Goal: Complete application form: Complete application form

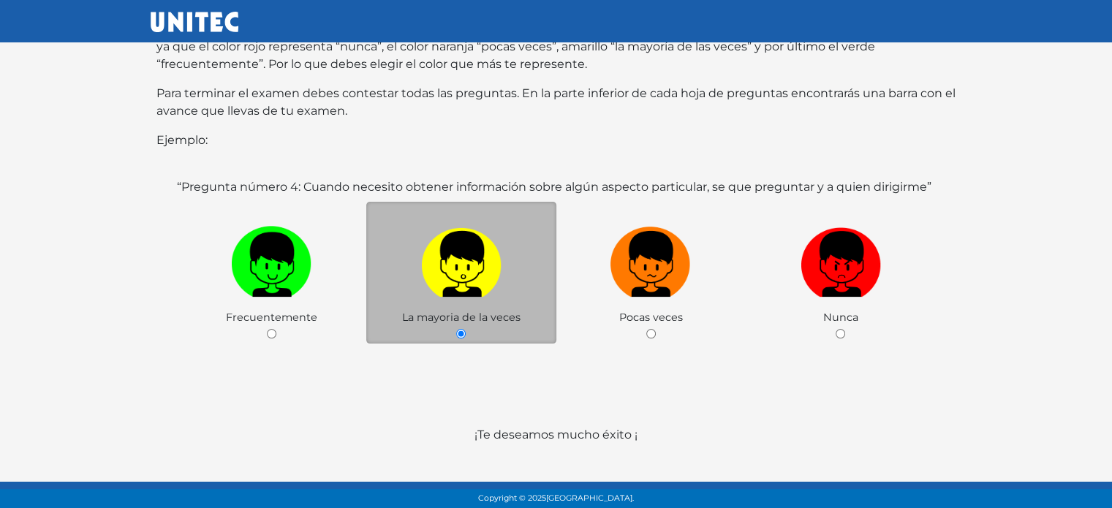
scroll to position [251, 0]
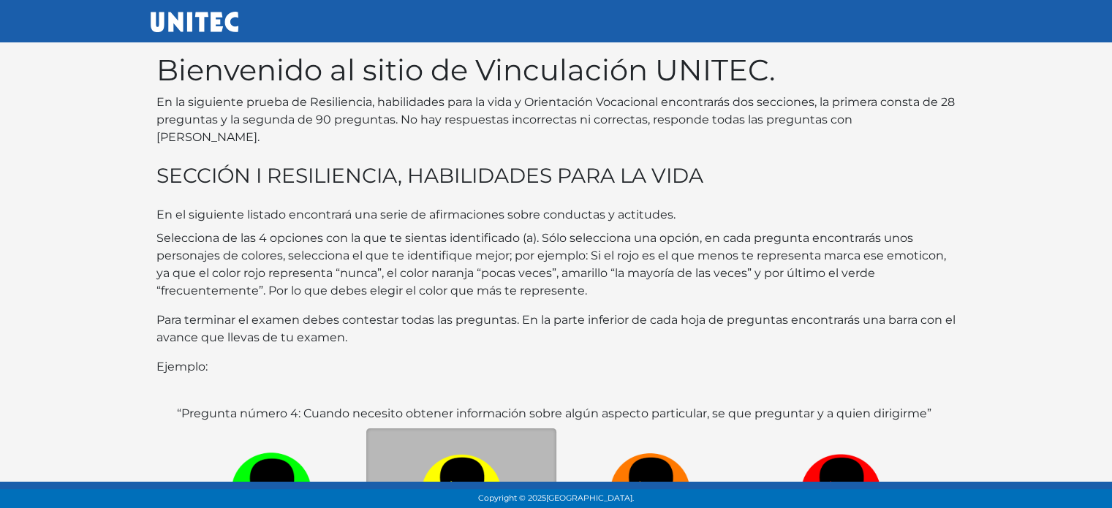
click at [1030, 133] on body "Bienvenido al sitio de Vinculación UNITEC. En la siguiente prueba de Resilienci…" at bounding box center [556, 388] width 1112 height 777
click at [786, 280] on p "Selecciona de las 4 opciones con la que te sientas identificado (a). Sólo selec…" at bounding box center [557, 265] width 800 height 70
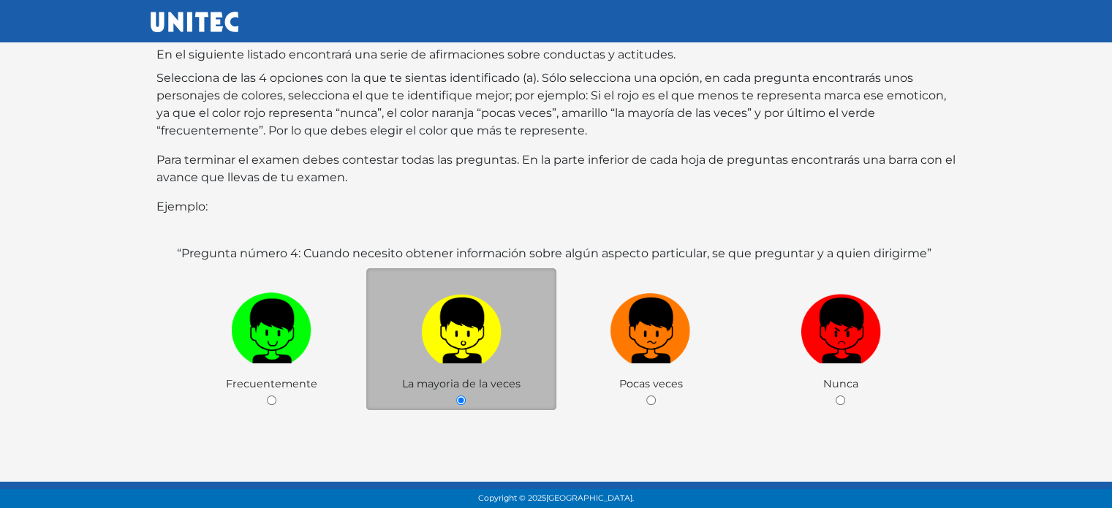
scroll to position [251, 0]
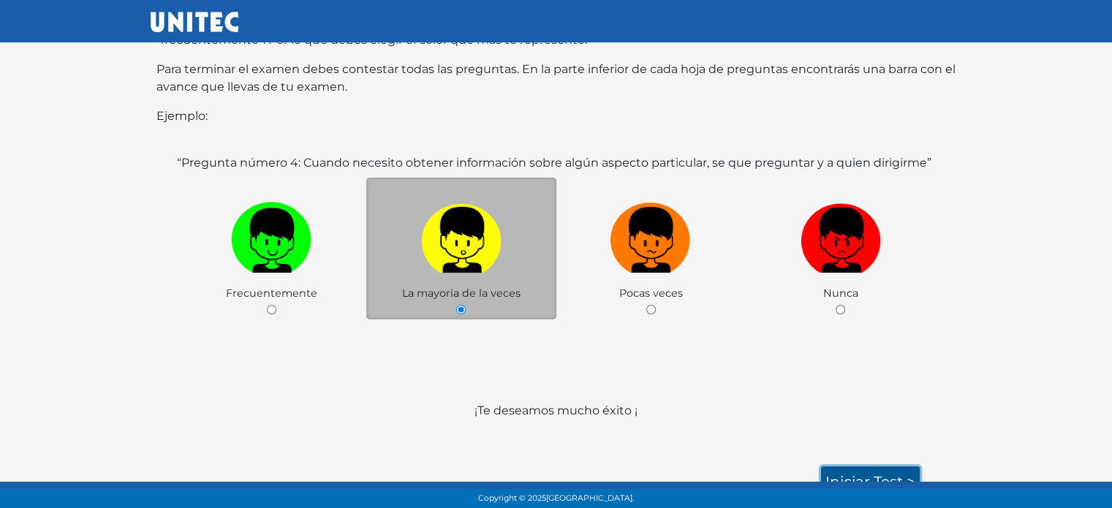
click at [877, 467] on link "Iniciar test >" at bounding box center [870, 482] width 99 height 31
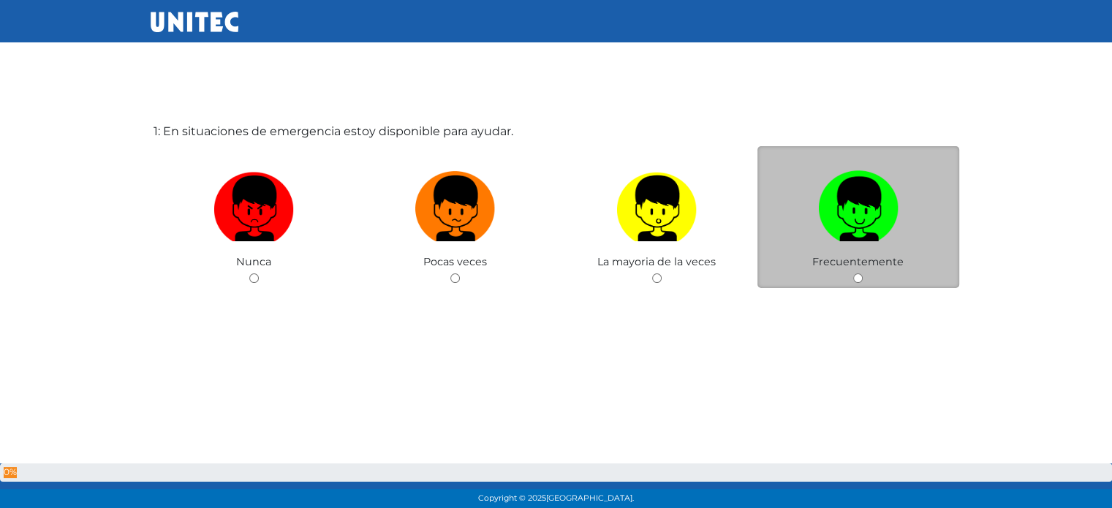
scroll to position [73, 0]
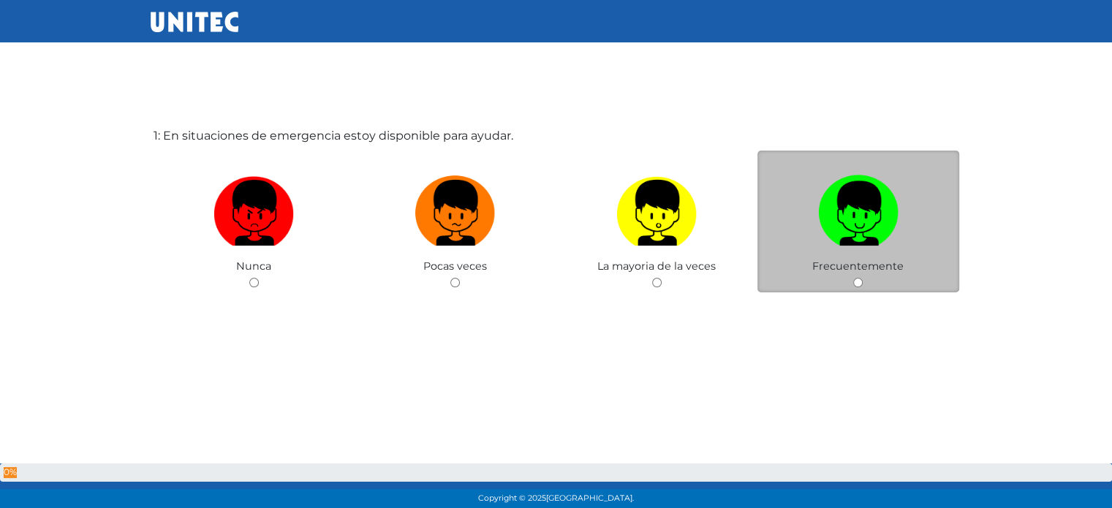
click at [815, 200] on label at bounding box center [859, 213] width 202 height 89
click at [854, 278] on input "radio" at bounding box center [859, 283] width 10 height 10
radio input "true"
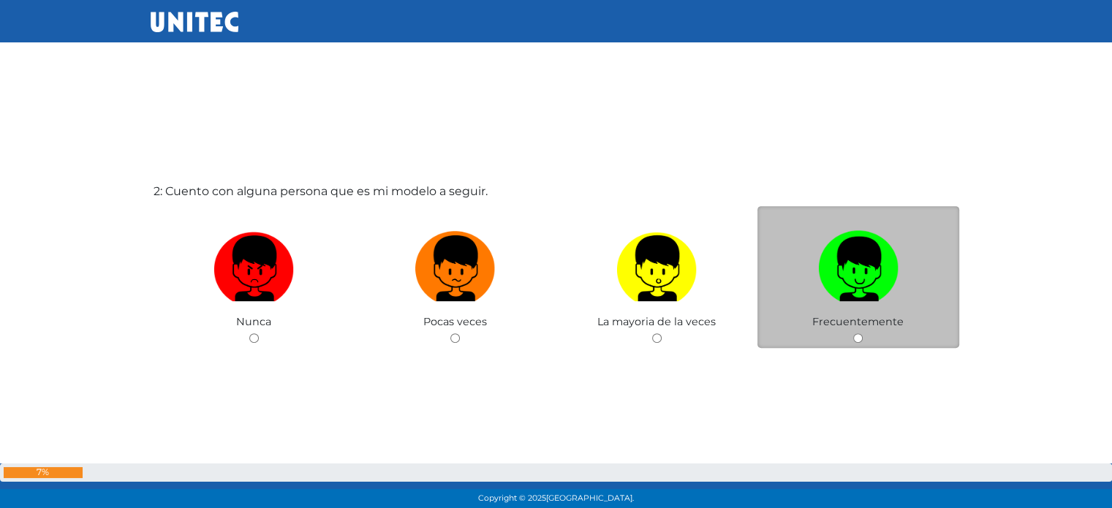
scroll to position [617, 0]
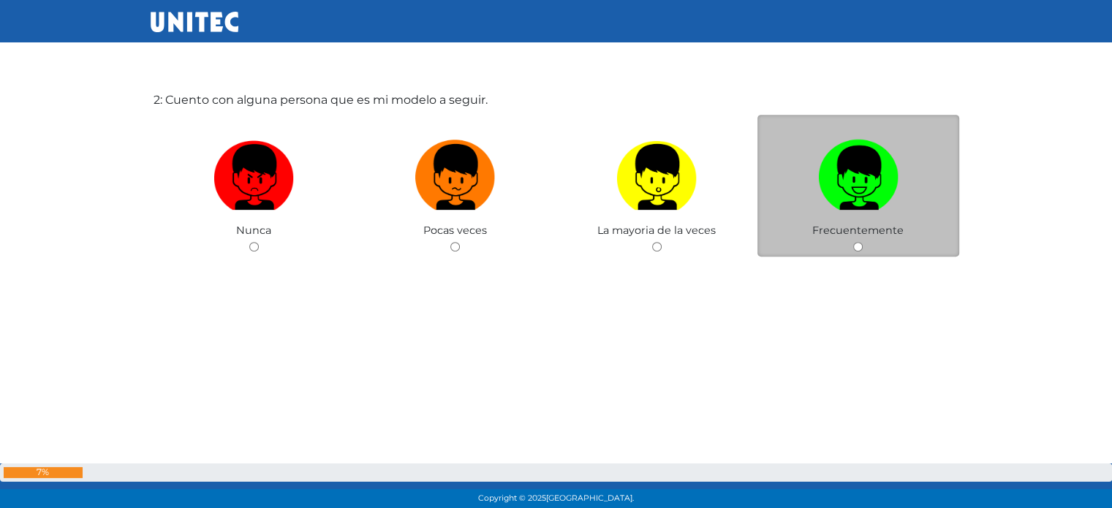
click at [829, 198] on img at bounding box center [858, 172] width 80 height 77
click at [854, 242] on input "radio" at bounding box center [859, 247] width 10 height 10
radio input "true"
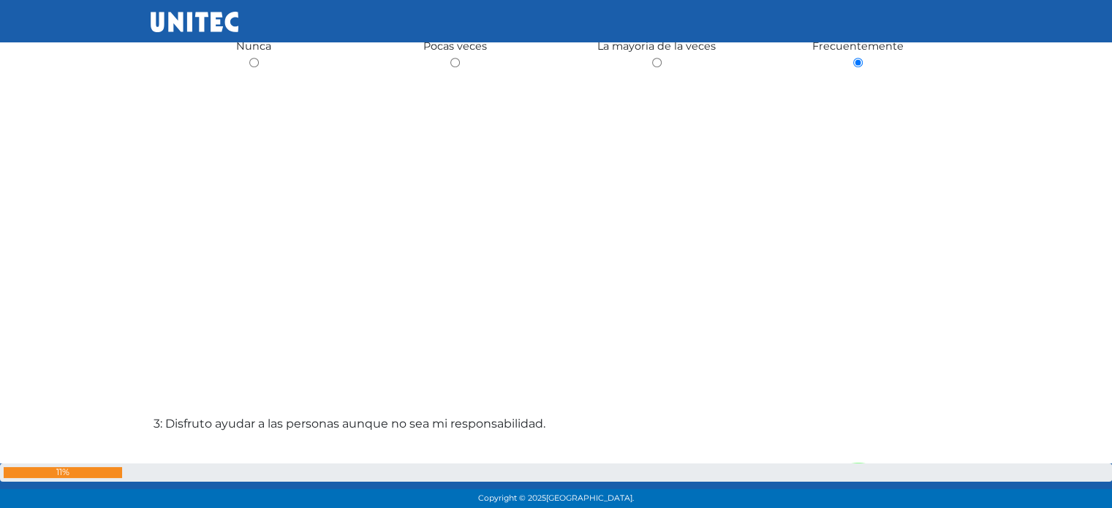
scroll to position [910, 0]
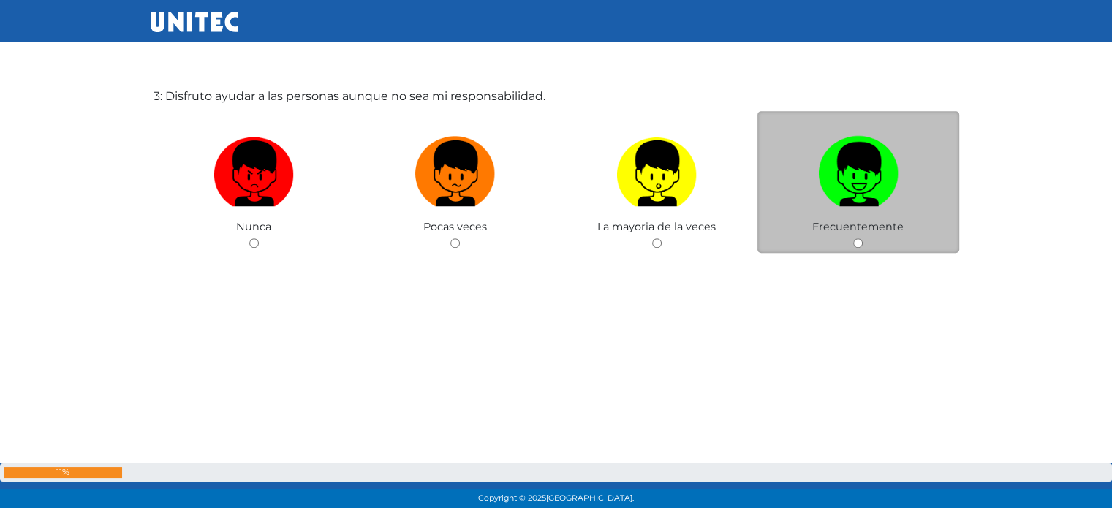
click at [851, 178] on img at bounding box center [858, 168] width 80 height 77
click at [854, 238] on input "radio" at bounding box center [859, 243] width 10 height 10
radio input "true"
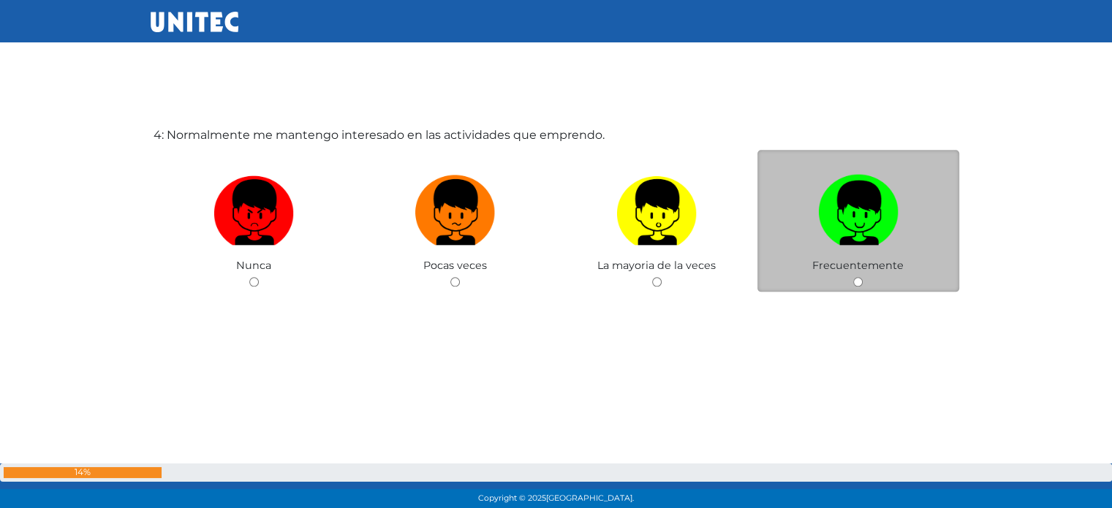
click at [863, 246] on label at bounding box center [859, 212] width 202 height 89
click at [863, 277] on input "radio" at bounding box center [859, 282] width 10 height 10
radio input "true"
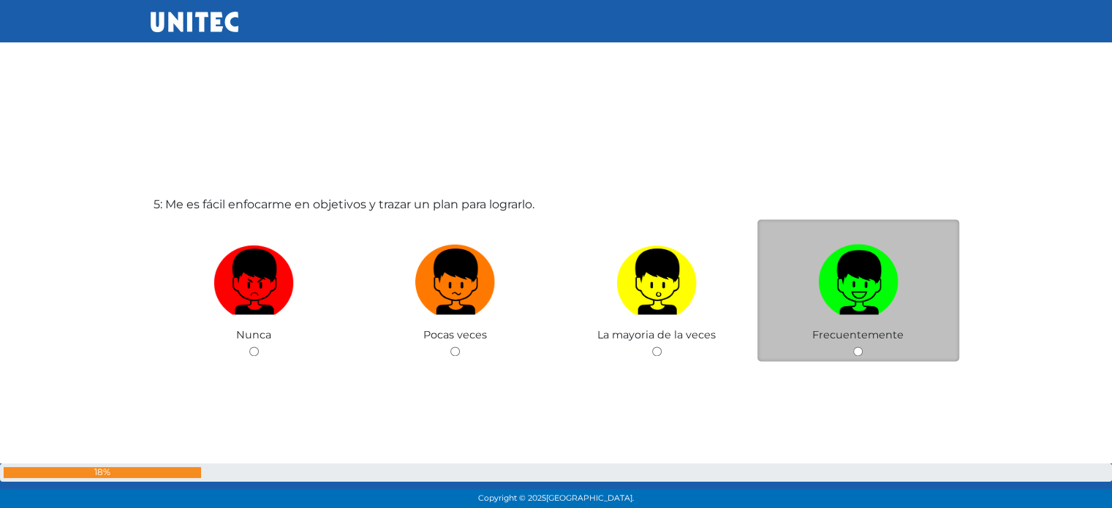
click at [878, 293] on img at bounding box center [858, 276] width 80 height 77
click at [863, 347] on input "radio" at bounding box center [859, 352] width 10 height 10
radio input "true"
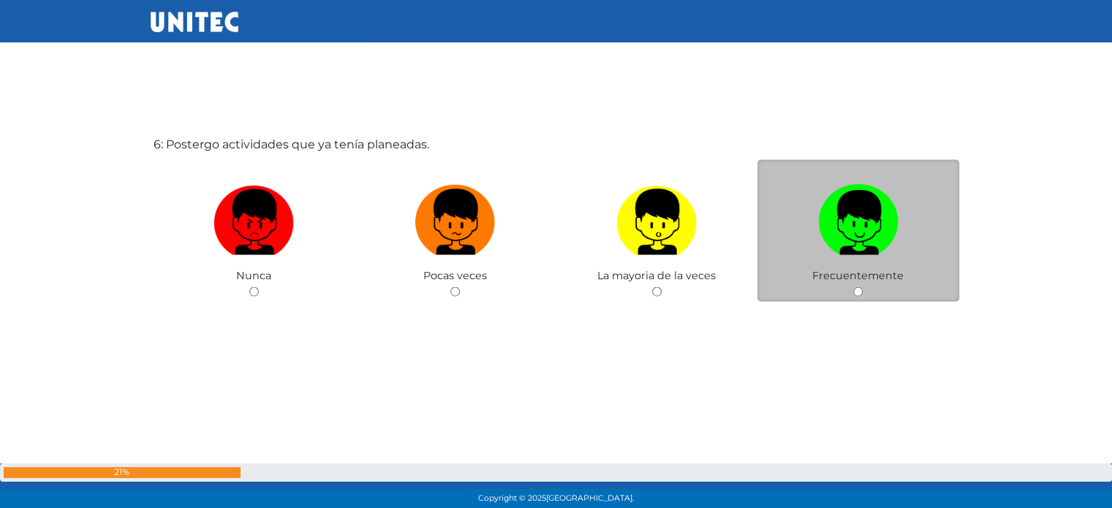
scroll to position [2615, 0]
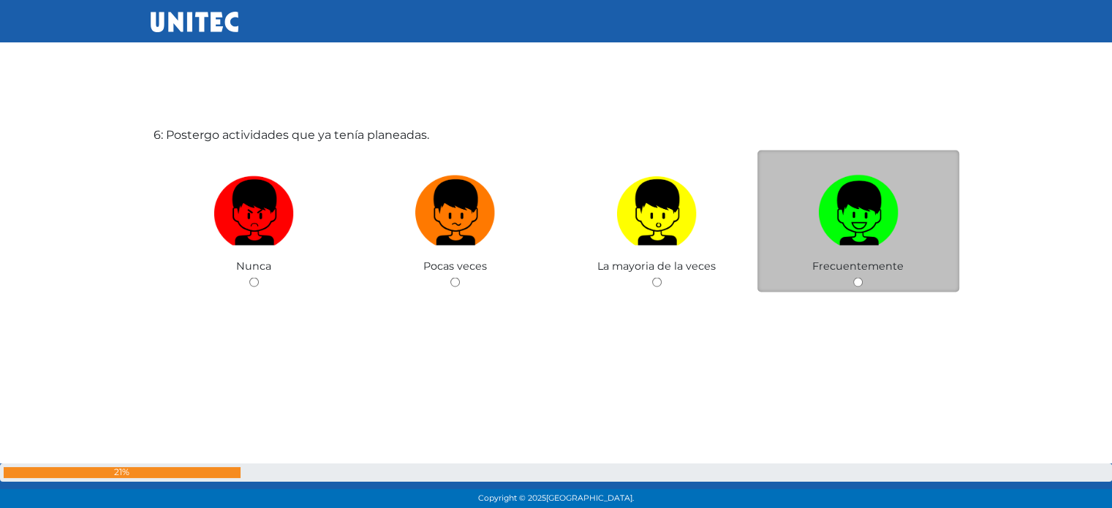
click at [890, 204] on img at bounding box center [858, 207] width 80 height 77
click at [863, 277] on input "radio" at bounding box center [859, 282] width 10 height 10
radio input "true"
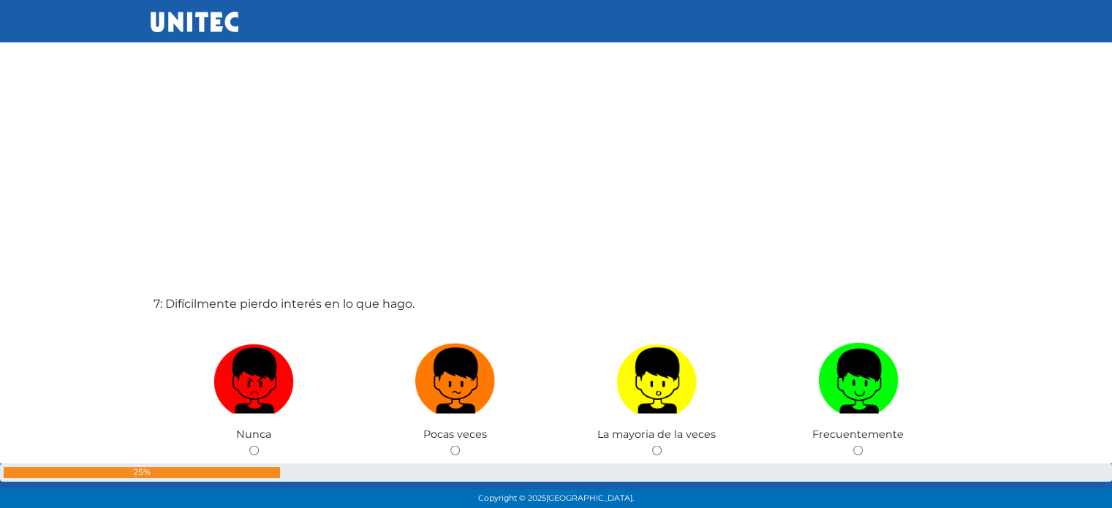
scroll to position [3200, 0]
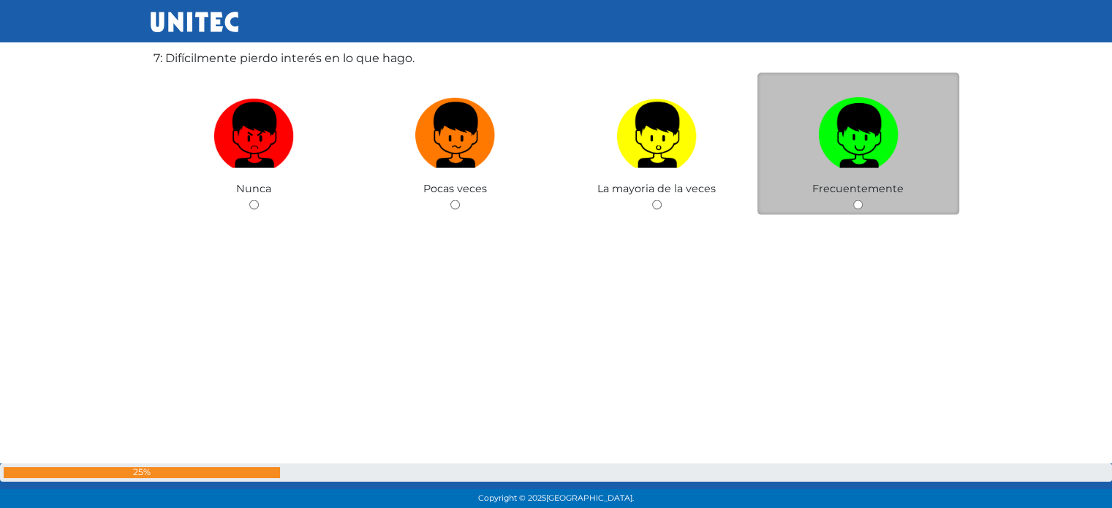
click at [870, 184] on span "Frecuentemente" at bounding box center [858, 188] width 91 height 13
click at [861, 154] on img at bounding box center [858, 130] width 80 height 77
click at [861, 200] on input "radio" at bounding box center [859, 205] width 10 height 10
radio input "true"
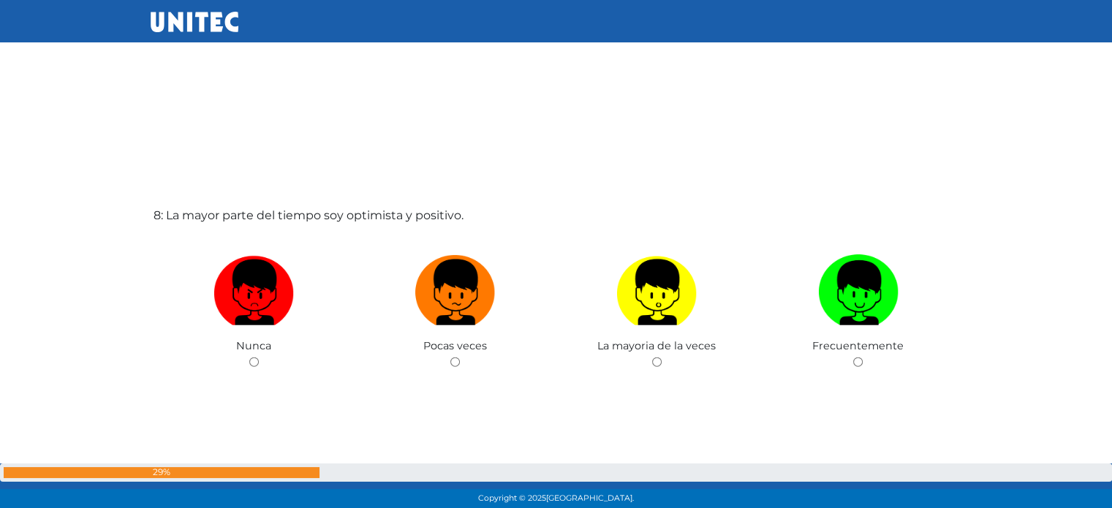
scroll to position [3712, 0]
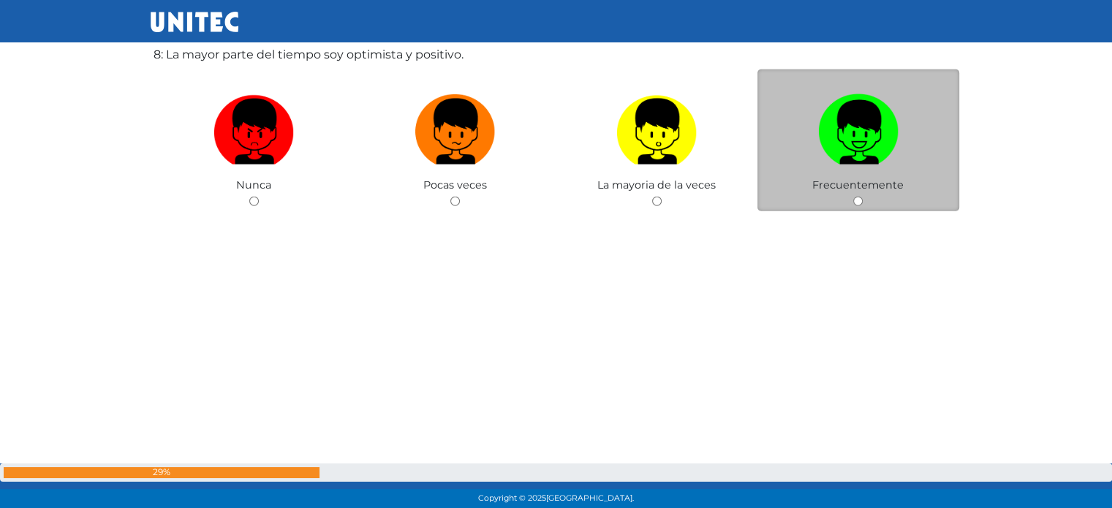
click at [878, 145] on img at bounding box center [858, 126] width 80 height 77
click at [863, 197] on input "radio" at bounding box center [859, 202] width 10 height 10
radio input "true"
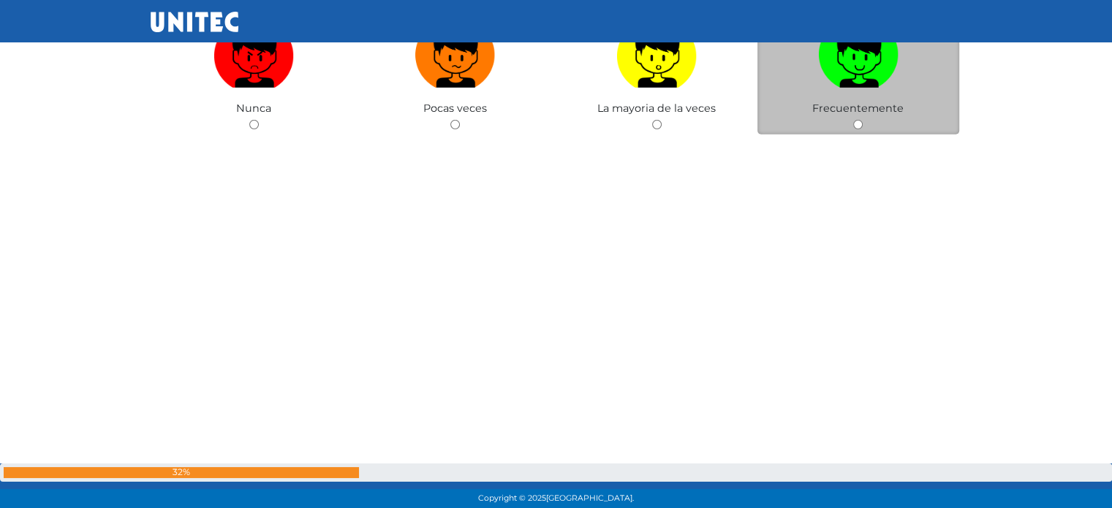
click at [872, 90] on label at bounding box center [859, 55] width 202 height 89
click at [863, 120] on input "radio" at bounding box center [859, 125] width 10 height 10
radio input "true"
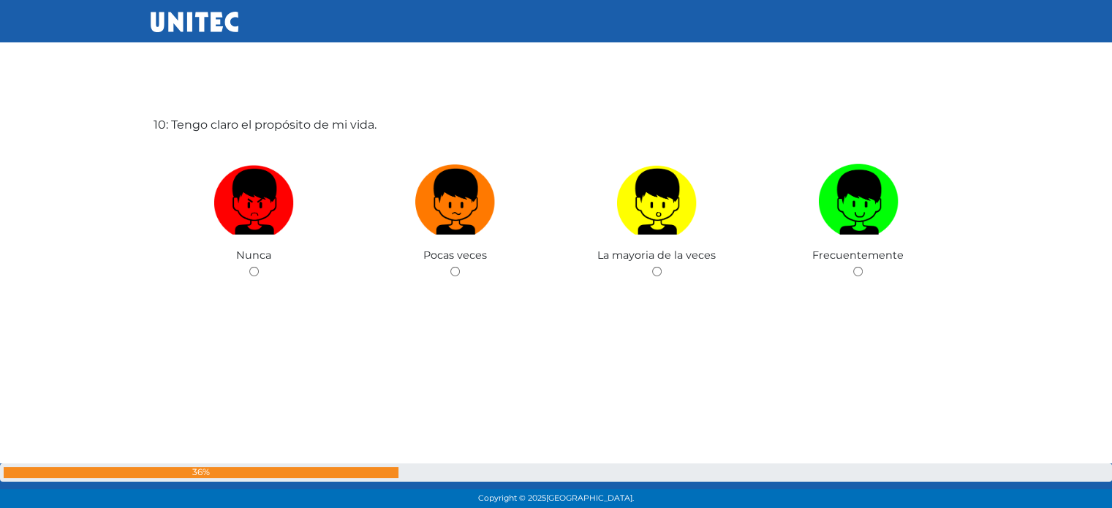
scroll to position [4786, 0]
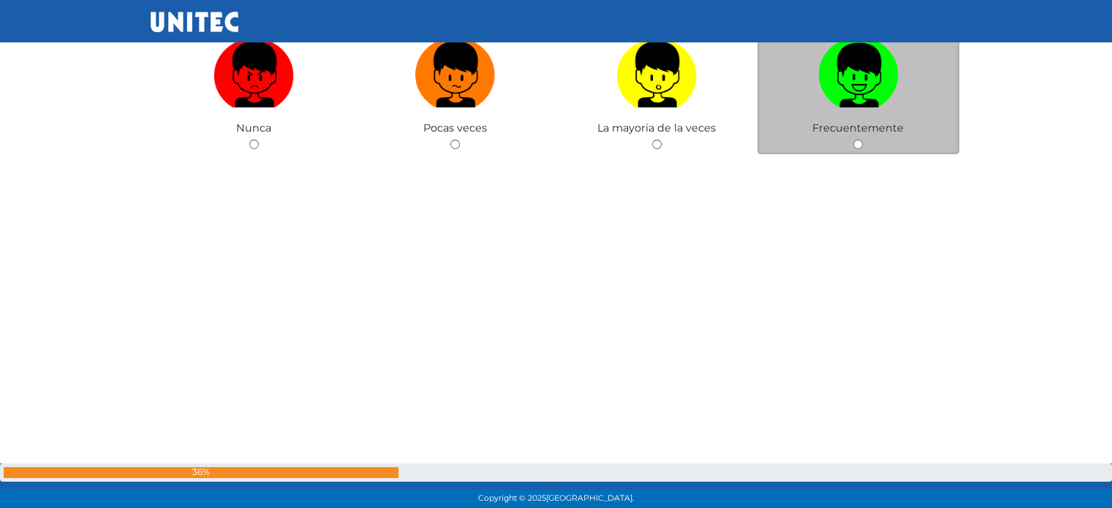
click at [864, 84] on img at bounding box center [858, 69] width 80 height 77
click at [863, 140] on input "radio" at bounding box center [859, 145] width 10 height 10
radio input "true"
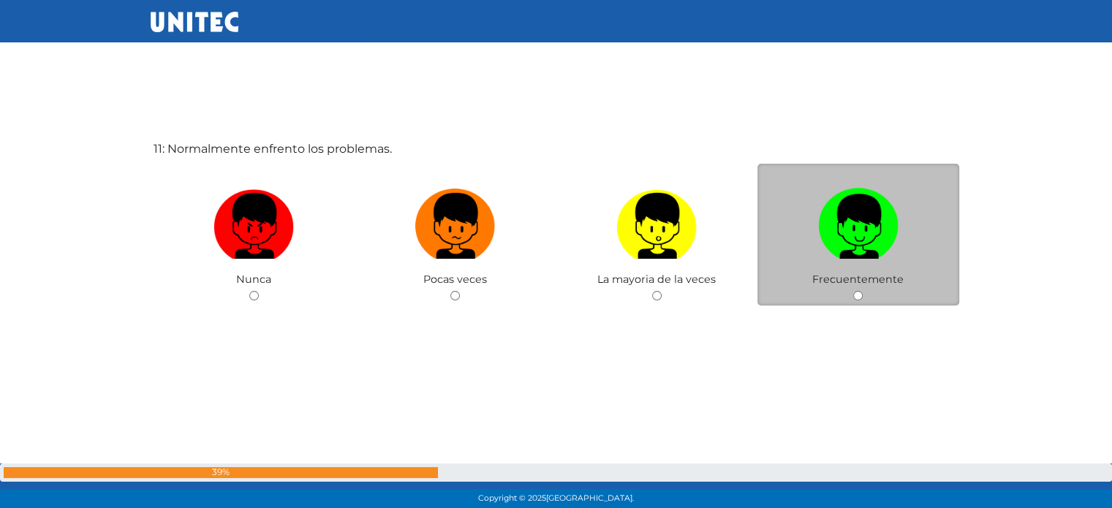
scroll to position [5152, 0]
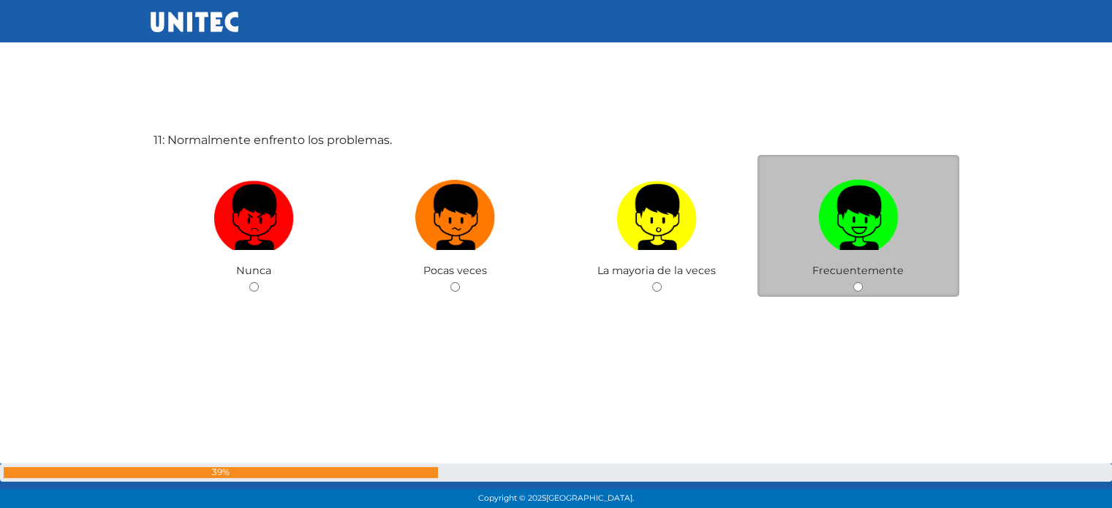
click at [852, 200] on img at bounding box center [858, 212] width 80 height 77
click at [854, 282] on input "radio" at bounding box center [859, 287] width 10 height 10
radio input "true"
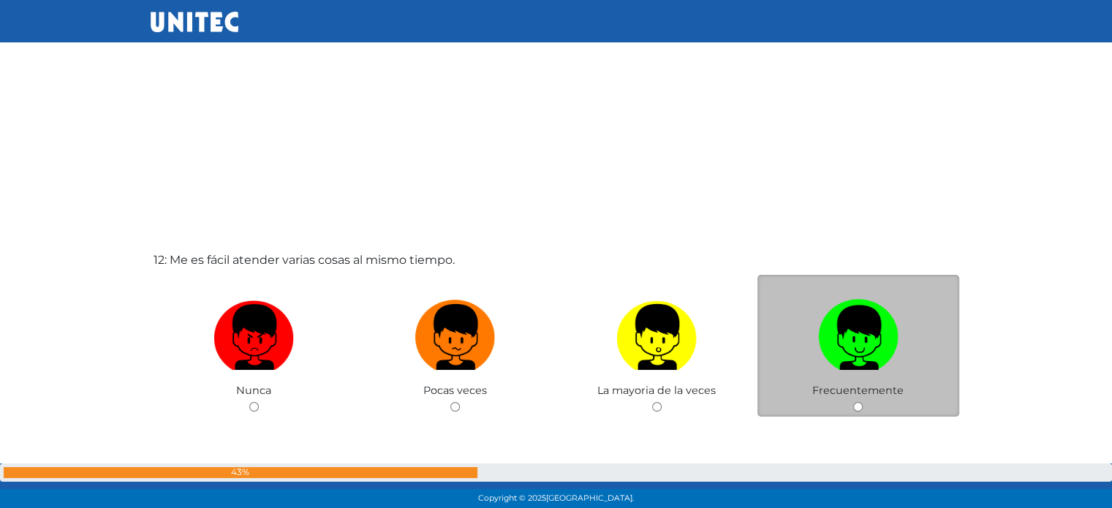
scroll to position [5664, 0]
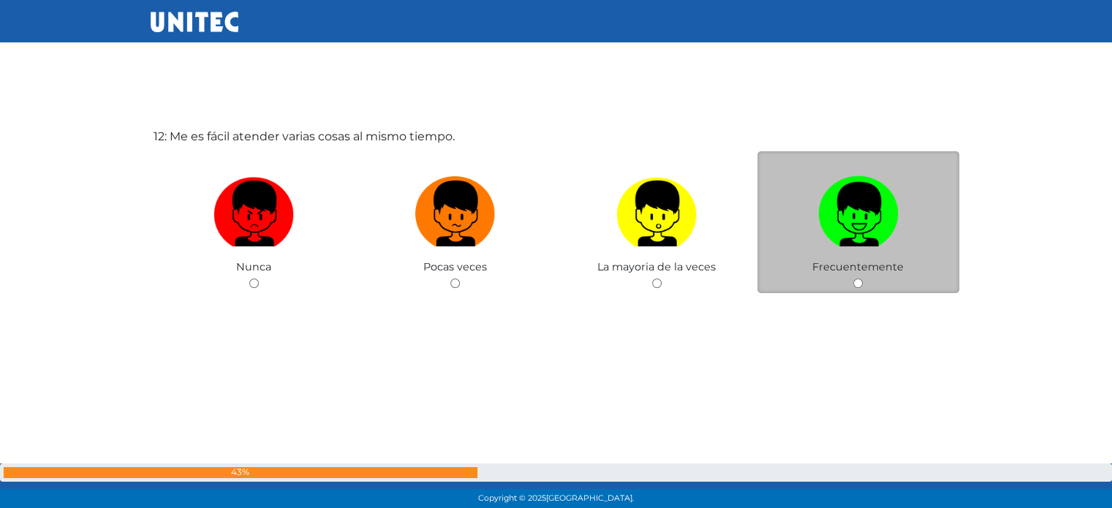
click at [862, 209] on img at bounding box center [858, 208] width 80 height 77
click at [862, 279] on input "radio" at bounding box center [859, 284] width 10 height 10
radio input "true"
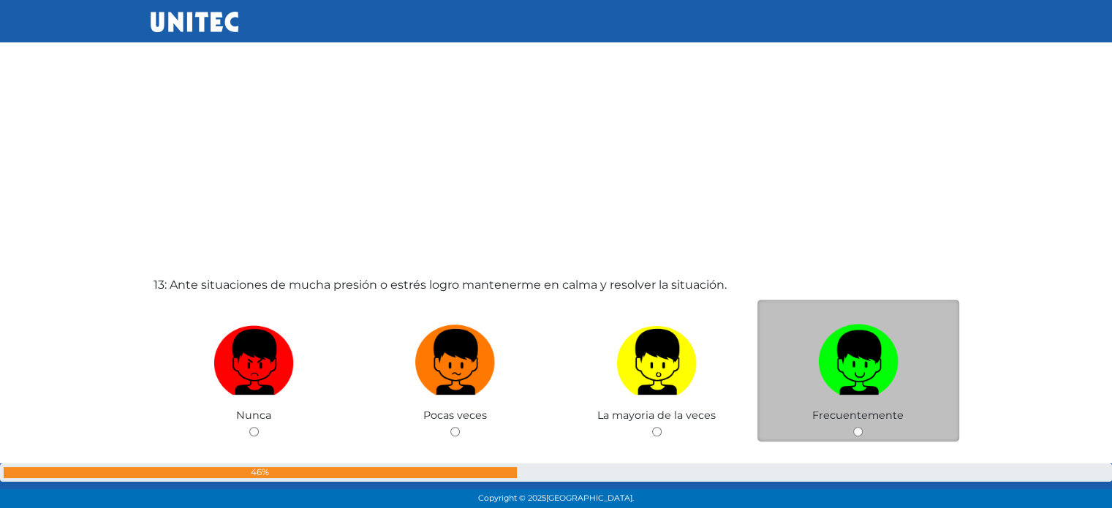
scroll to position [6103, 0]
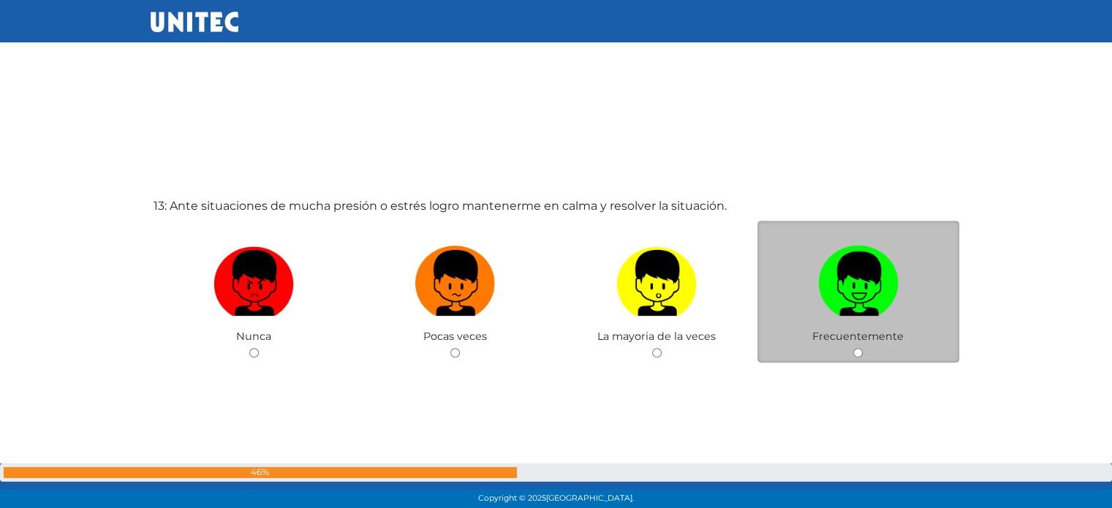
click at [871, 282] on img at bounding box center [858, 278] width 80 height 77
click at [863, 348] on input "radio" at bounding box center [859, 353] width 10 height 10
radio input "true"
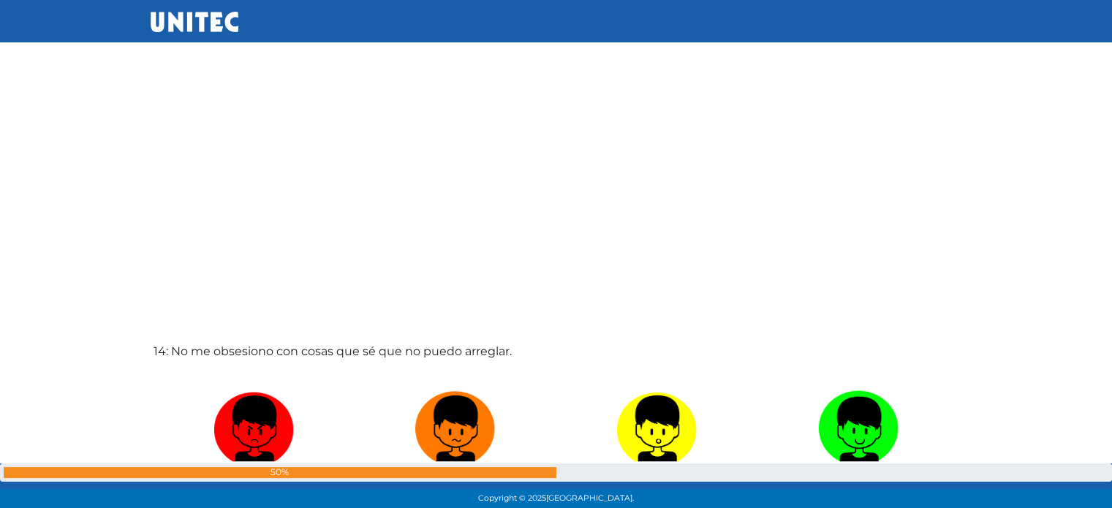
scroll to position [6468, 0]
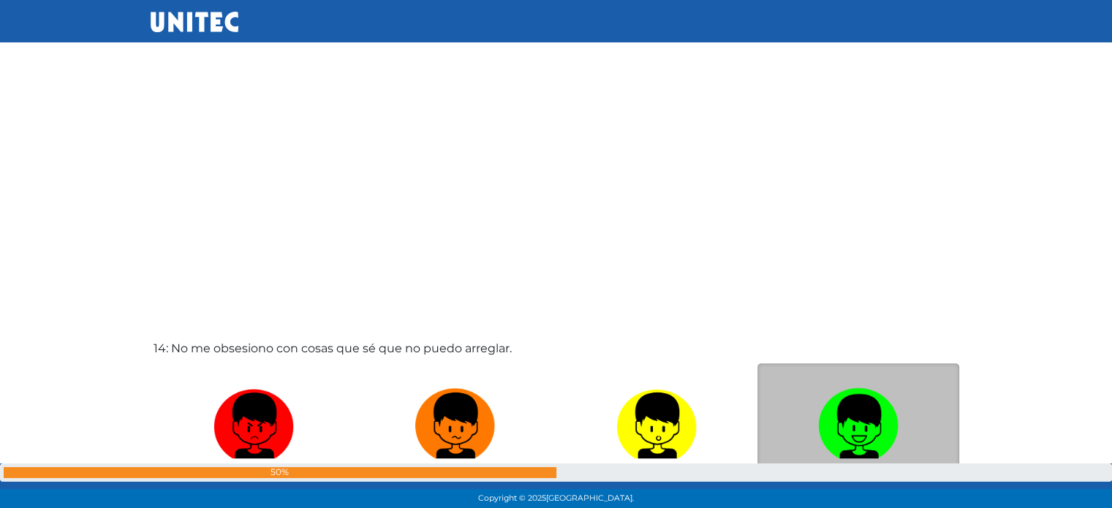
click at [885, 423] on img at bounding box center [858, 421] width 80 height 77
click at [863, 491] on input "radio" at bounding box center [859, 496] width 10 height 10
radio input "true"
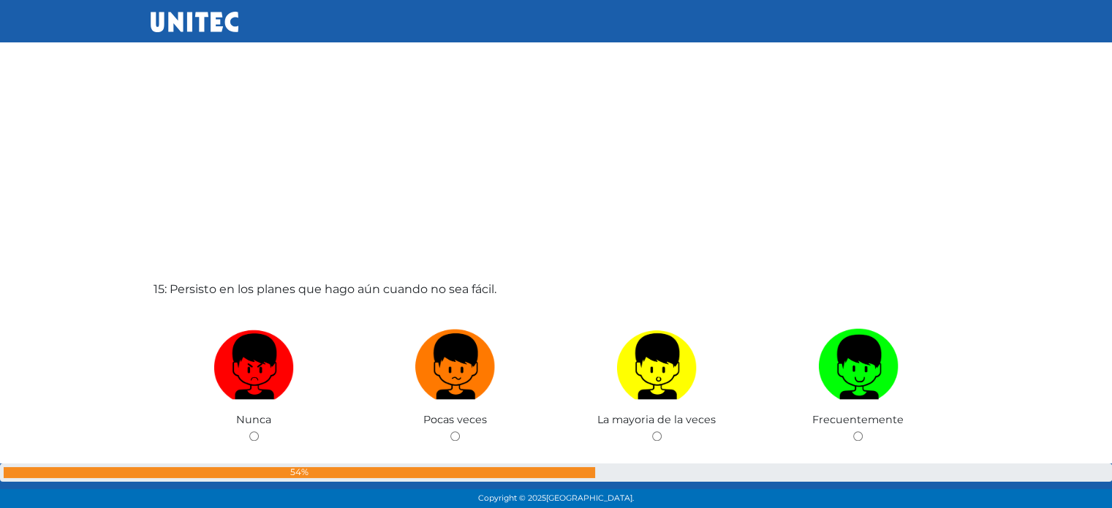
scroll to position [7200, 0]
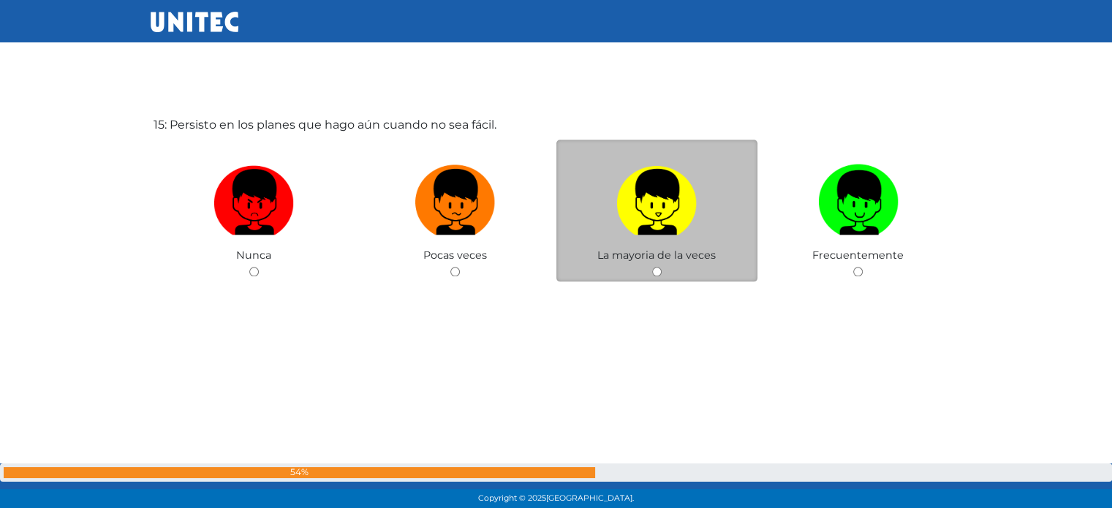
click at [641, 232] on img at bounding box center [657, 197] width 80 height 77
click at [652, 267] on input "radio" at bounding box center [657, 272] width 10 height 10
radio input "true"
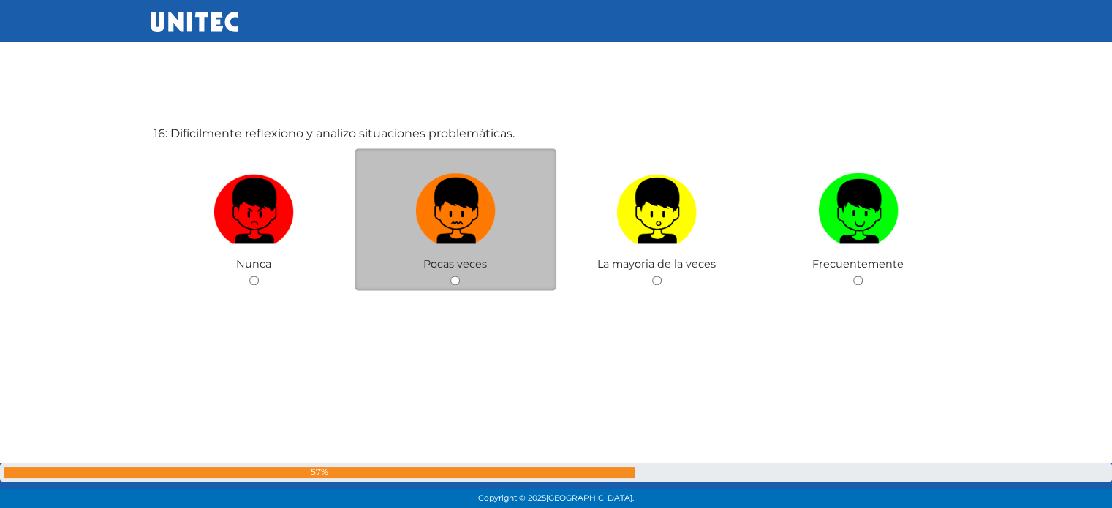
click at [451, 237] on img at bounding box center [455, 205] width 80 height 77
click at [451, 276] on input "radio" at bounding box center [456, 281] width 10 height 10
radio input "true"
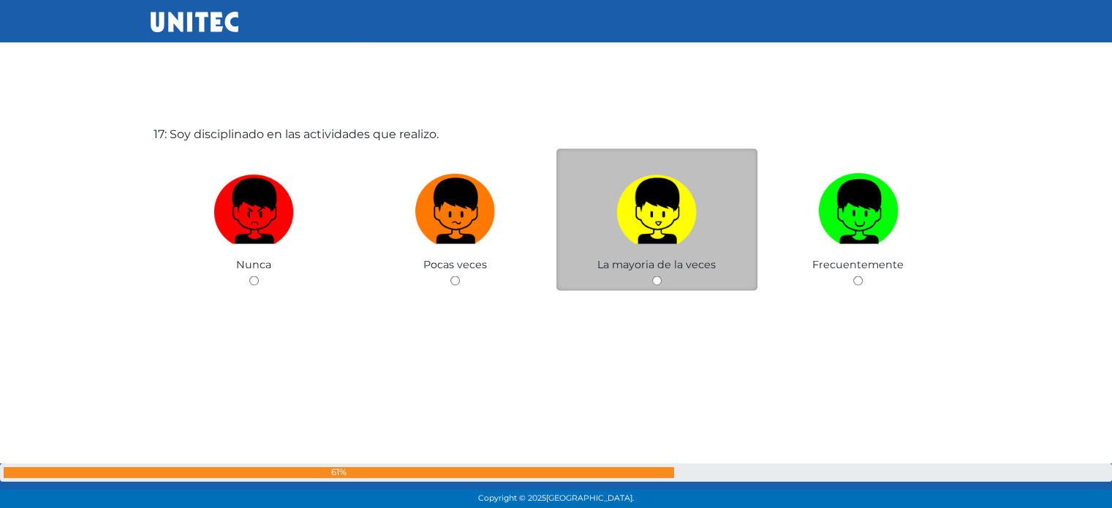
click at [660, 192] on img at bounding box center [657, 205] width 80 height 77
click at [660, 276] on input "radio" at bounding box center [657, 281] width 10 height 10
radio input "true"
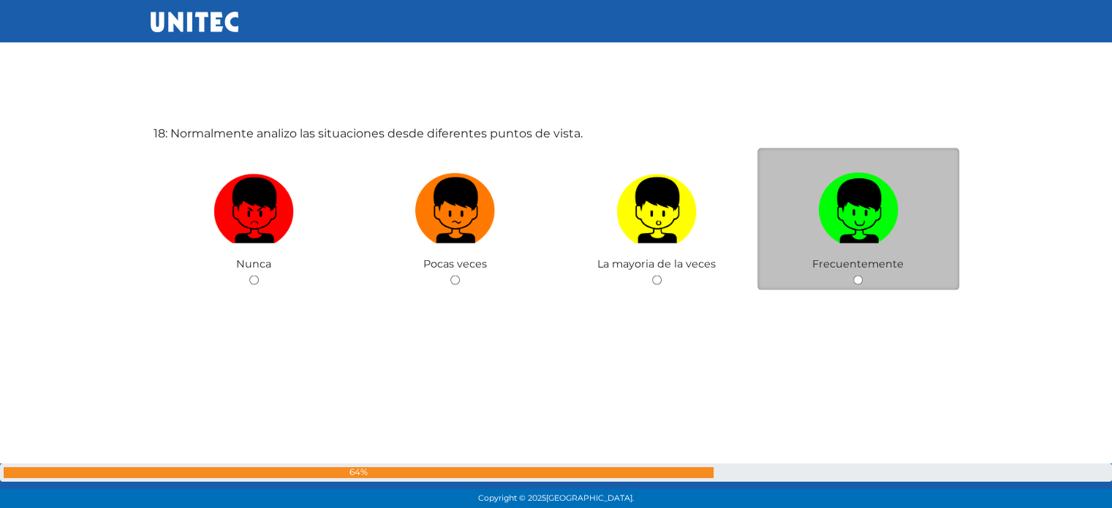
click at [859, 248] on label at bounding box center [859, 211] width 202 height 89
click at [859, 276] on input "radio" at bounding box center [859, 281] width 10 height 10
radio input "true"
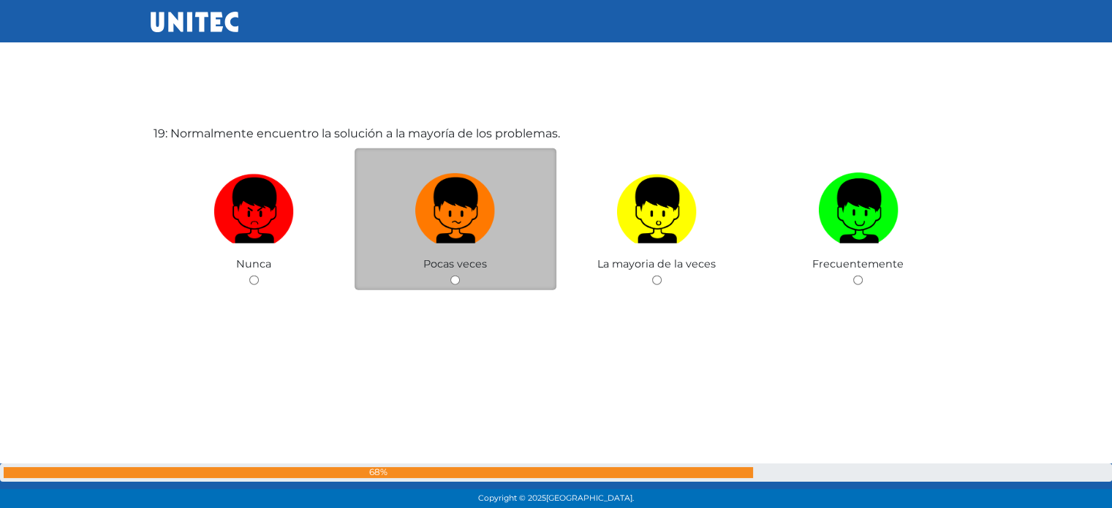
scroll to position [9226, 0]
click at [497, 223] on label at bounding box center [456, 210] width 202 height 89
click at [460, 275] on input "radio" at bounding box center [456, 280] width 10 height 10
radio input "true"
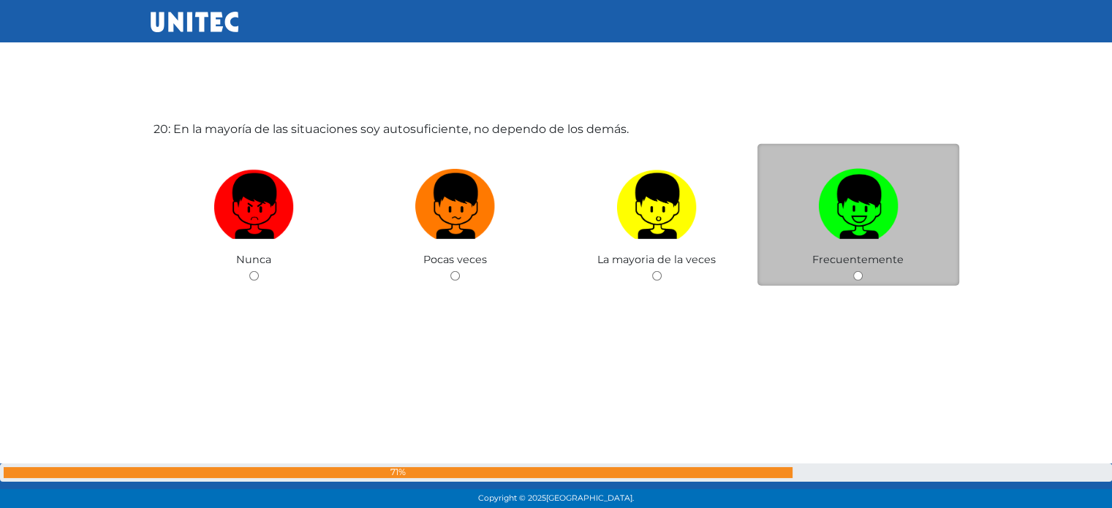
click at [845, 204] on img at bounding box center [858, 201] width 80 height 77
click at [854, 271] on input "radio" at bounding box center [859, 276] width 10 height 10
radio input "true"
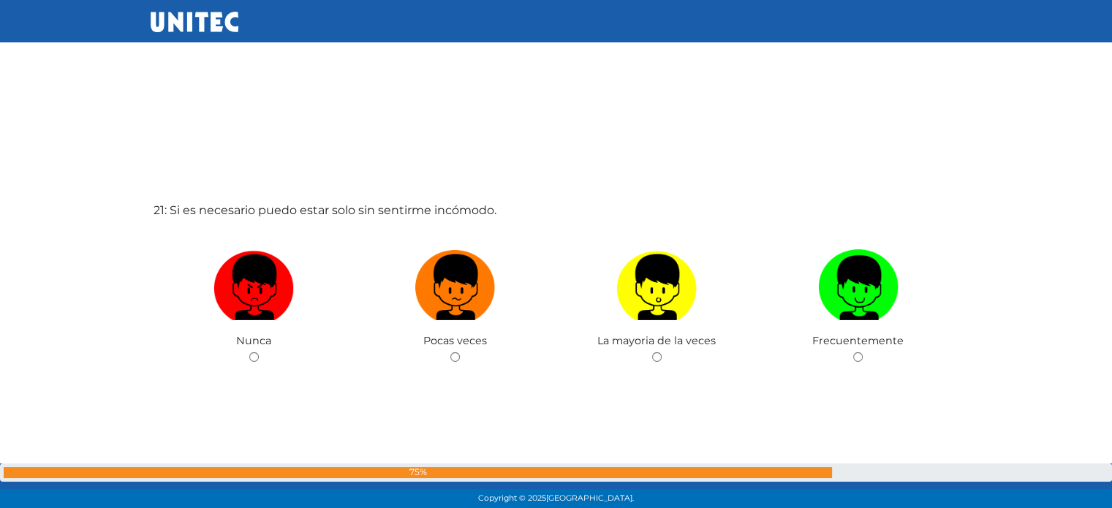
scroll to position [10323, 0]
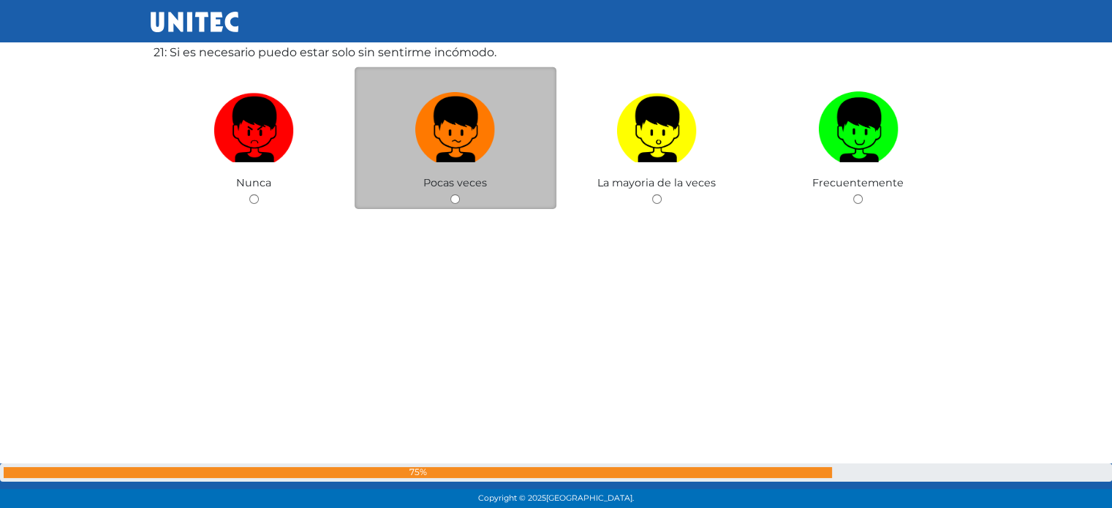
click at [478, 175] on label at bounding box center [456, 130] width 202 height 89
click at [460, 195] on input "radio" at bounding box center [456, 200] width 10 height 10
radio input "true"
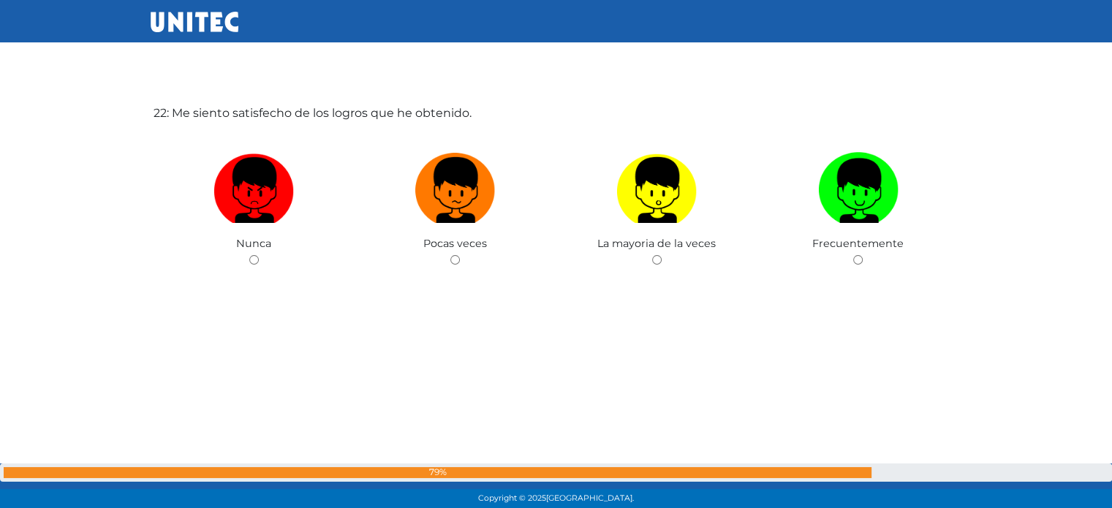
scroll to position [10908, 0]
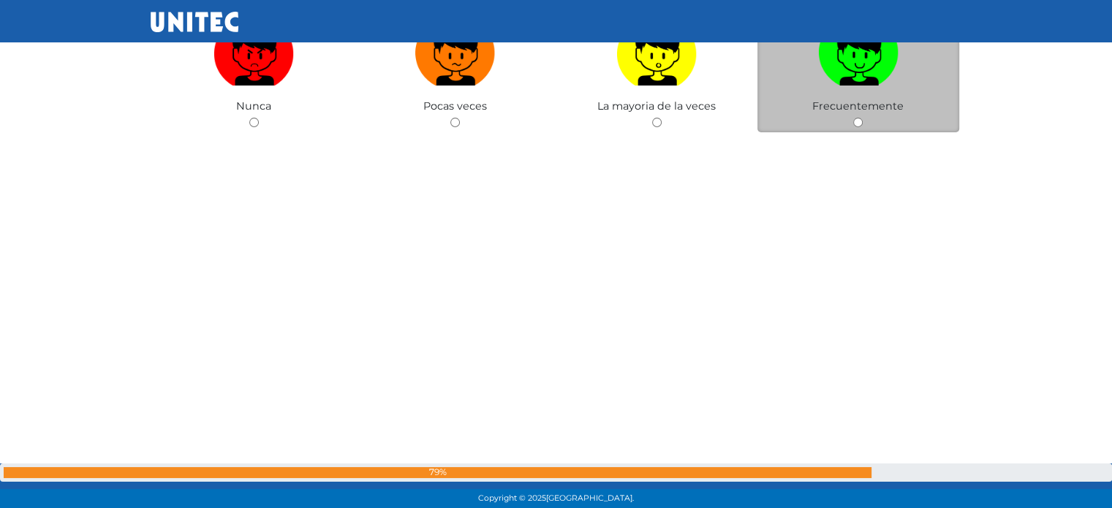
click at [878, 93] on label at bounding box center [859, 53] width 202 height 89
click at [863, 118] on input "radio" at bounding box center [859, 123] width 10 height 10
radio input "true"
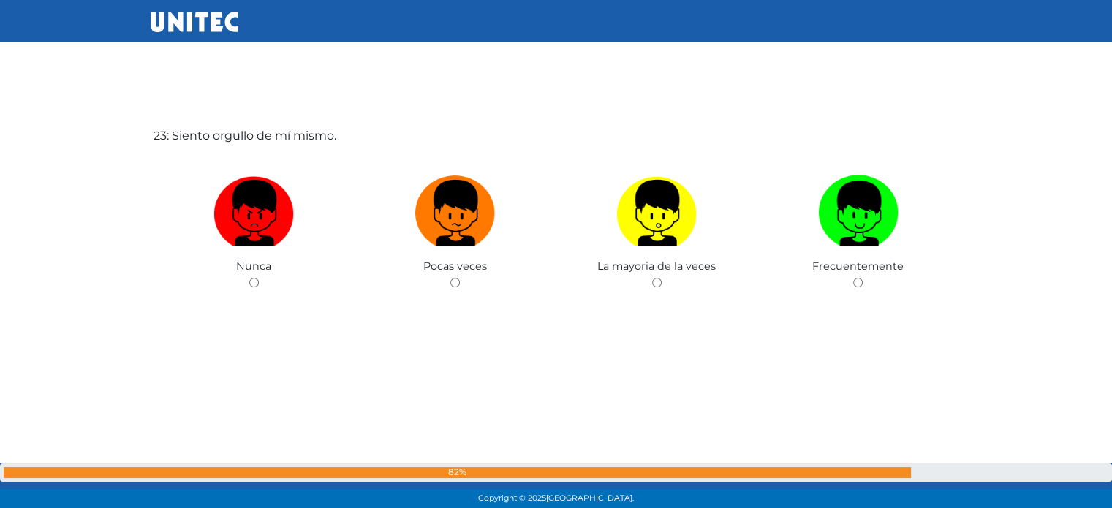
scroll to position [11259, 0]
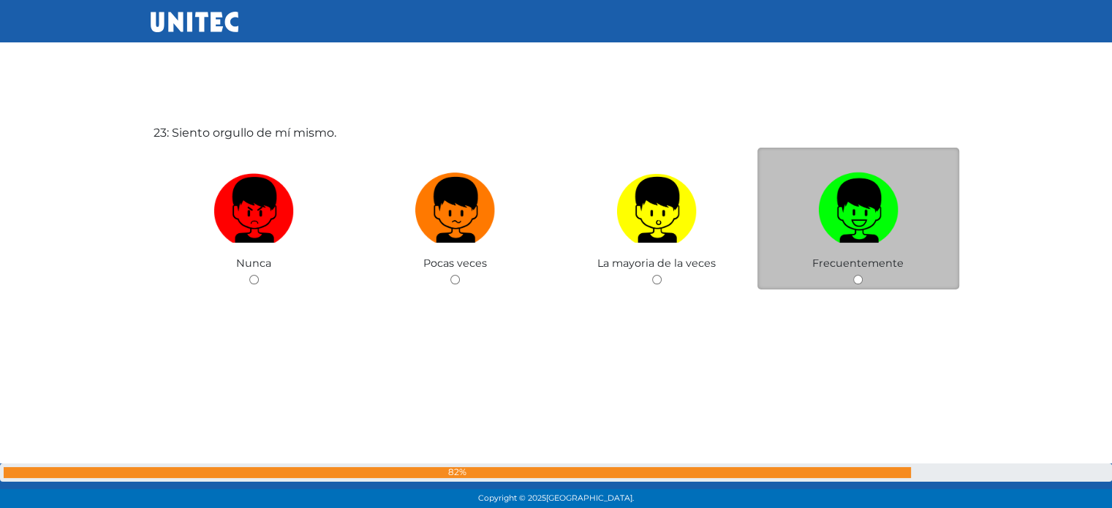
click at [874, 244] on img at bounding box center [858, 205] width 80 height 77
click at [863, 275] on input "radio" at bounding box center [859, 280] width 10 height 10
radio input "true"
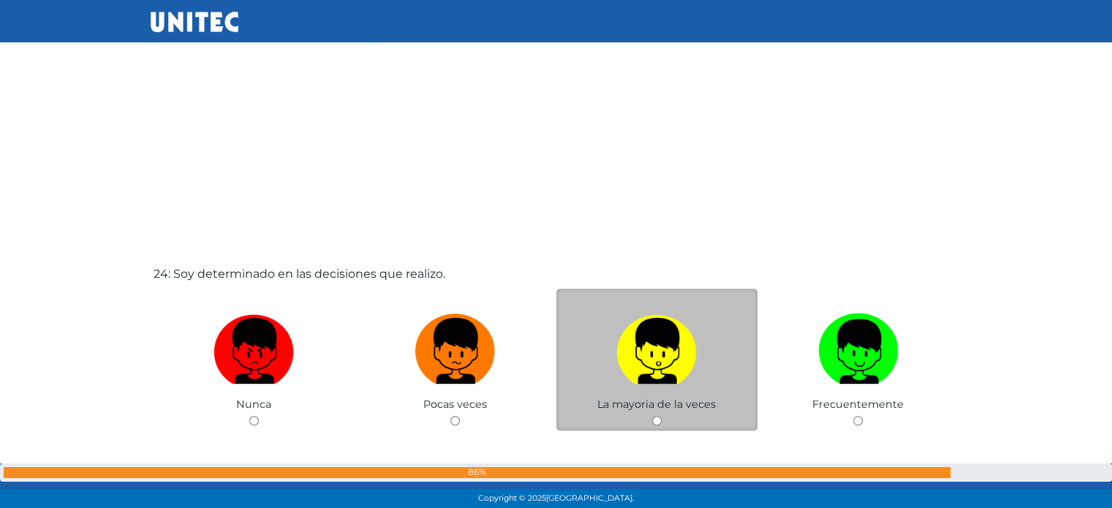
click at [708, 352] on label at bounding box center [658, 351] width 202 height 89
click at [662, 416] on input "radio" at bounding box center [657, 421] width 10 height 10
radio input "true"
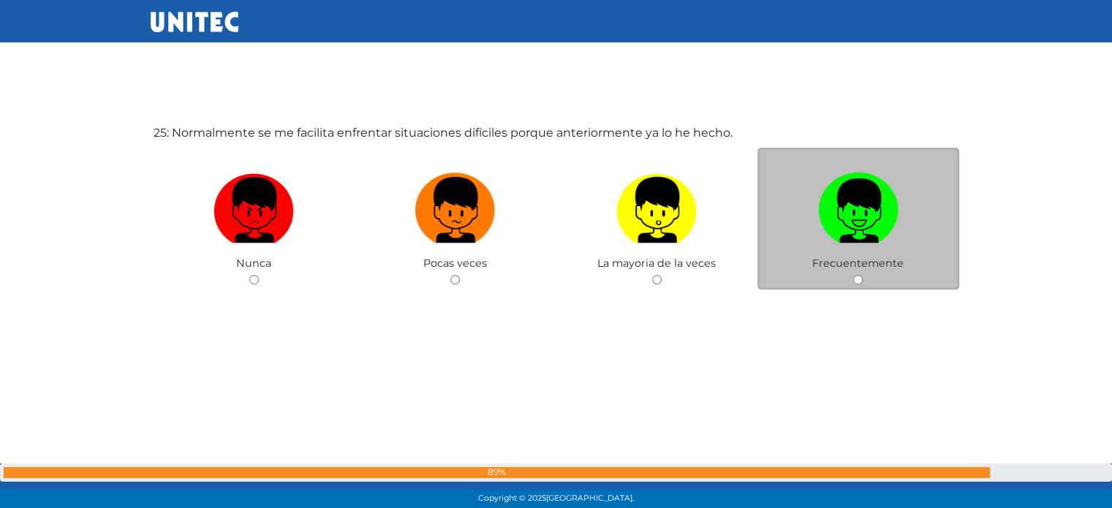
click at [831, 233] on img at bounding box center [858, 205] width 80 height 77
click at [854, 275] on input "radio" at bounding box center [859, 280] width 10 height 10
radio input "true"
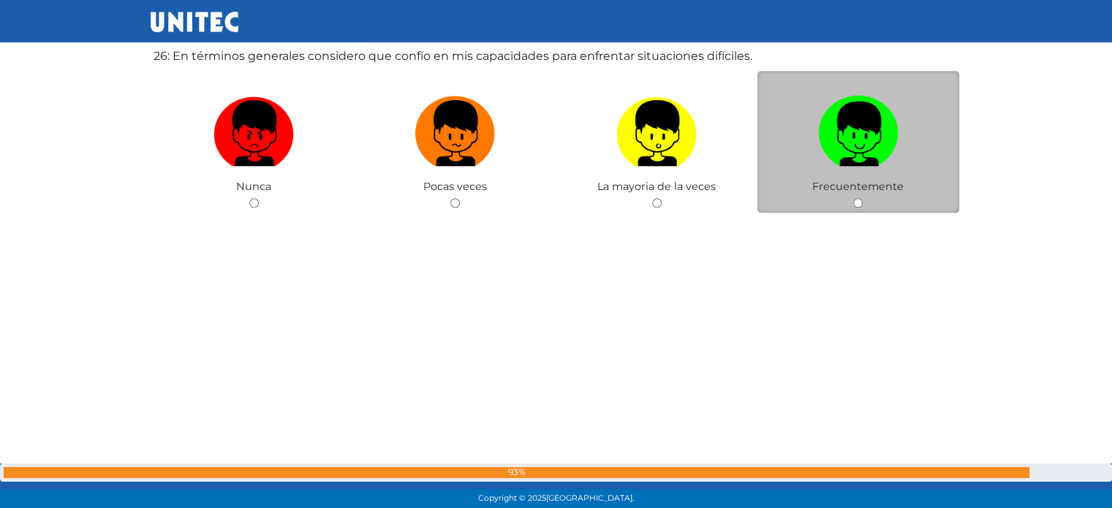
click at [851, 162] on img at bounding box center [858, 128] width 80 height 77
click at [854, 198] on input "radio" at bounding box center [859, 203] width 10 height 10
radio input "true"
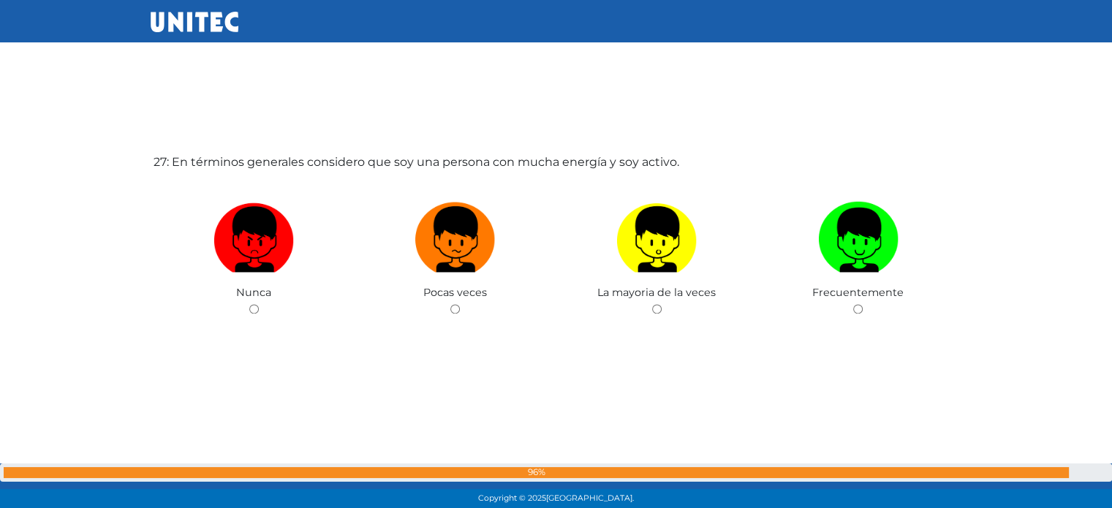
scroll to position [13343, 0]
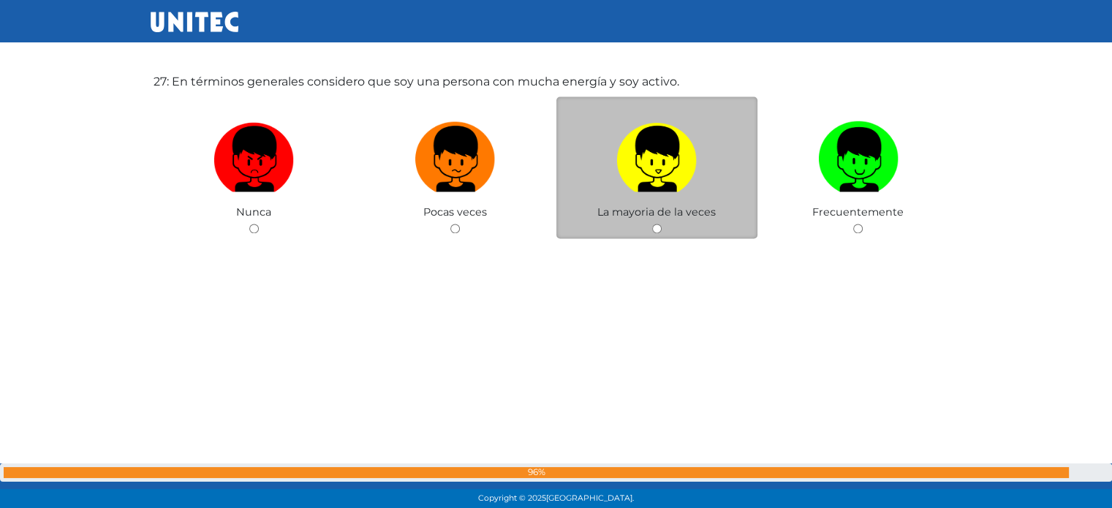
click at [647, 192] on img at bounding box center [657, 154] width 80 height 77
click at [652, 224] on input "radio" at bounding box center [657, 229] width 10 height 10
radio input "true"
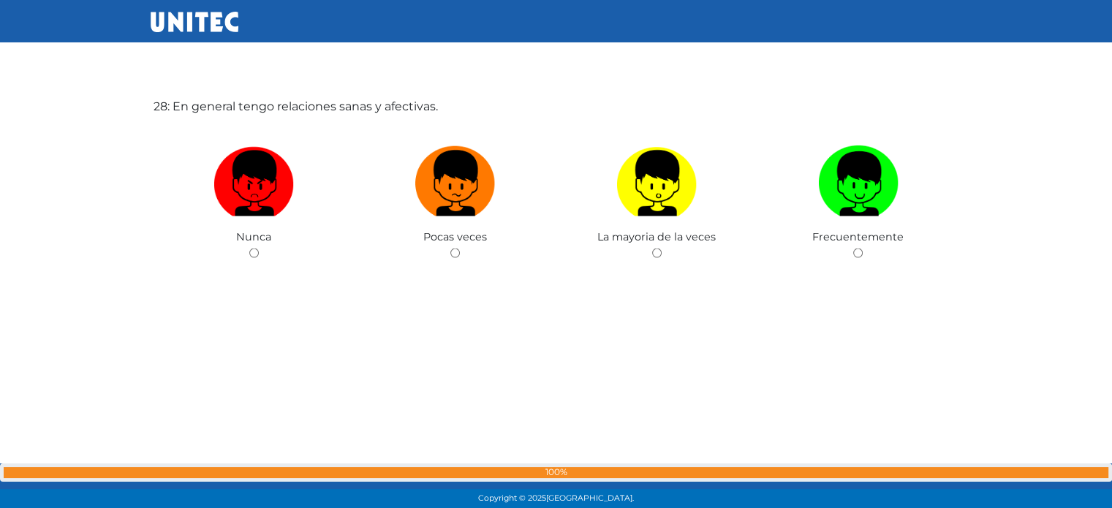
scroll to position [13928, 0]
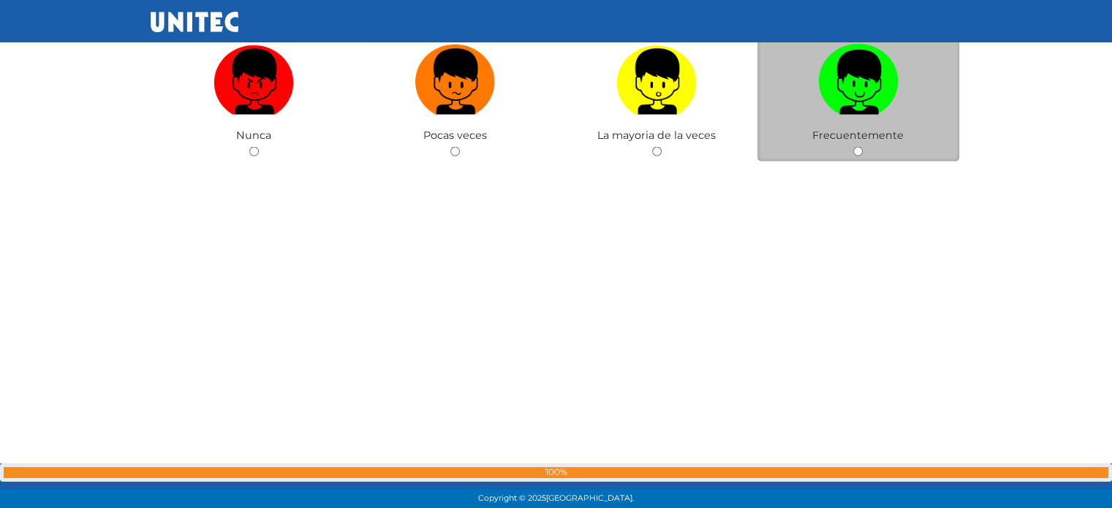
click at [872, 142] on span "Frecuentemente" at bounding box center [858, 135] width 91 height 13
click at [857, 113] on img at bounding box center [858, 77] width 80 height 77
click at [857, 147] on input "radio" at bounding box center [859, 152] width 10 height 10
radio input "true"
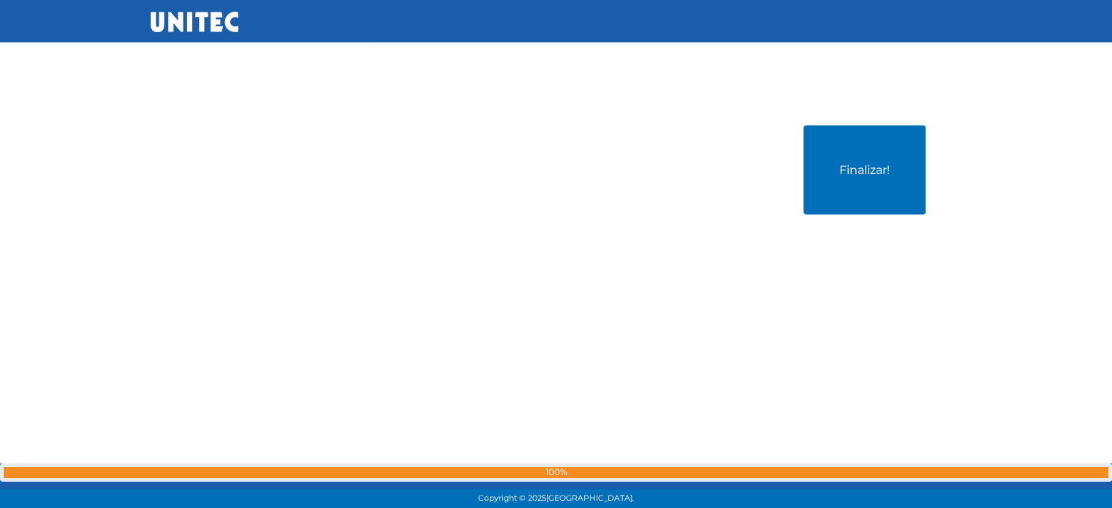
scroll to position [14310, 0]
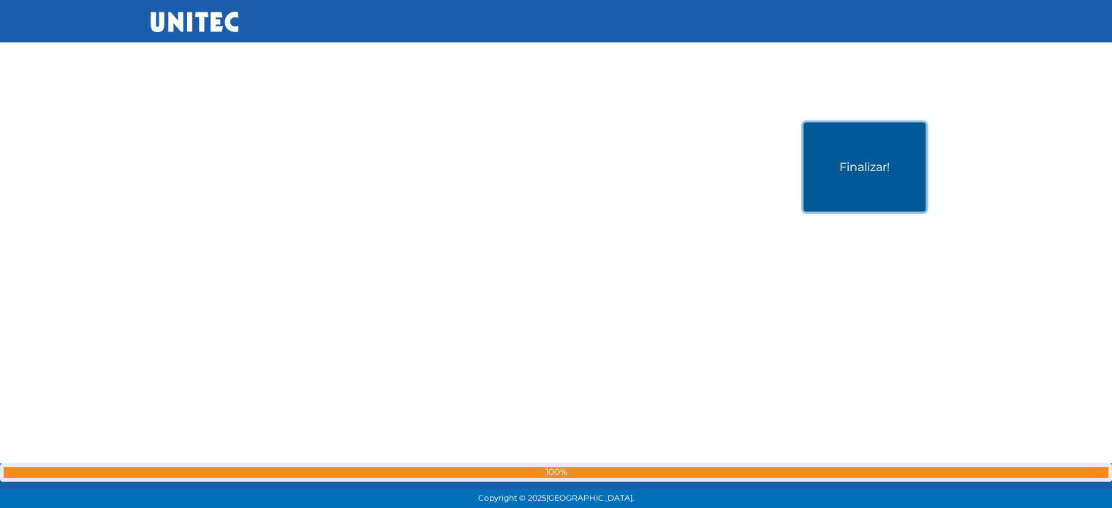
click at [864, 178] on button "Finalizar!" at bounding box center [865, 167] width 122 height 89
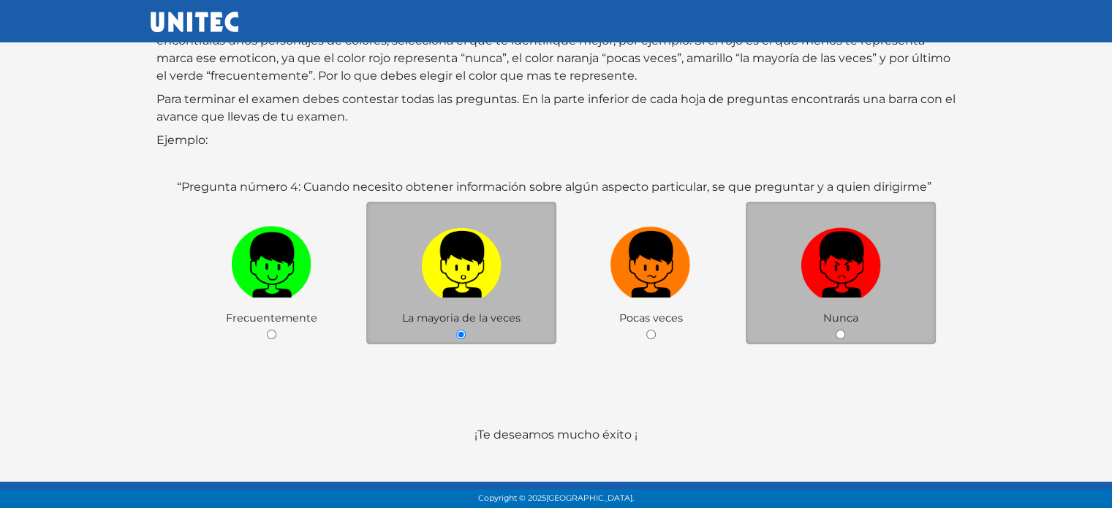
scroll to position [185, 0]
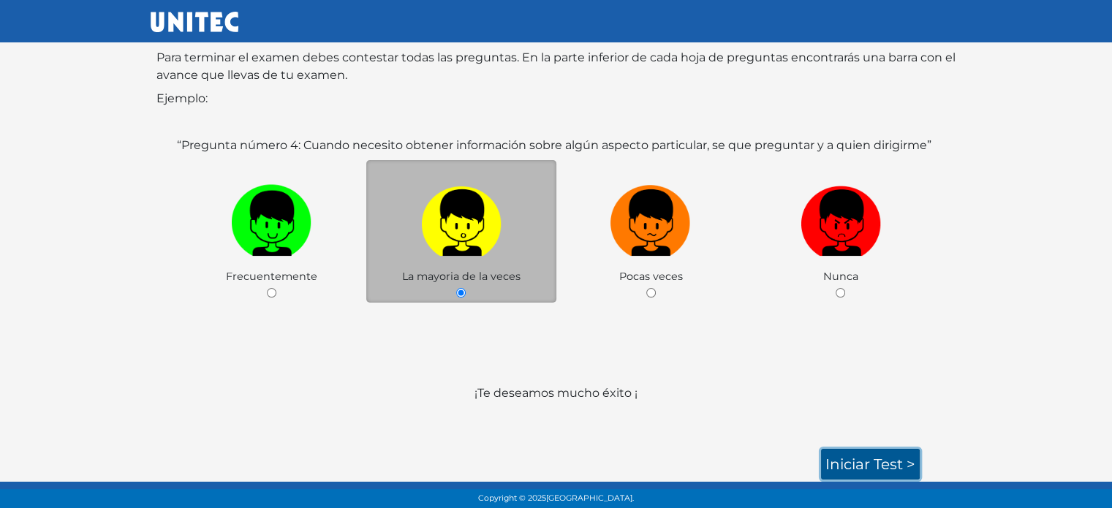
click at [897, 453] on link "Iniciar test >" at bounding box center [870, 464] width 99 height 31
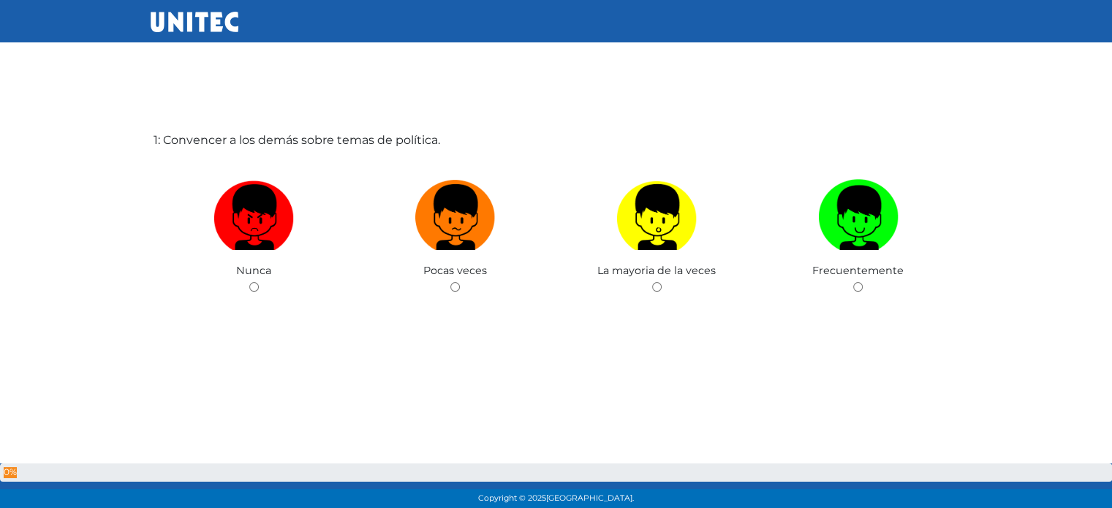
scroll to position [73, 0]
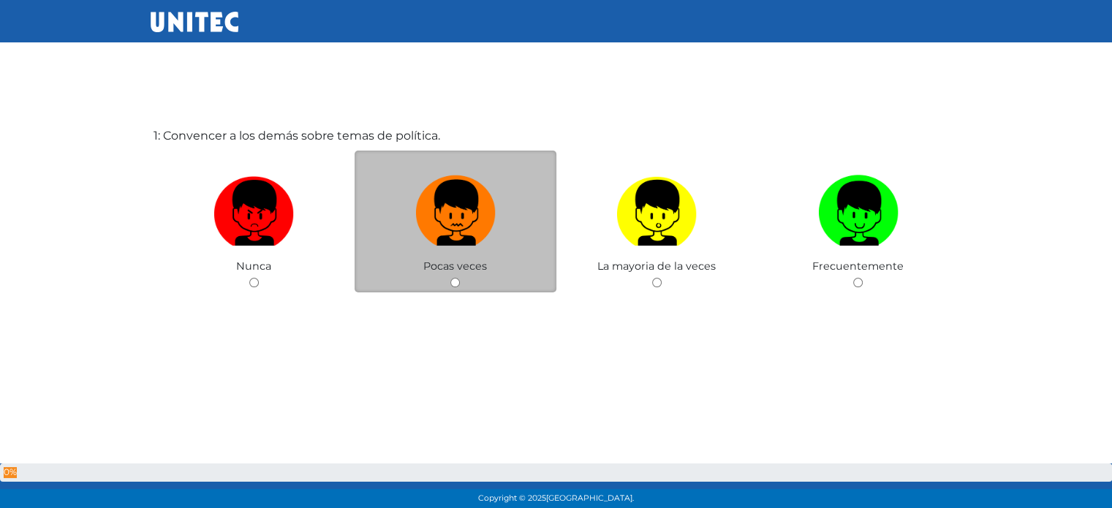
click at [474, 241] on img at bounding box center [455, 208] width 80 height 77
click at [460, 278] on input "radio" at bounding box center [456, 283] width 10 height 10
radio input "true"
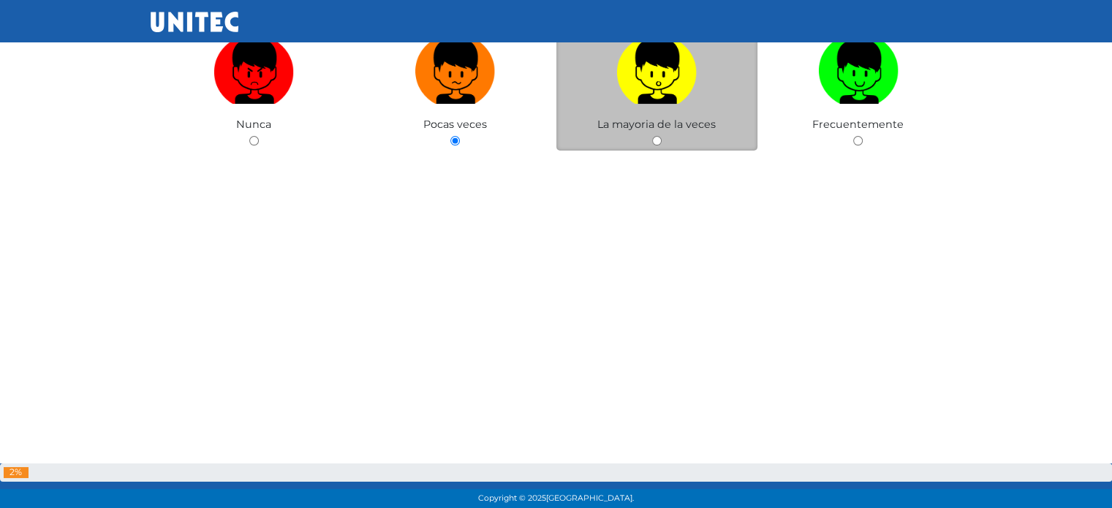
click at [663, 113] on label at bounding box center [658, 71] width 202 height 89
click at [662, 136] on input "radio" at bounding box center [657, 141] width 10 height 10
radio input "true"
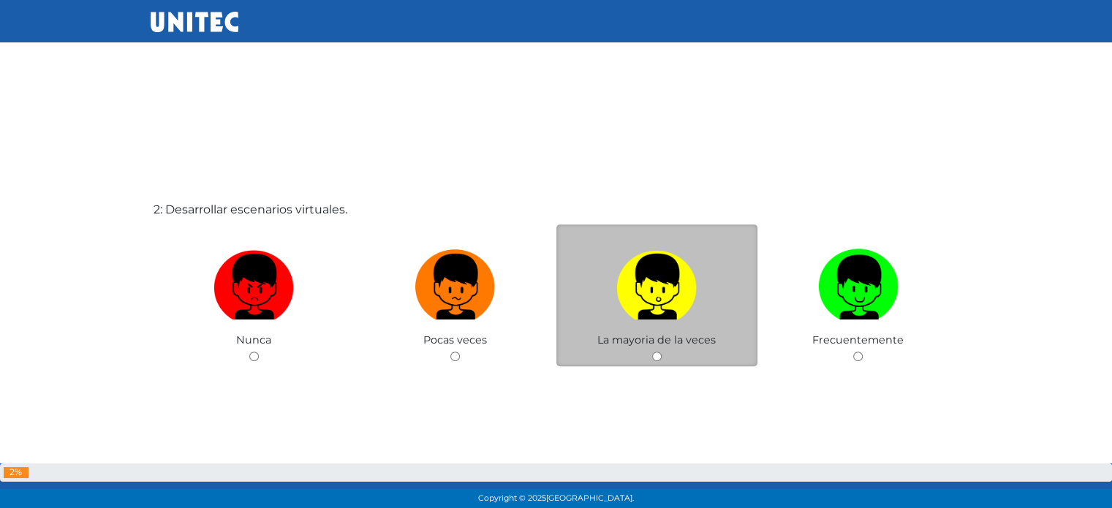
scroll to position [511, 0]
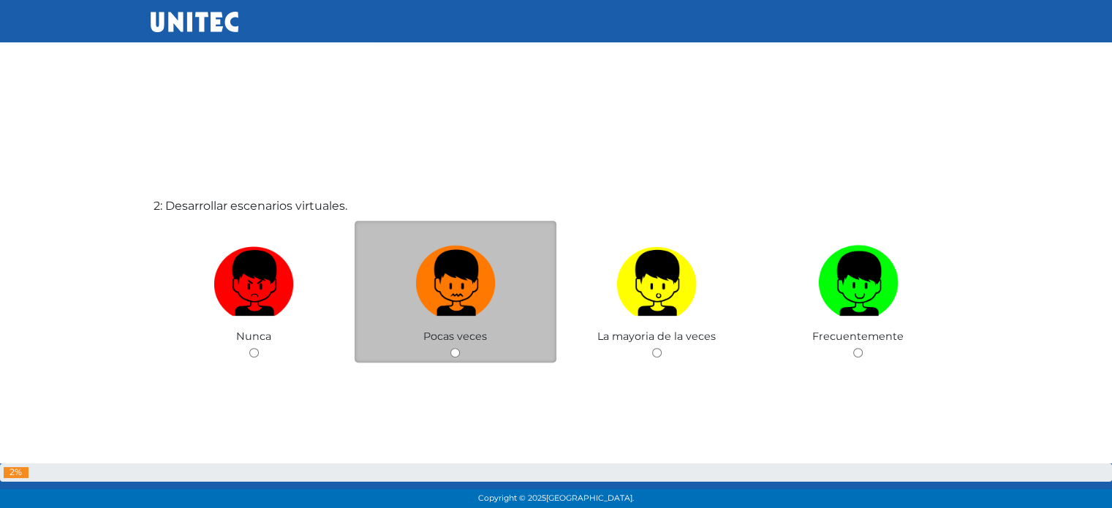
click at [449, 309] on img at bounding box center [455, 278] width 80 height 77
click at [451, 348] on input "radio" at bounding box center [456, 353] width 10 height 10
radio input "true"
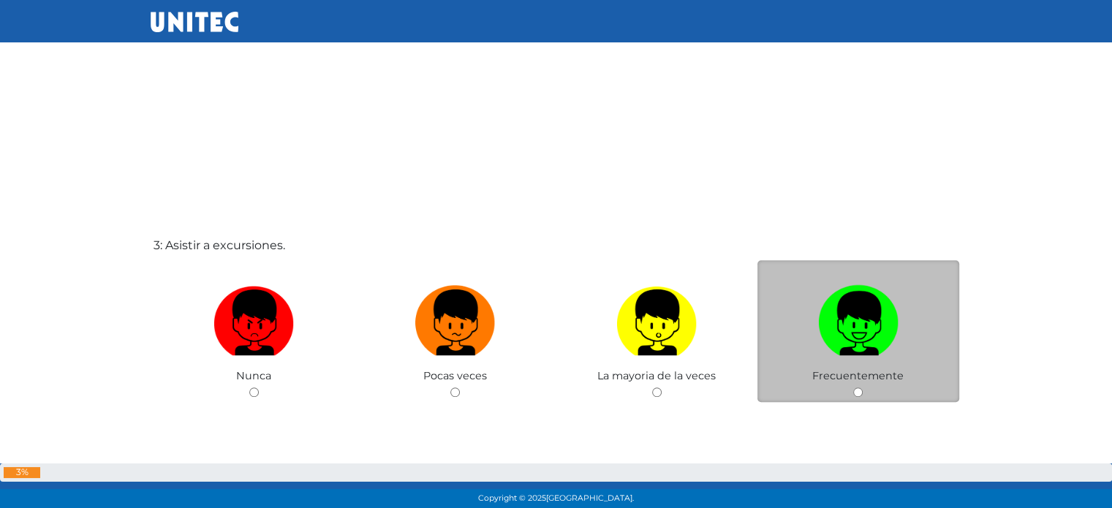
click at [832, 333] on img at bounding box center [858, 317] width 80 height 77
click at [854, 388] on input "radio" at bounding box center [859, 393] width 10 height 10
radio input "true"
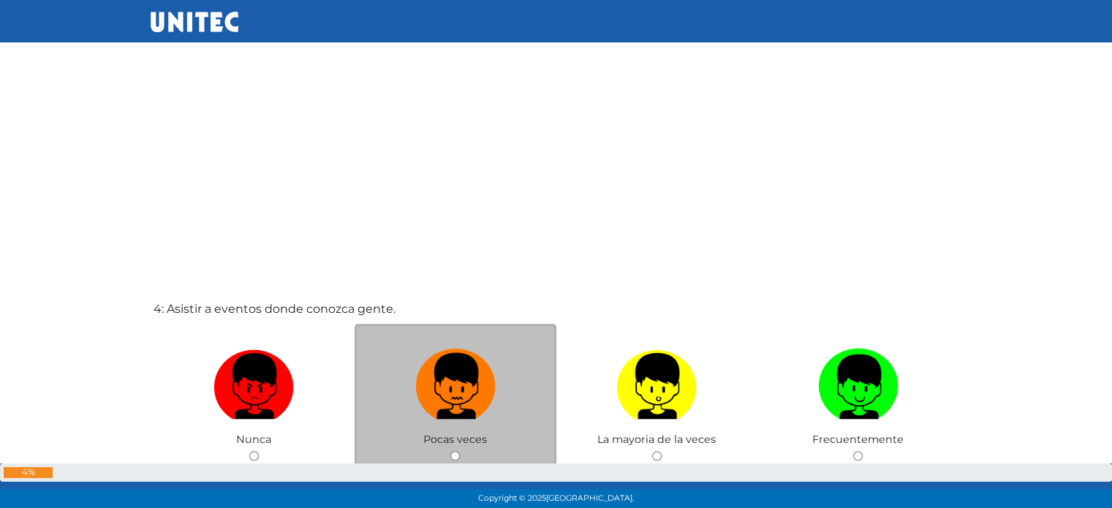
click at [481, 361] on img at bounding box center [455, 381] width 80 height 77
click at [460, 451] on input "radio" at bounding box center [456, 456] width 10 height 10
radio input "true"
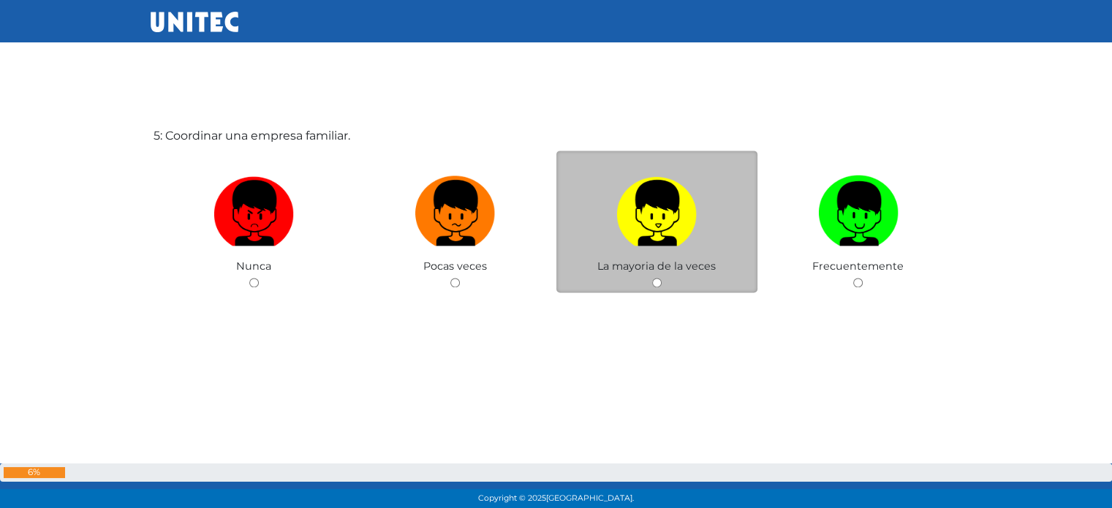
click at [646, 227] on img at bounding box center [657, 208] width 80 height 77
click at [652, 278] on input "radio" at bounding box center [657, 283] width 10 height 10
radio input "true"
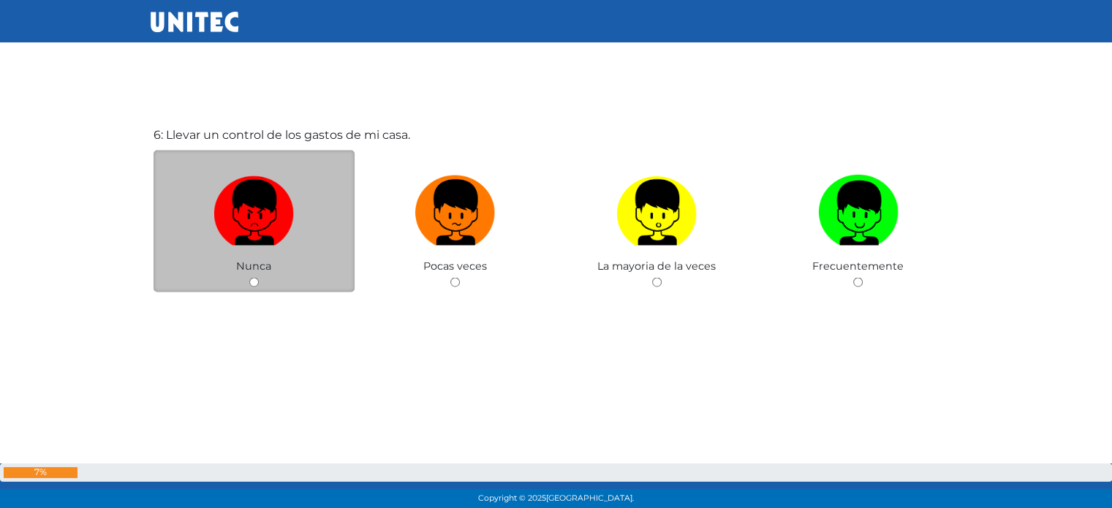
click at [291, 239] on img at bounding box center [254, 207] width 80 height 77
click at [259, 277] on input "radio" at bounding box center [254, 282] width 10 height 10
radio input "true"
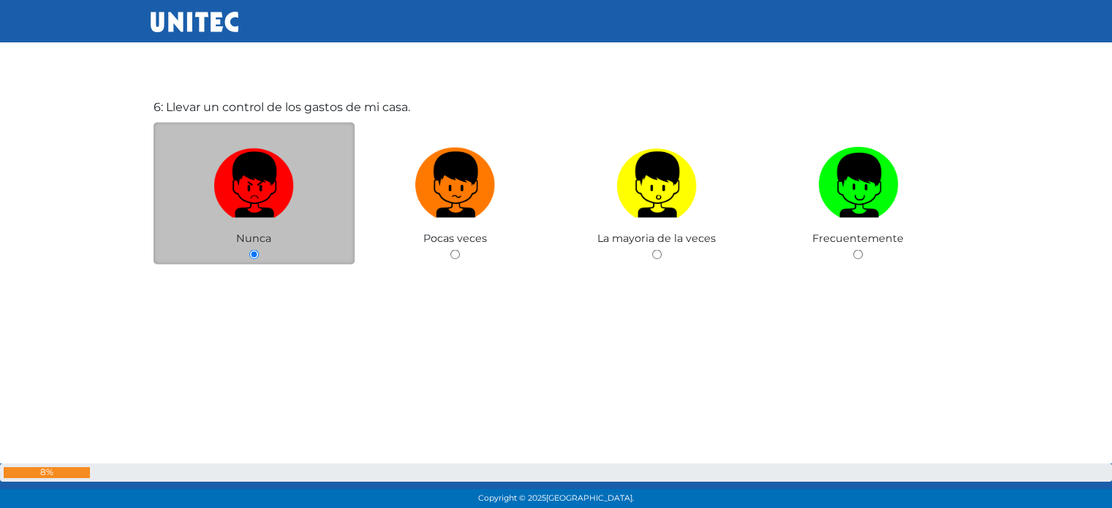
scroll to position [2689, 0]
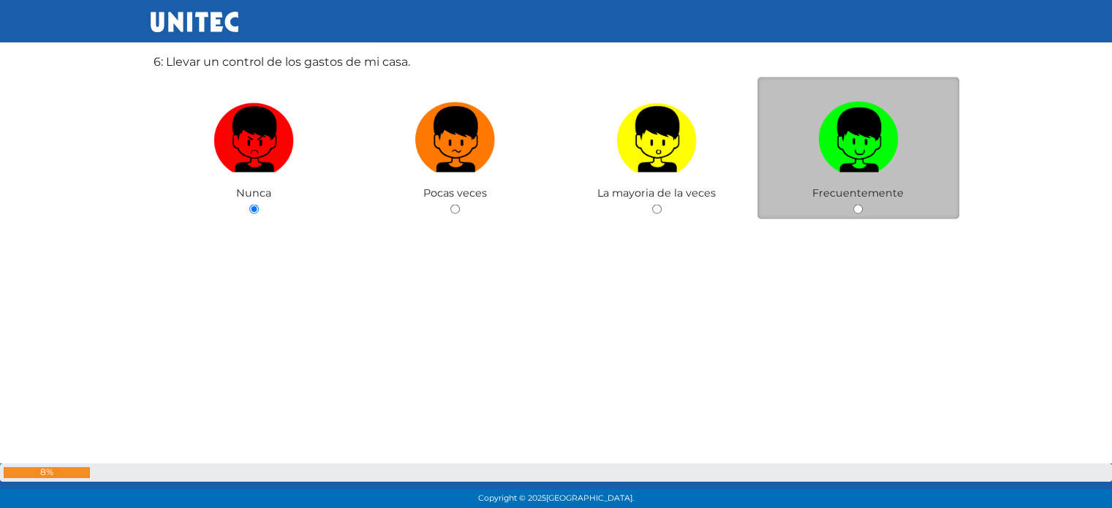
click at [839, 174] on label at bounding box center [859, 139] width 202 height 89
click at [854, 204] on input "radio" at bounding box center [859, 209] width 10 height 10
radio input "true"
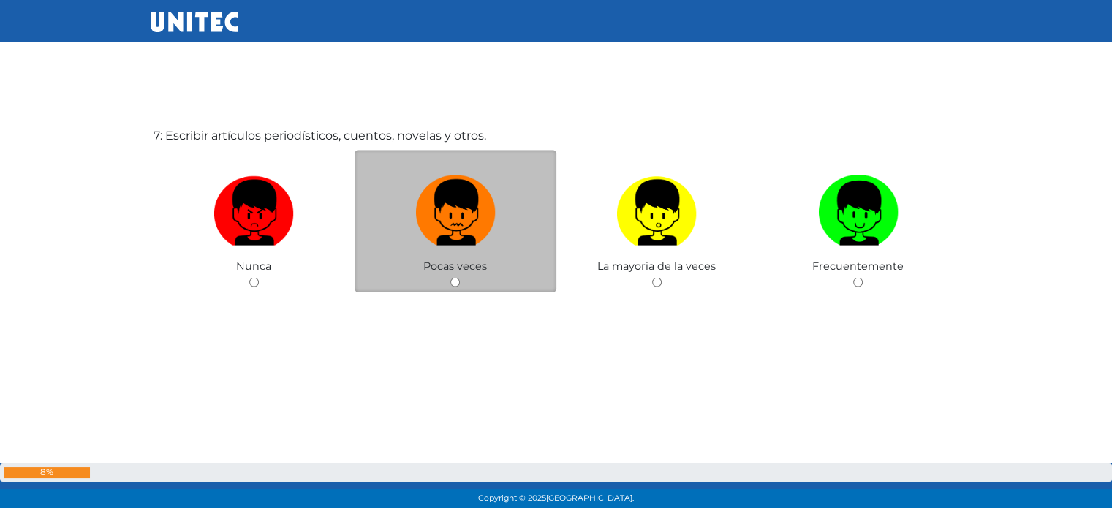
click at [486, 217] on img at bounding box center [455, 208] width 80 height 77
click at [460, 278] on input "radio" at bounding box center [456, 283] width 10 height 10
radio input "true"
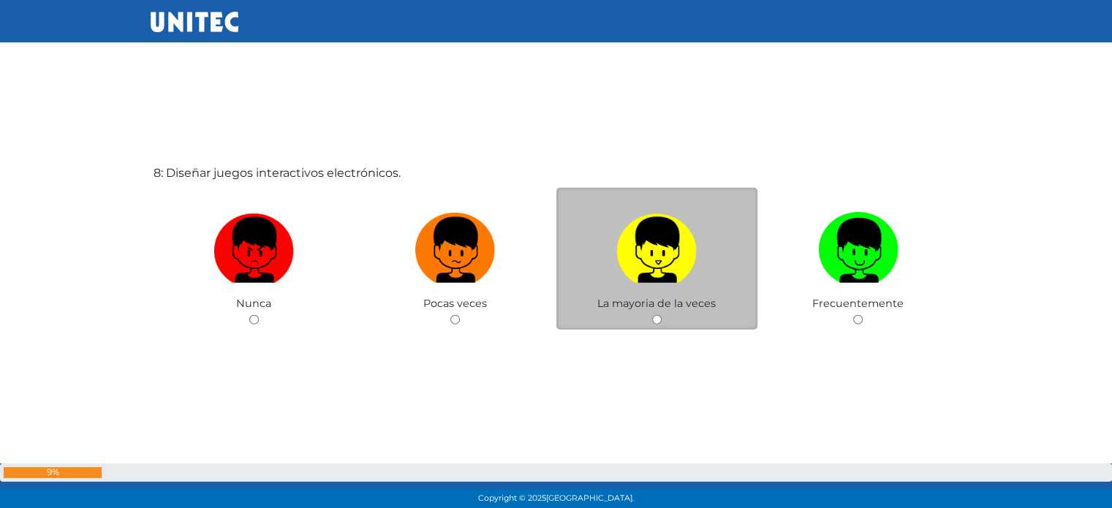
click at [677, 268] on img at bounding box center [657, 245] width 80 height 77
click at [662, 315] on input "radio" at bounding box center [657, 320] width 10 height 10
radio input "true"
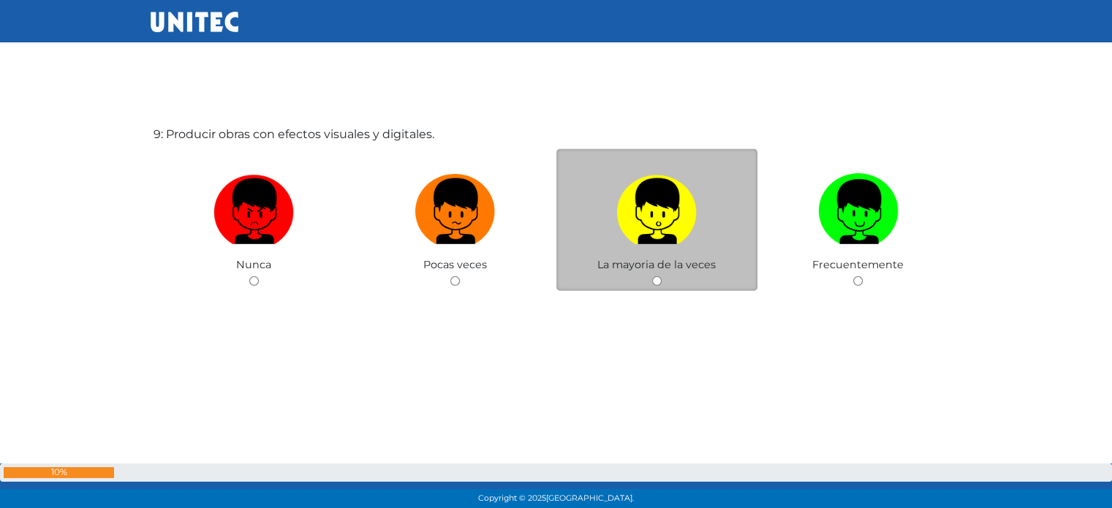
click at [661, 247] on label at bounding box center [658, 211] width 202 height 89
click at [661, 276] on input "radio" at bounding box center [657, 281] width 10 height 10
radio input "true"
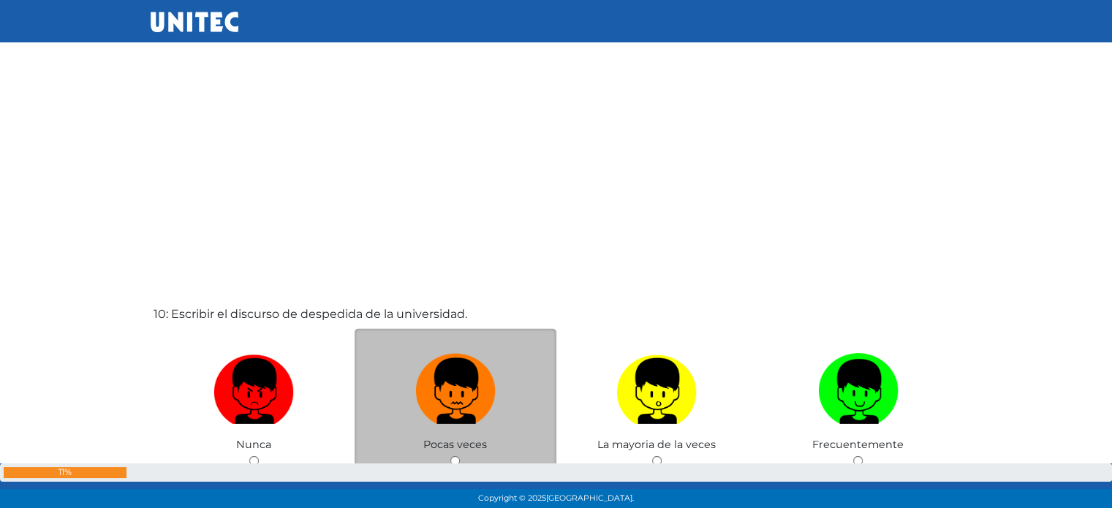
click at [470, 371] on img at bounding box center [455, 386] width 80 height 77
click at [460, 456] on input "radio" at bounding box center [456, 461] width 10 height 10
radio input "true"
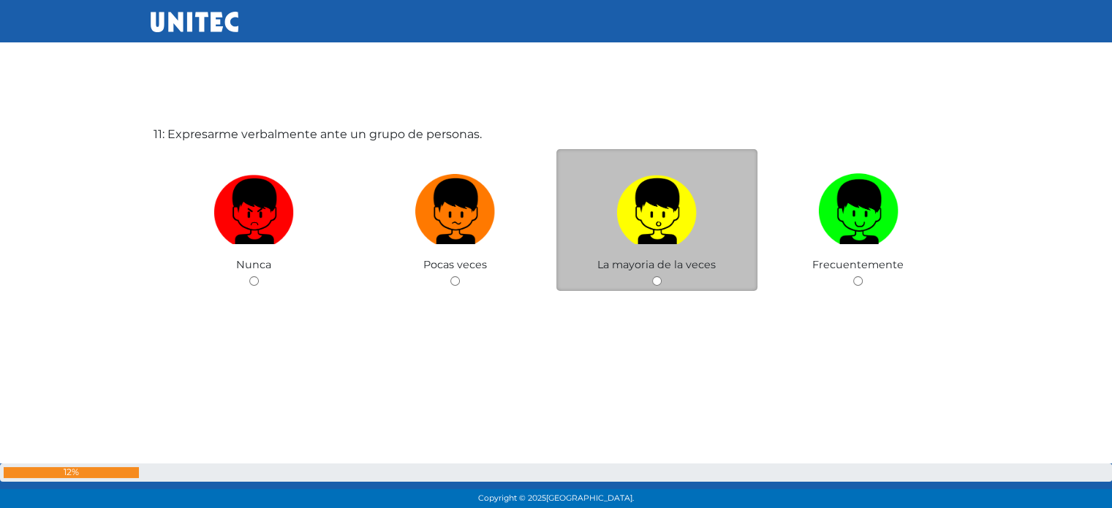
click at [634, 250] on label at bounding box center [658, 211] width 202 height 89
click at [652, 276] on input "radio" at bounding box center [657, 281] width 10 height 10
radio input "true"
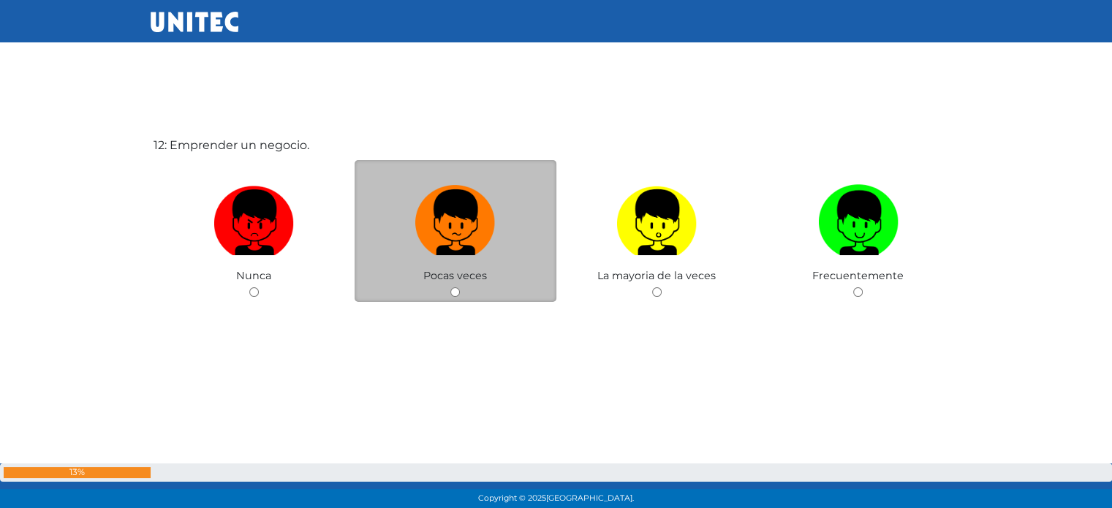
scroll to position [5666, 0]
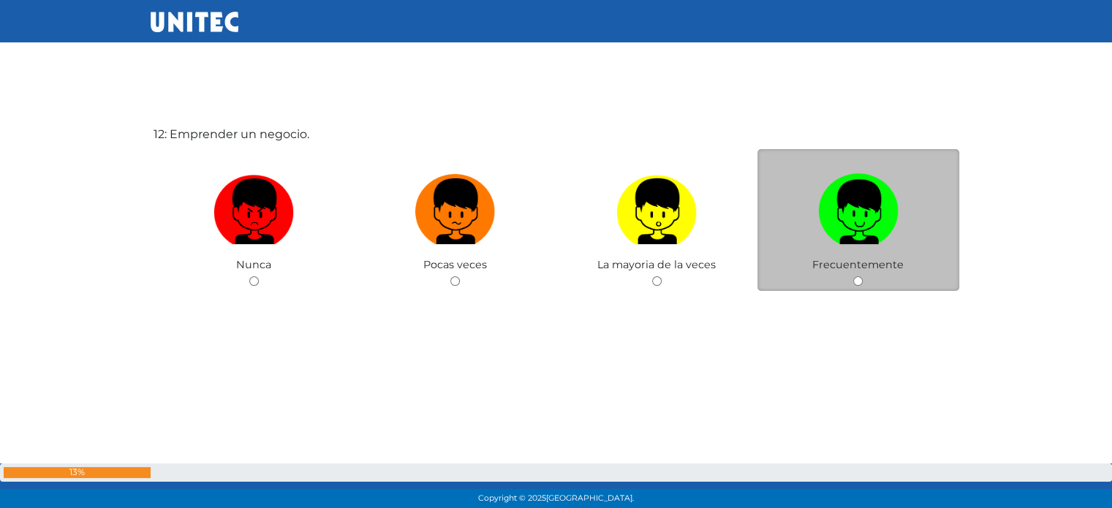
click at [897, 248] on label at bounding box center [859, 211] width 202 height 89
click at [863, 276] on input "radio" at bounding box center [859, 281] width 10 height 10
radio input "true"
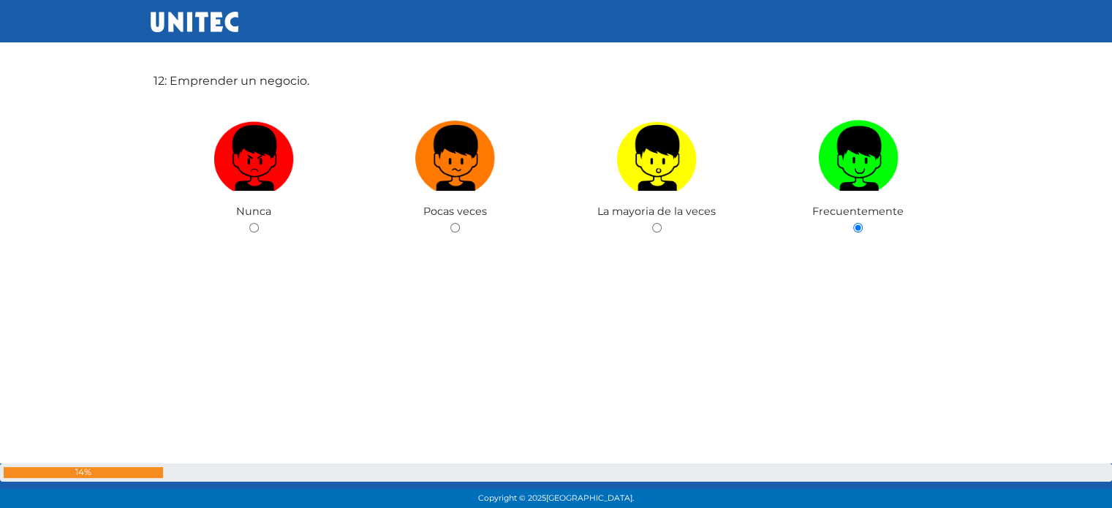
scroll to position [6001, 0]
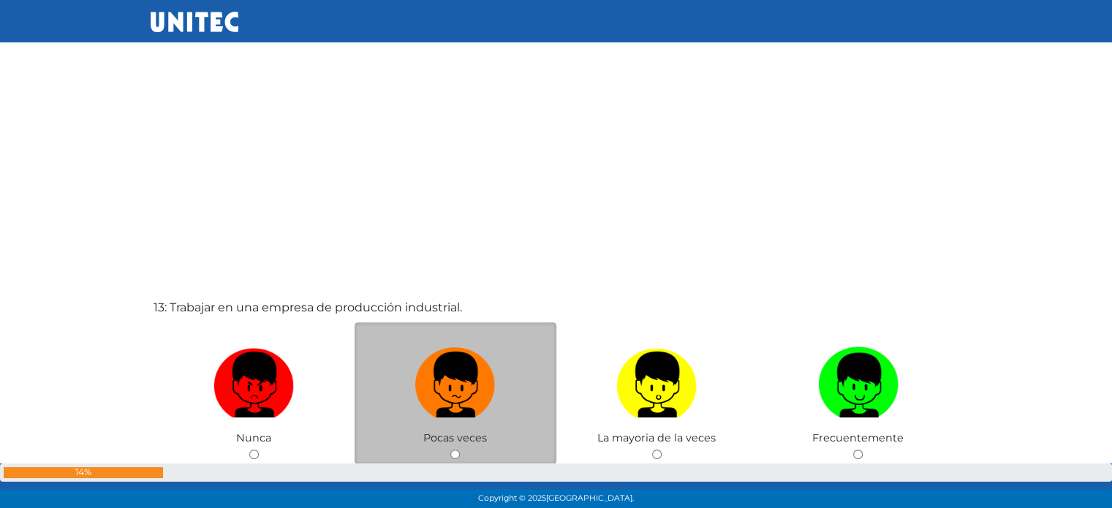
click at [501, 369] on label at bounding box center [456, 385] width 202 height 89
click at [460, 450] on input "radio" at bounding box center [456, 455] width 10 height 10
radio input "true"
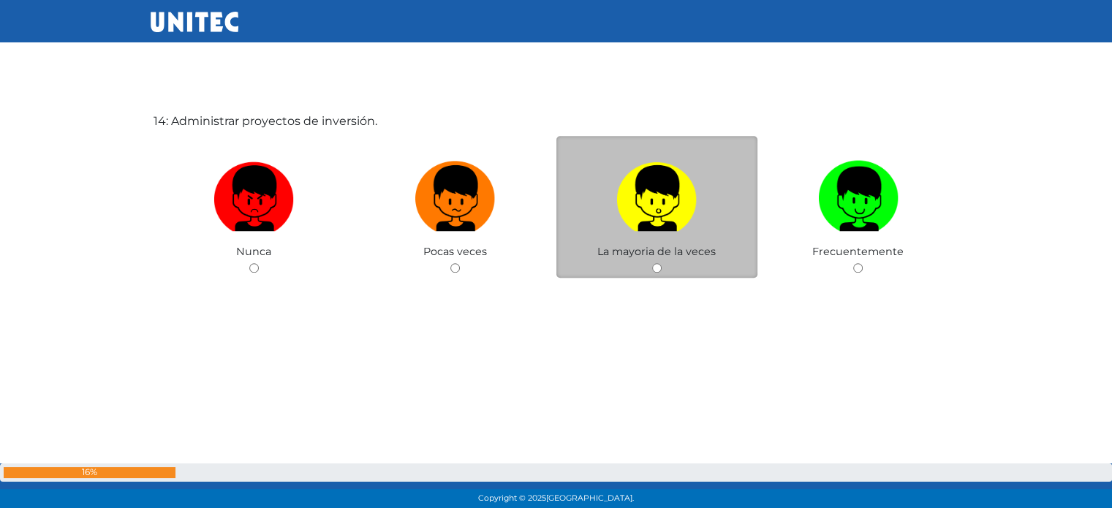
scroll to position [6683, 0]
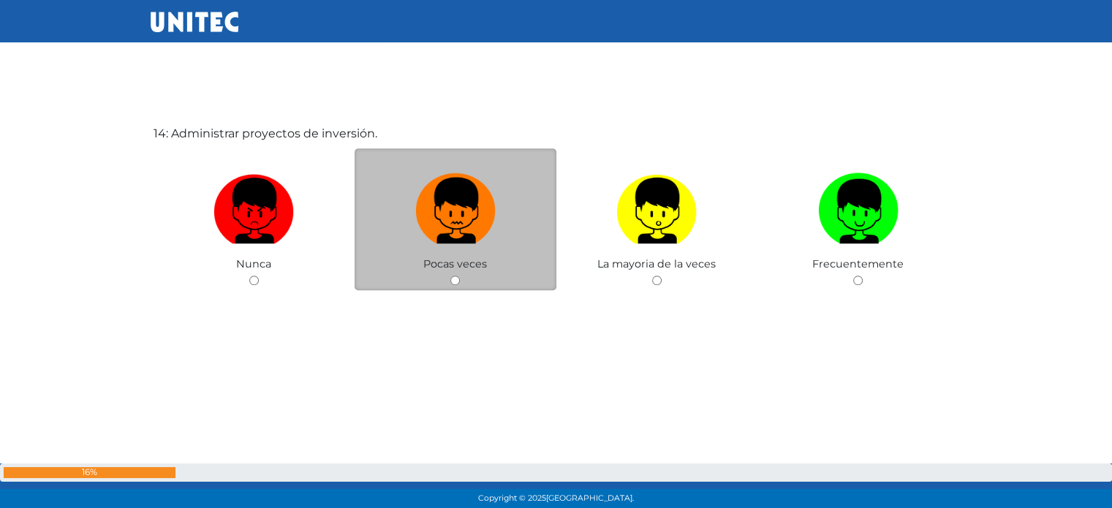
click at [448, 211] on img at bounding box center [455, 205] width 80 height 77
click at [451, 276] on input "radio" at bounding box center [456, 281] width 10 height 10
radio input "true"
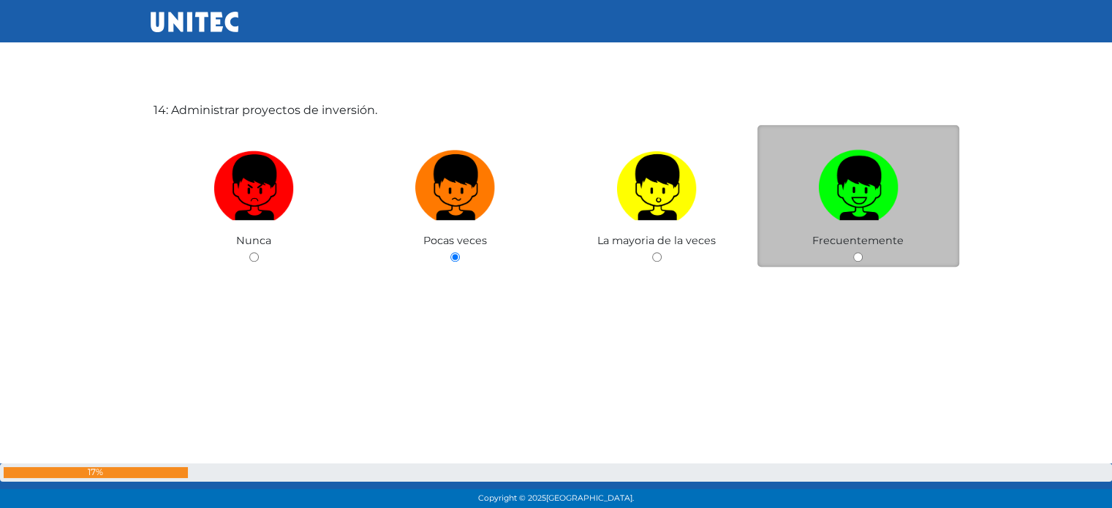
click at [822, 207] on img at bounding box center [858, 182] width 80 height 77
click at [854, 252] on input "radio" at bounding box center [859, 257] width 10 height 10
radio input "true"
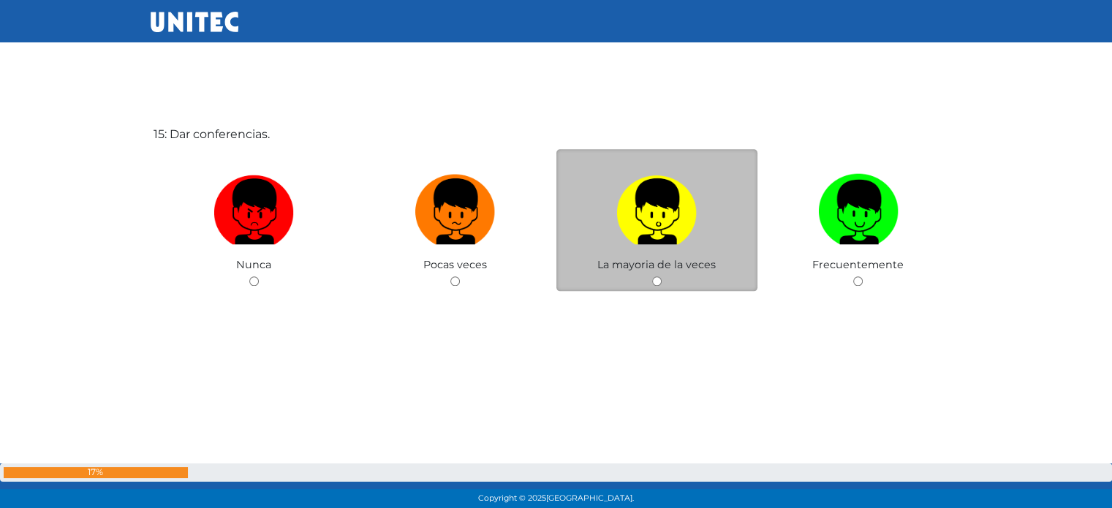
click at [667, 253] on label at bounding box center [658, 211] width 202 height 89
click at [662, 276] on input "radio" at bounding box center [657, 281] width 10 height 10
radio input "true"
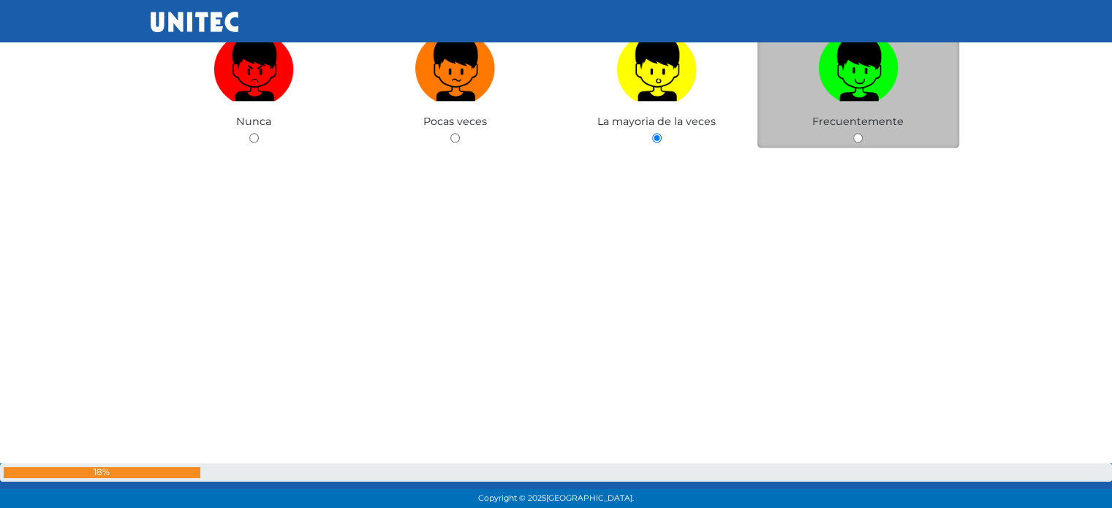
click at [880, 77] on img at bounding box center [858, 63] width 80 height 77
click at [863, 133] on input "radio" at bounding box center [859, 138] width 10 height 10
radio input "true"
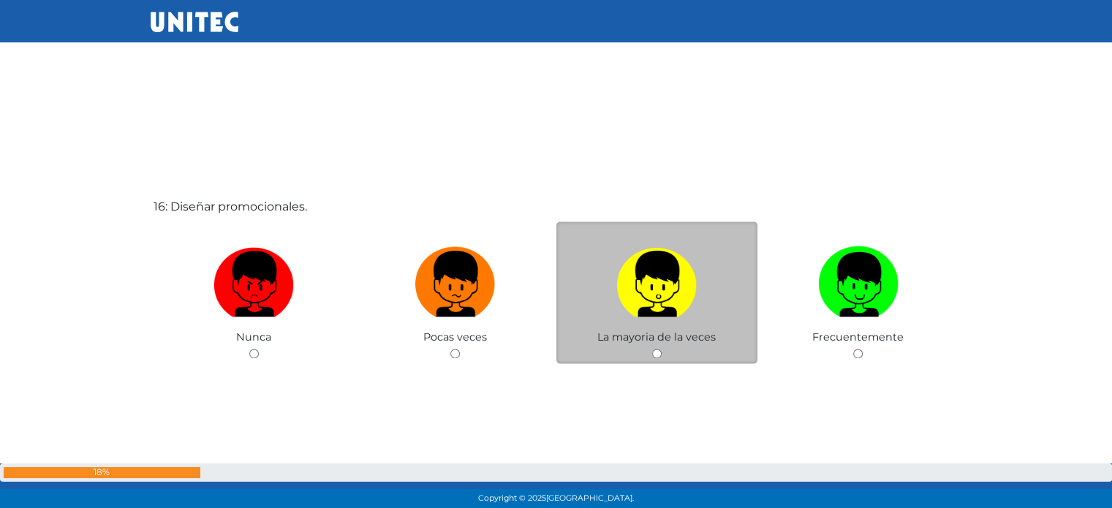
scroll to position [7700, 0]
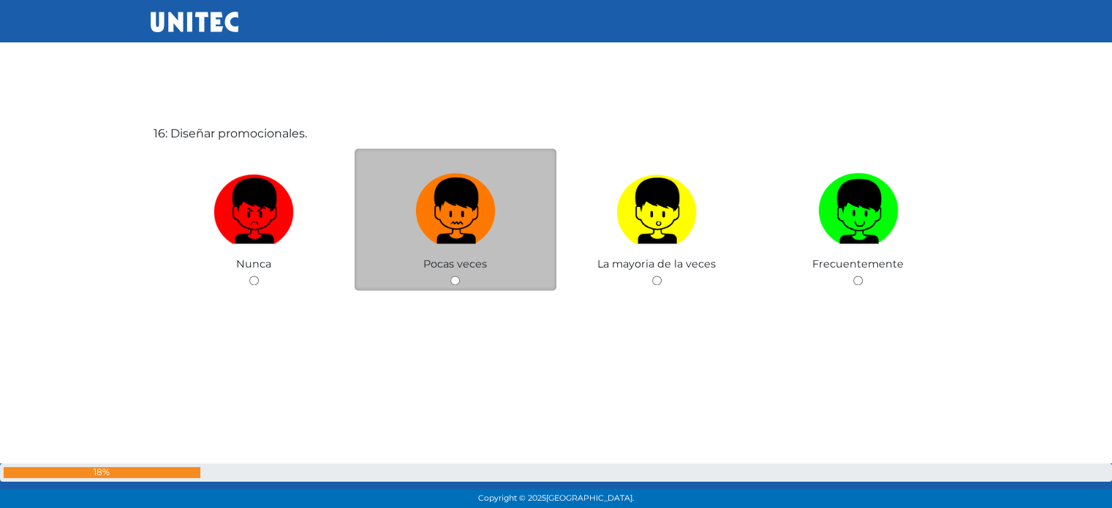
click at [486, 242] on img at bounding box center [455, 205] width 80 height 77
click at [460, 276] on input "radio" at bounding box center [456, 281] width 10 height 10
radio input "true"
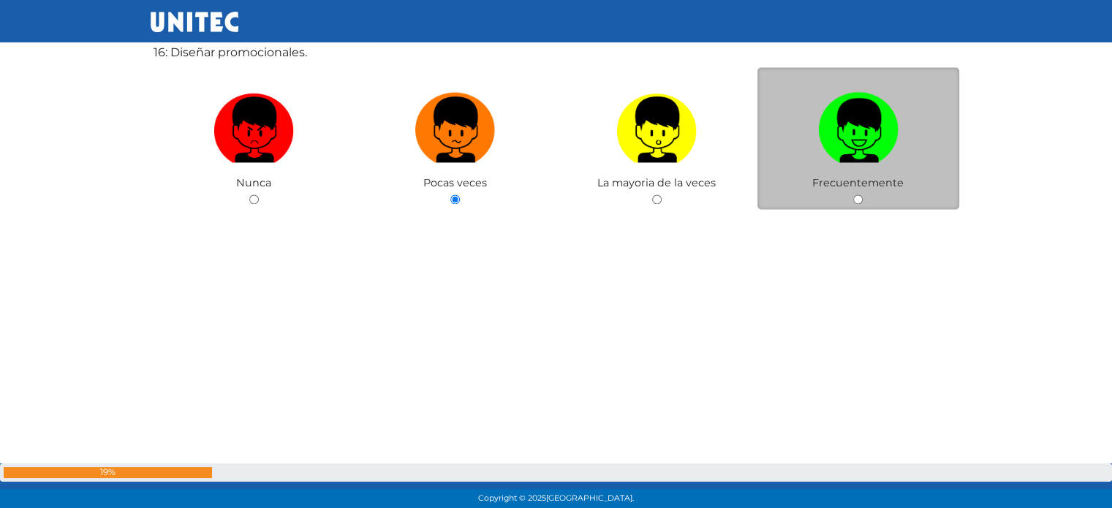
click at [866, 157] on img at bounding box center [858, 124] width 80 height 77
click at [863, 195] on input "radio" at bounding box center [859, 200] width 10 height 10
radio input "true"
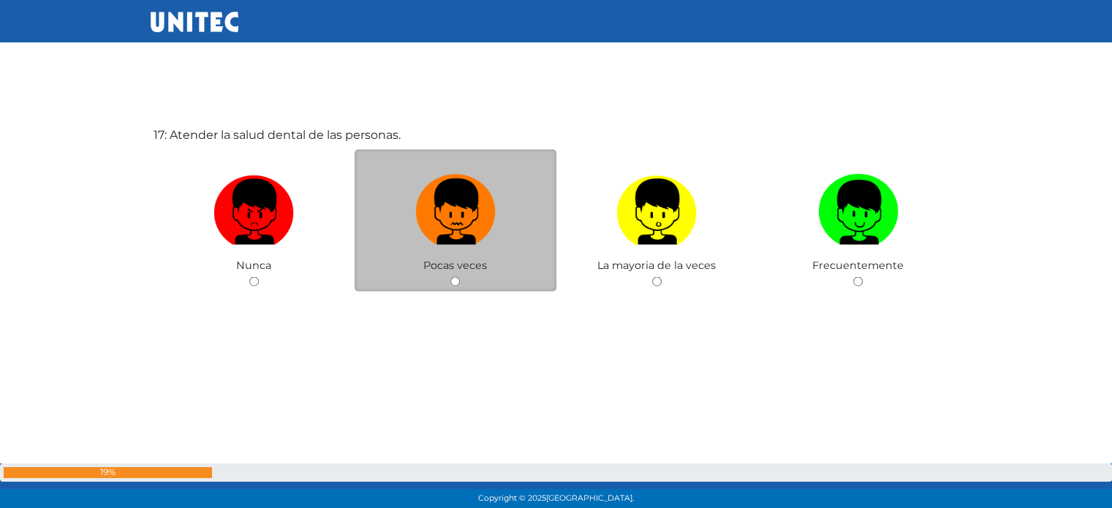
scroll to position [8208, 0]
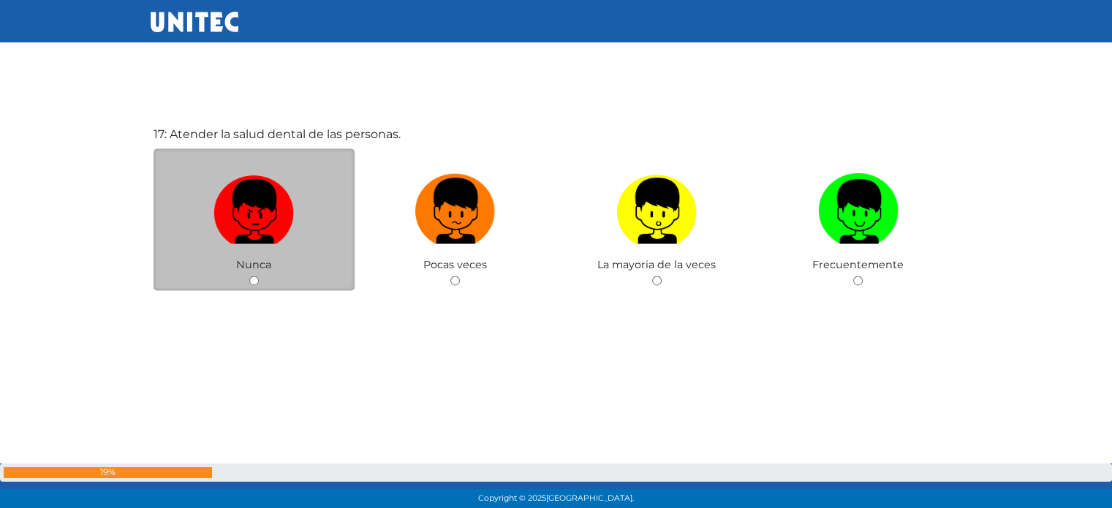
click at [260, 232] on img at bounding box center [254, 205] width 80 height 77
click at [259, 276] on input "radio" at bounding box center [254, 281] width 10 height 10
radio input "true"
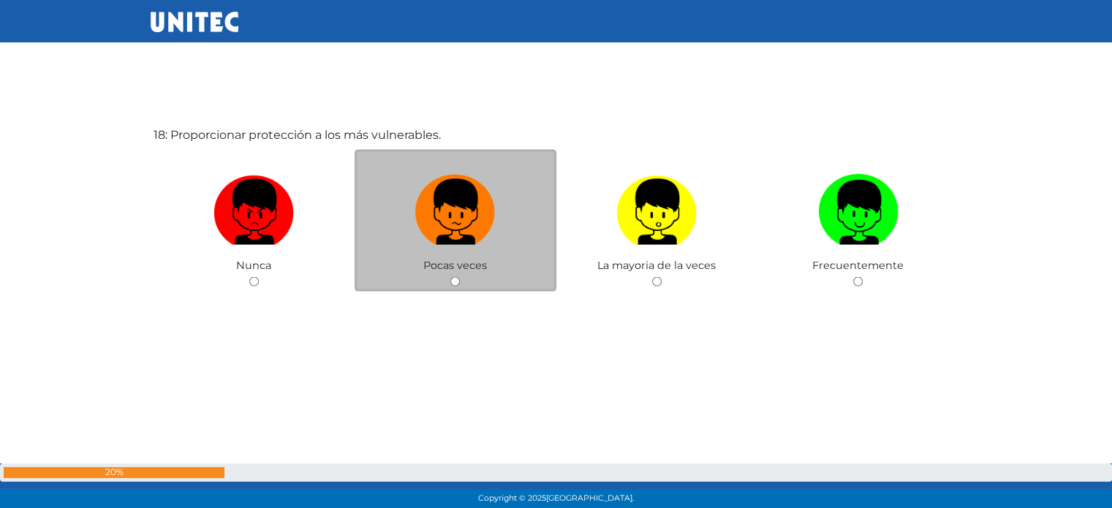
scroll to position [8716, 0]
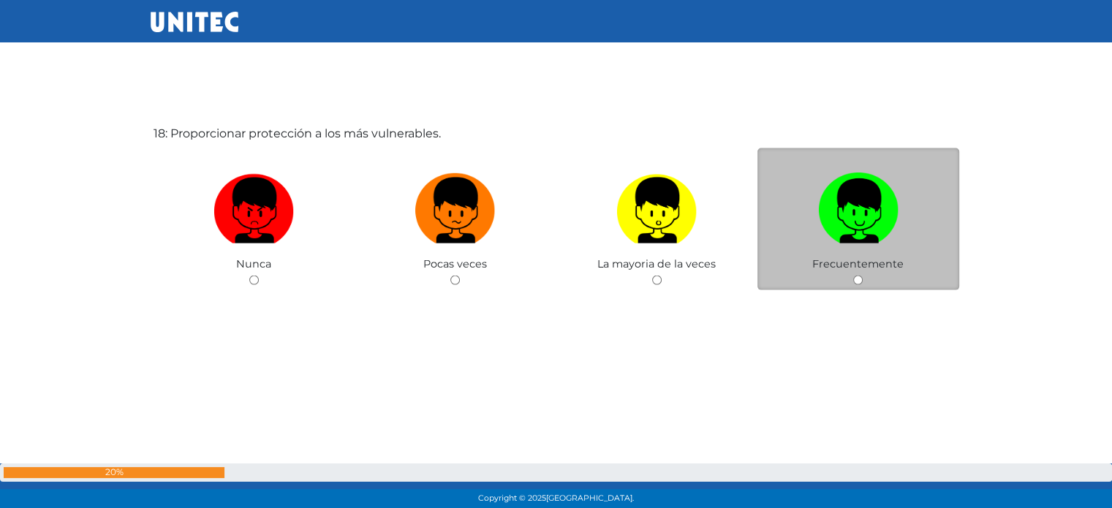
click at [900, 249] on label at bounding box center [859, 211] width 202 height 89
click at [863, 276] on input "radio" at bounding box center [859, 281] width 10 height 10
radio input "true"
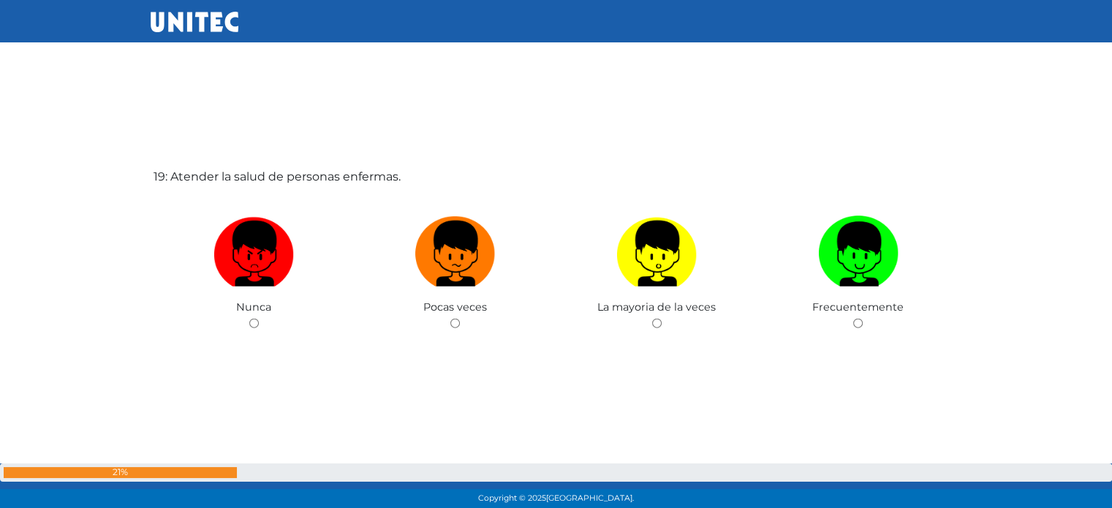
scroll to position [9226, 0]
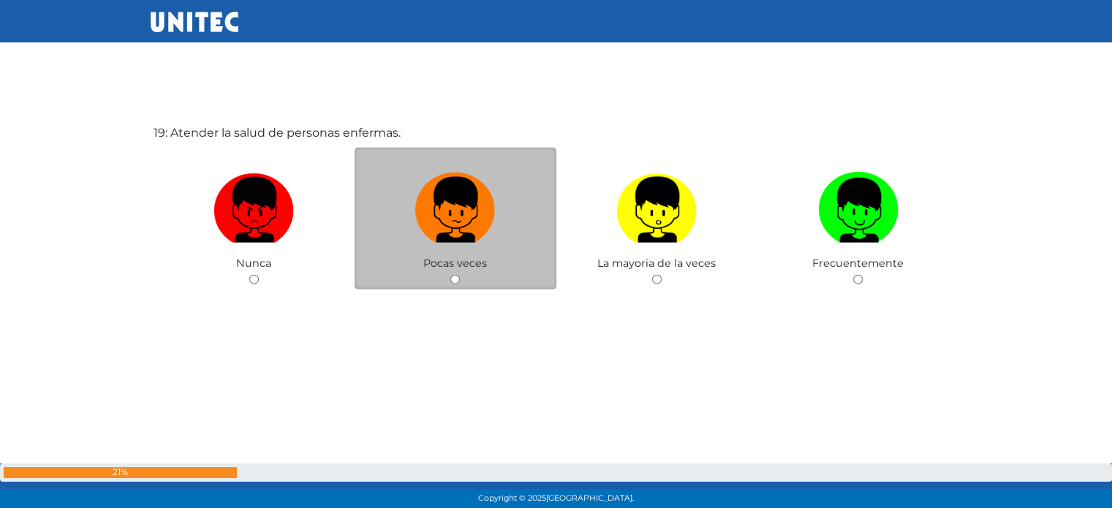
click at [465, 257] on div "Pocas veces" at bounding box center [456, 219] width 202 height 143
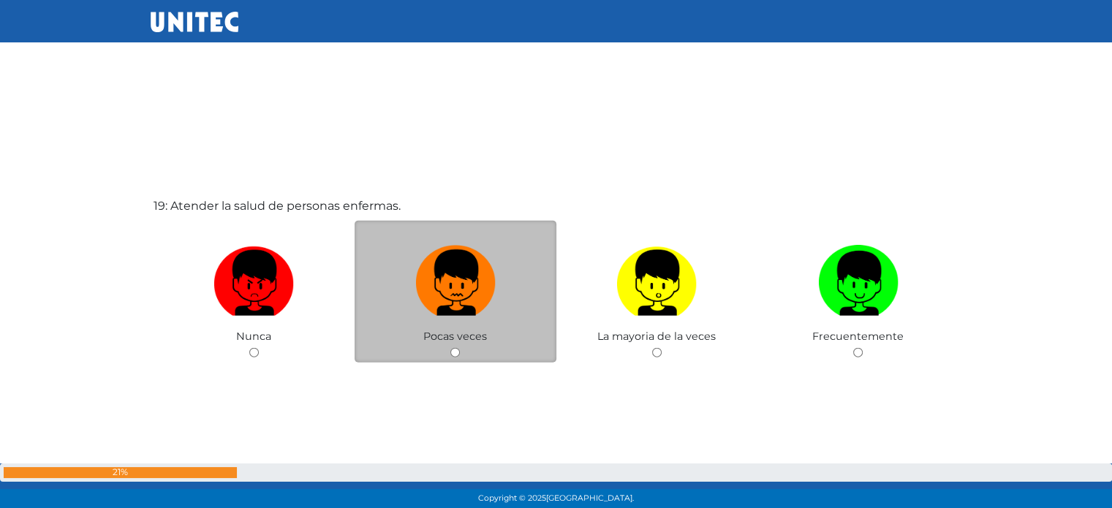
click at [448, 309] on img at bounding box center [455, 278] width 80 height 77
click at [451, 348] on input "radio" at bounding box center [456, 353] width 10 height 10
radio input "true"
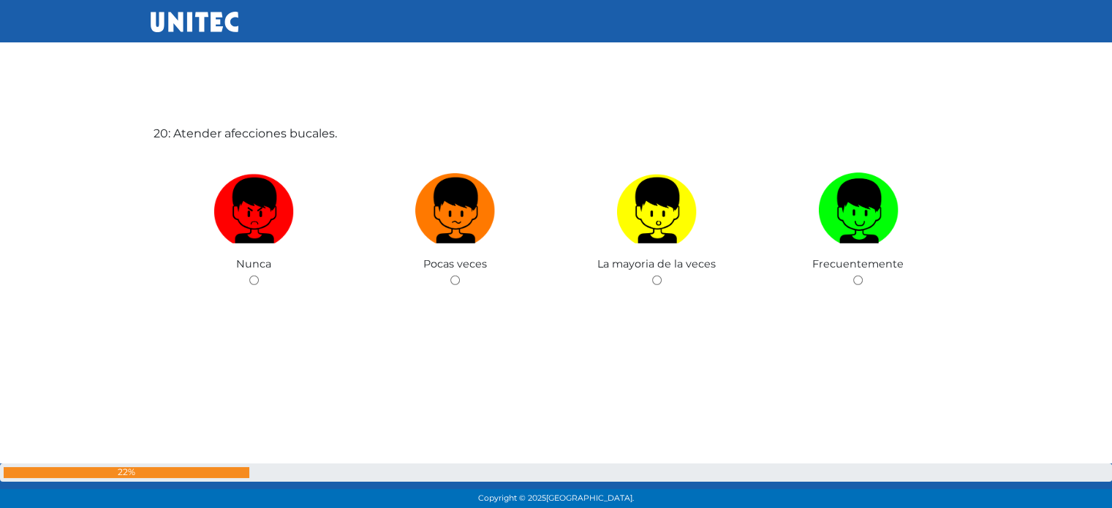
scroll to position [9733, 0]
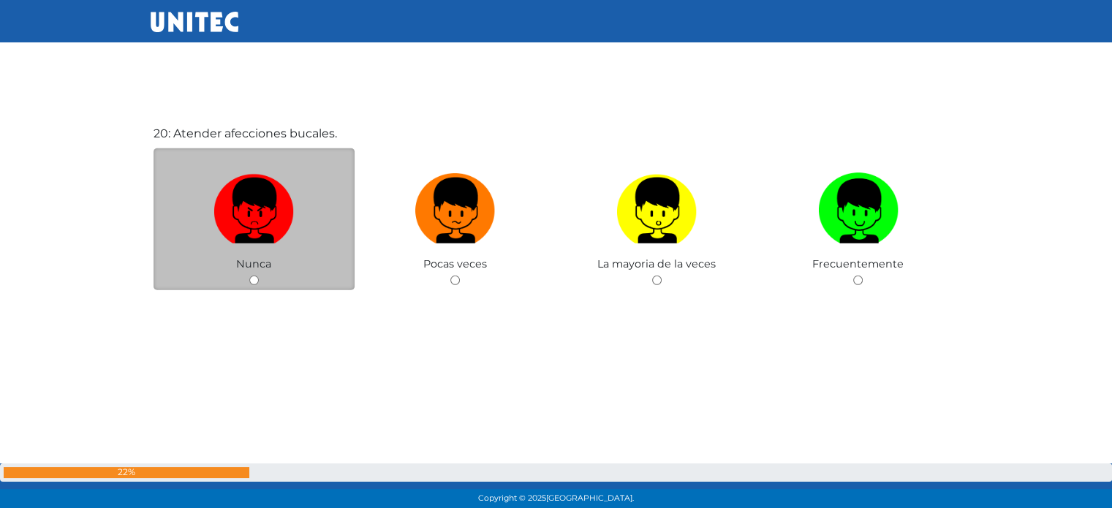
click at [266, 263] on span "Nunca" at bounding box center [253, 263] width 35 height 13
click at [272, 226] on img at bounding box center [254, 205] width 80 height 77
click at [259, 276] on input "radio" at bounding box center [254, 281] width 10 height 10
radio input "true"
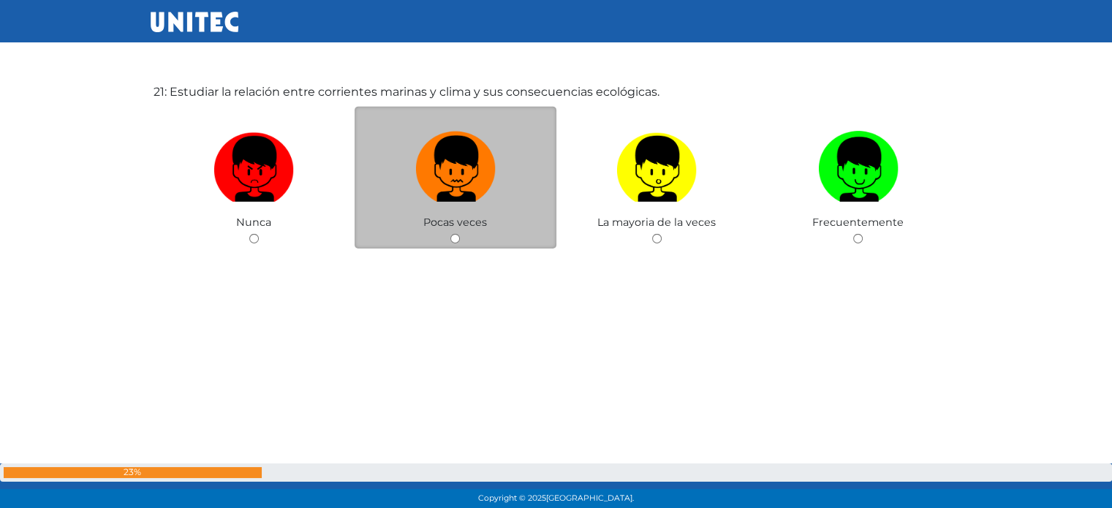
click at [449, 184] on img at bounding box center [455, 164] width 80 height 77
click at [451, 234] on input "radio" at bounding box center [456, 239] width 10 height 10
radio input "true"
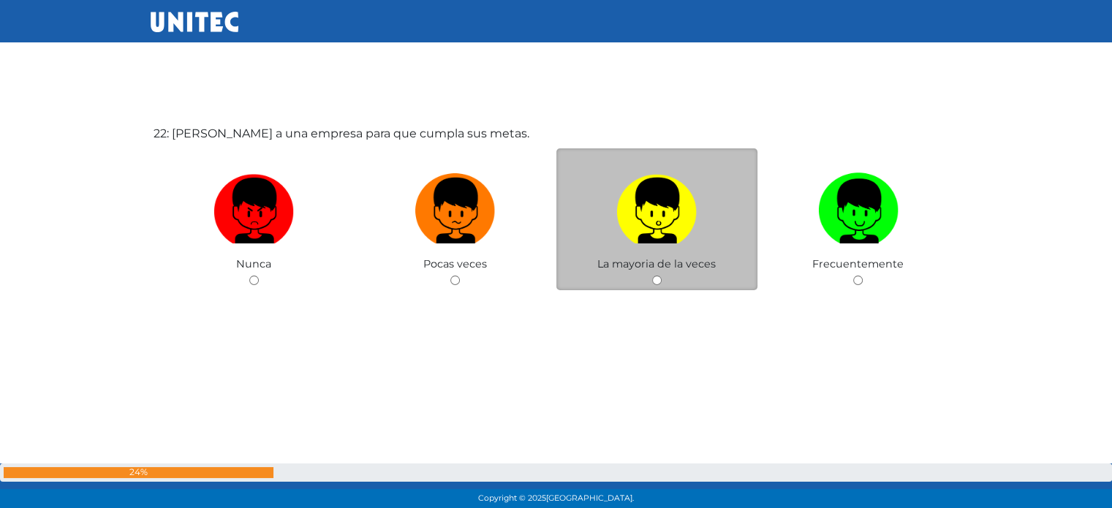
click at [635, 269] on span "La mayoria de la veces" at bounding box center [657, 263] width 118 height 13
click at [660, 225] on img at bounding box center [657, 205] width 80 height 77
click at [660, 275] on input "radio" at bounding box center [657, 280] width 10 height 10
radio input "true"
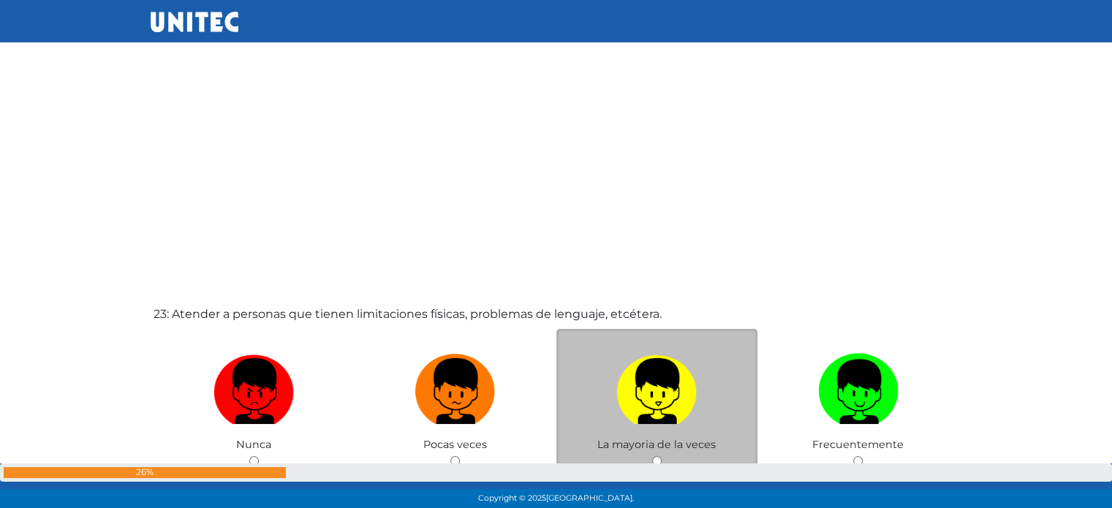
click at [663, 370] on img at bounding box center [657, 386] width 80 height 77
click at [662, 456] on input "radio" at bounding box center [657, 461] width 10 height 10
radio input "true"
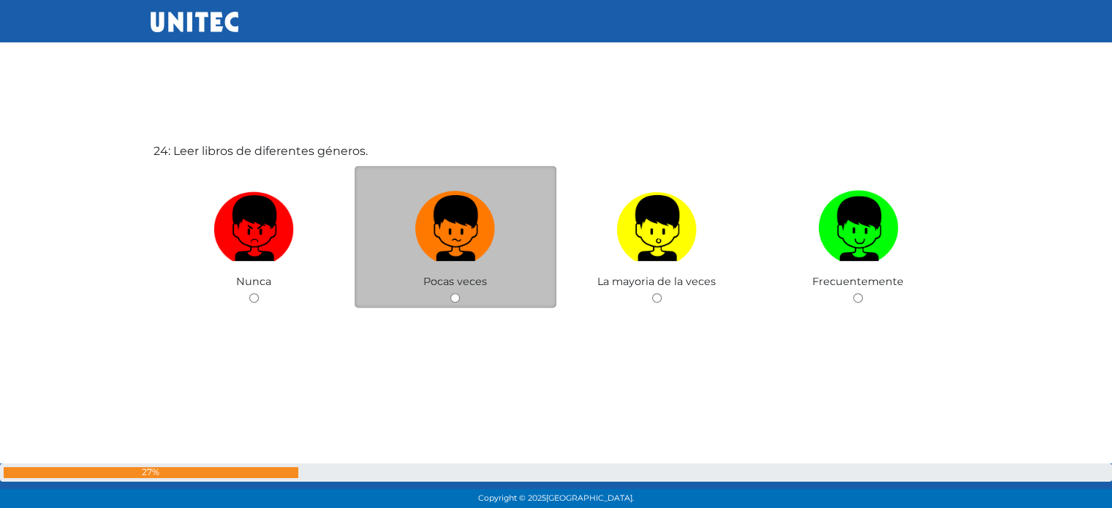
scroll to position [11768, 0]
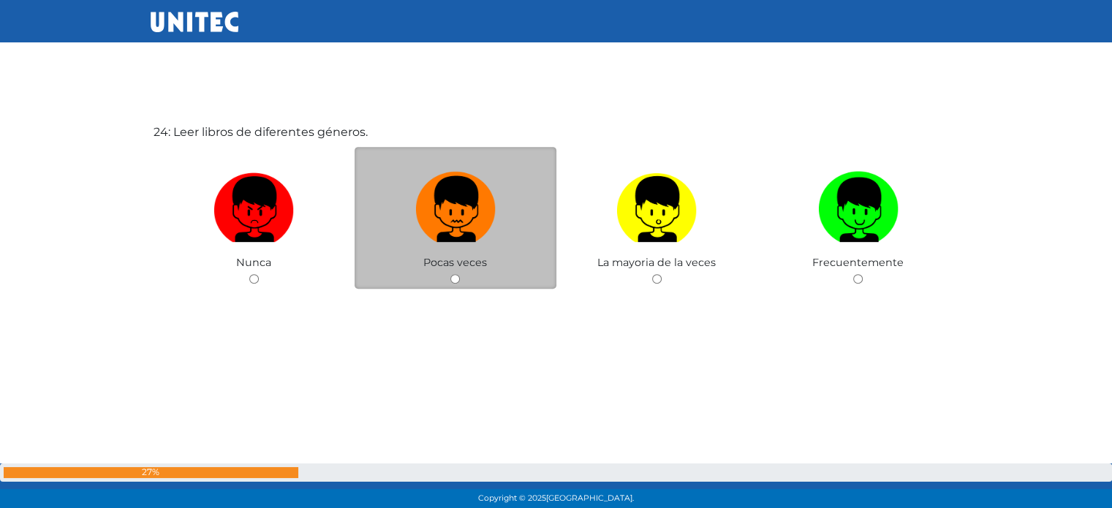
click at [445, 225] on img at bounding box center [455, 204] width 80 height 77
click at [451, 274] on input "radio" at bounding box center [456, 279] width 10 height 10
radio input "true"
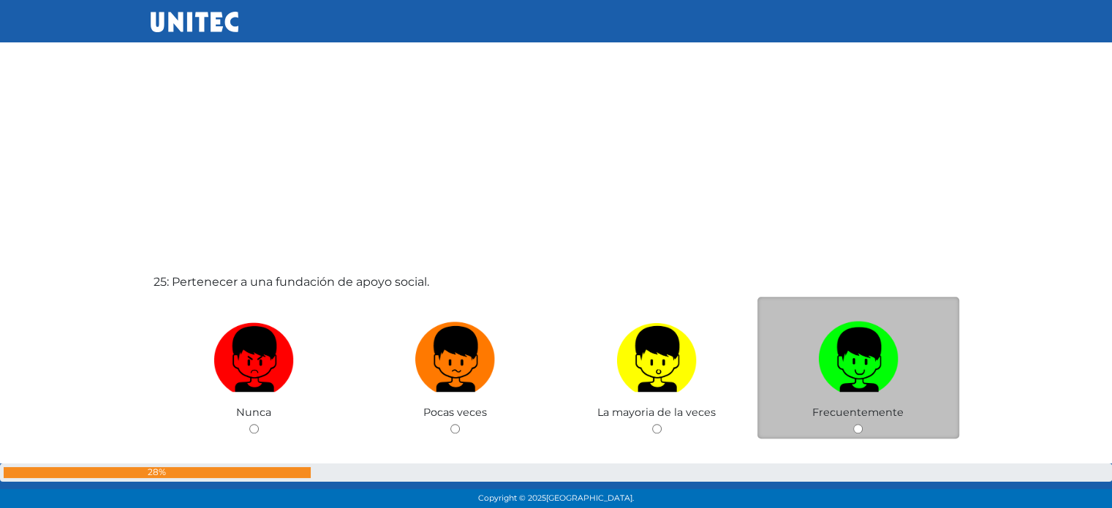
click at [847, 315] on div "Frecuentemente" at bounding box center [859, 368] width 202 height 143
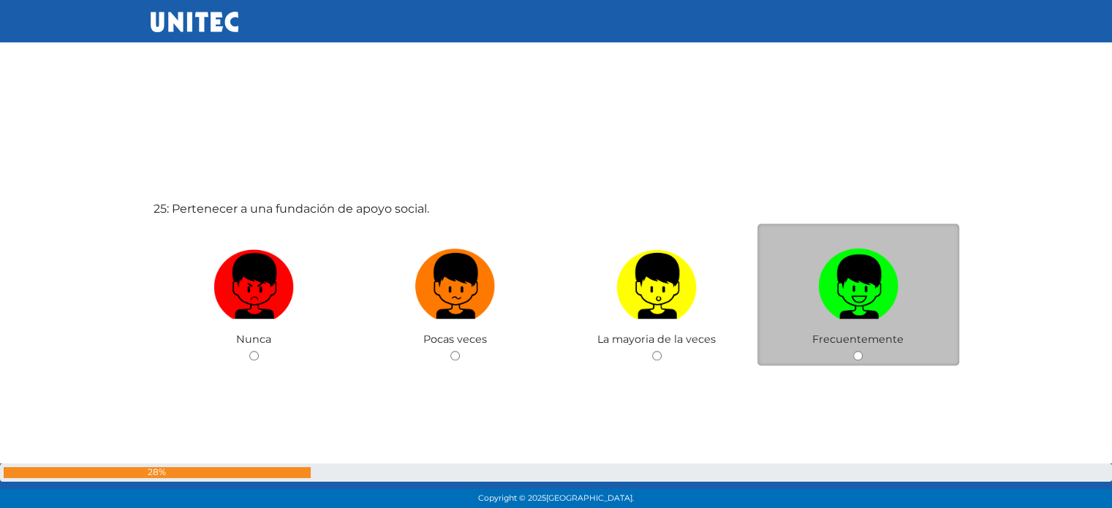
click at [851, 283] on img at bounding box center [858, 281] width 80 height 77
click at [854, 351] on input "radio" at bounding box center [859, 356] width 10 height 10
radio input "true"
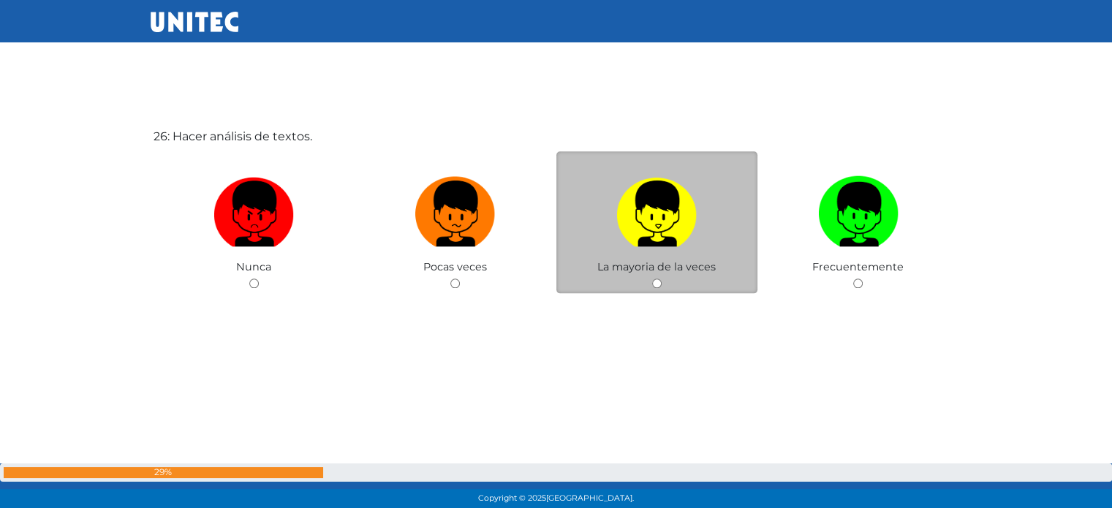
scroll to position [12784, 0]
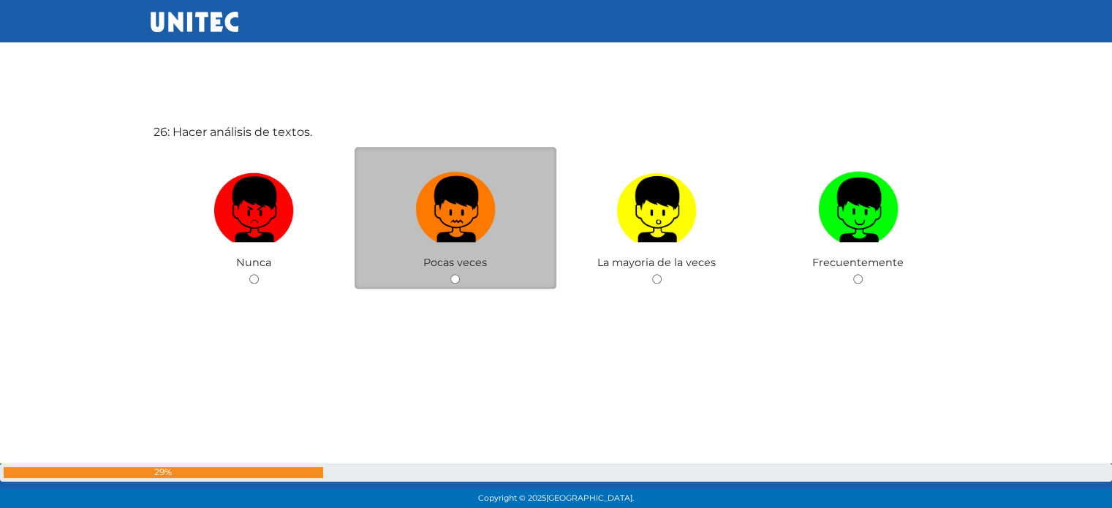
click at [473, 233] on img at bounding box center [455, 204] width 80 height 77
click at [460, 274] on input "radio" at bounding box center [456, 279] width 10 height 10
radio input "true"
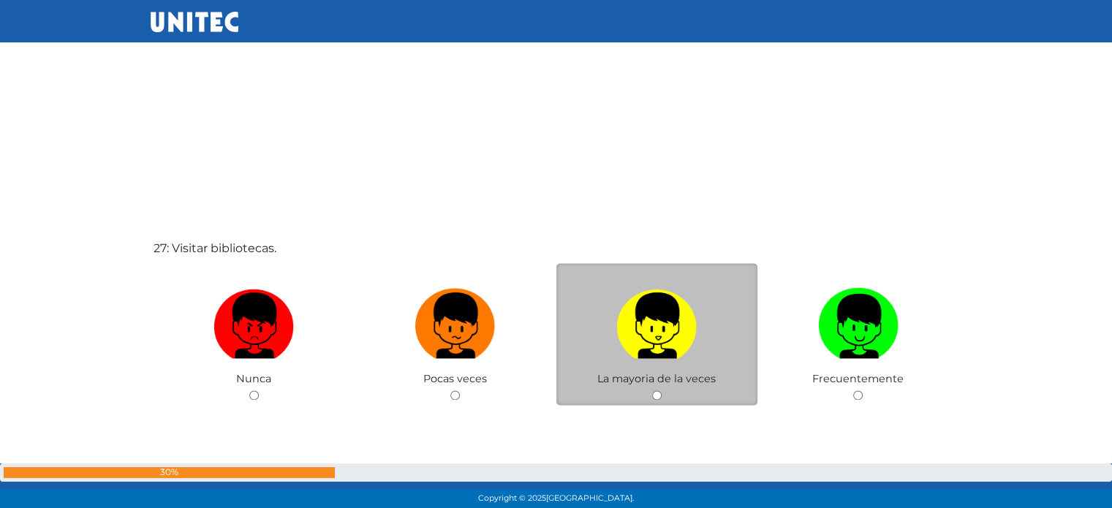
click at [668, 326] on img at bounding box center [657, 320] width 80 height 77
click at [662, 391] on input "radio" at bounding box center [657, 396] width 10 height 10
radio input "true"
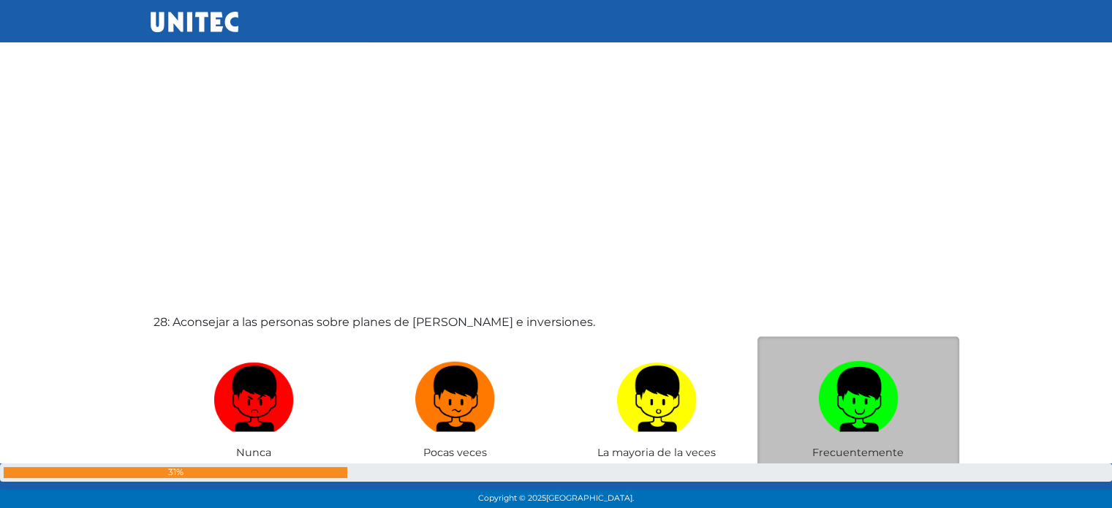
click at [848, 362] on img at bounding box center [858, 393] width 80 height 77
click at [854, 464] on input "radio" at bounding box center [859, 469] width 10 height 10
radio input "true"
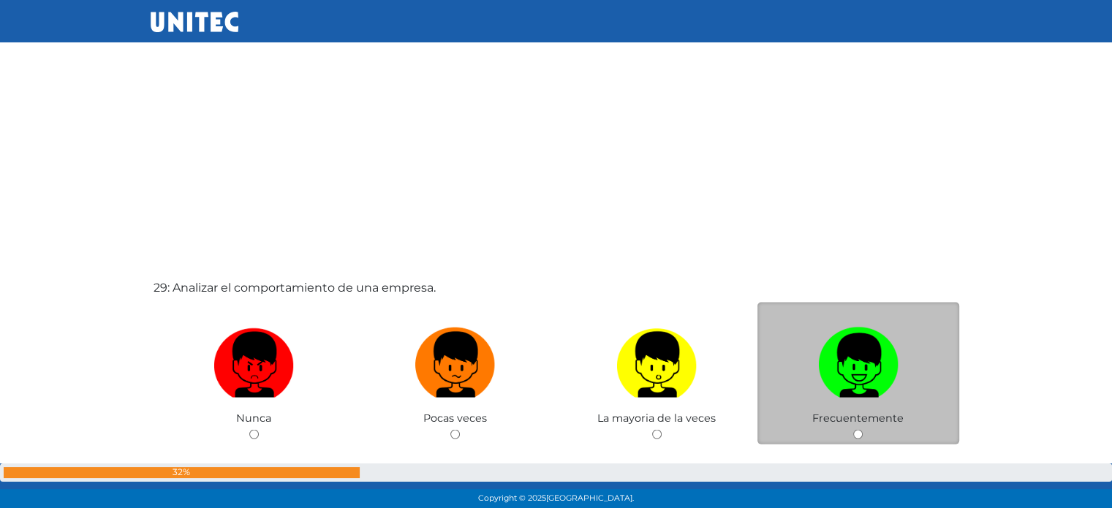
click at [832, 330] on img at bounding box center [858, 360] width 80 height 77
click at [854, 430] on input "radio" at bounding box center [859, 435] width 10 height 10
radio input "true"
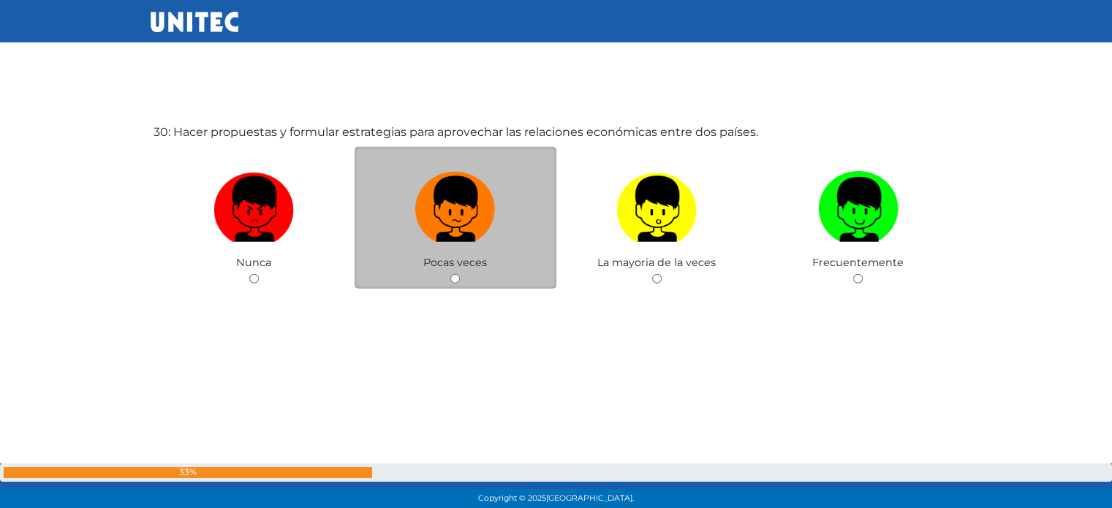
click at [453, 249] on label at bounding box center [456, 209] width 202 height 89
click at [453, 274] on input "radio" at bounding box center [456, 279] width 10 height 10
radio input "true"
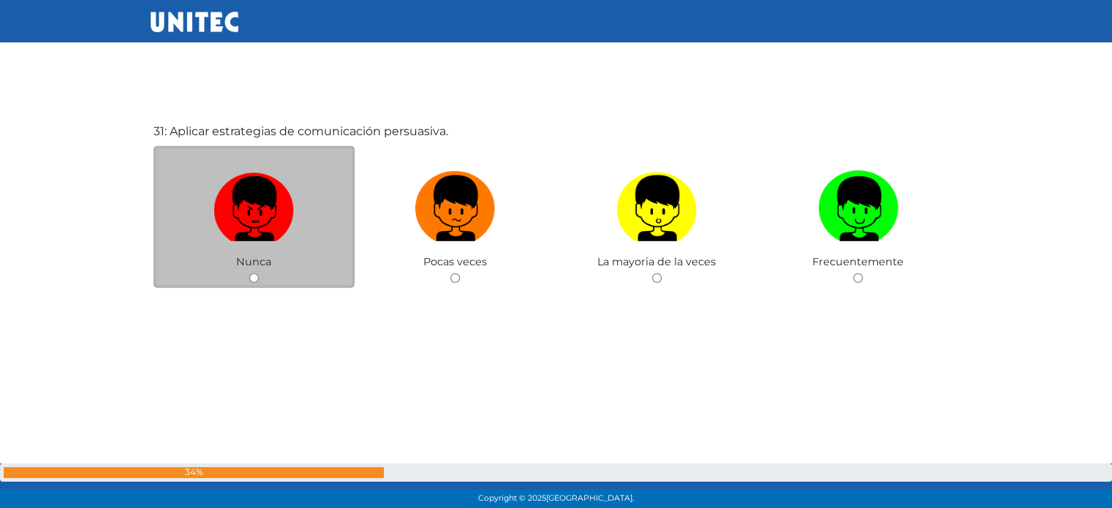
click at [239, 189] on img at bounding box center [254, 203] width 80 height 77
click at [249, 274] on input "radio" at bounding box center [254, 279] width 10 height 10
radio input "true"
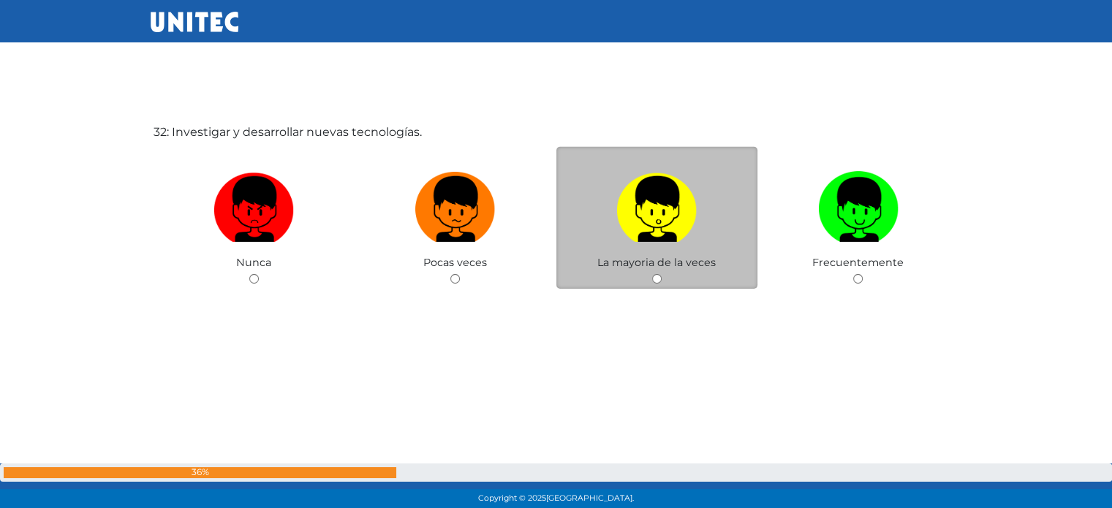
click at [641, 198] on img at bounding box center [657, 204] width 80 height 77
click at [652, 274] on input "radio" at bounding box center [657, 279] width 10 height 10
radio input "true"
click at [657, 230] on img at bounding box center [657, 203] width 80 height 77
click at [657, 274] on input "radio" at bounding box center [657, 279] width 10 height 10
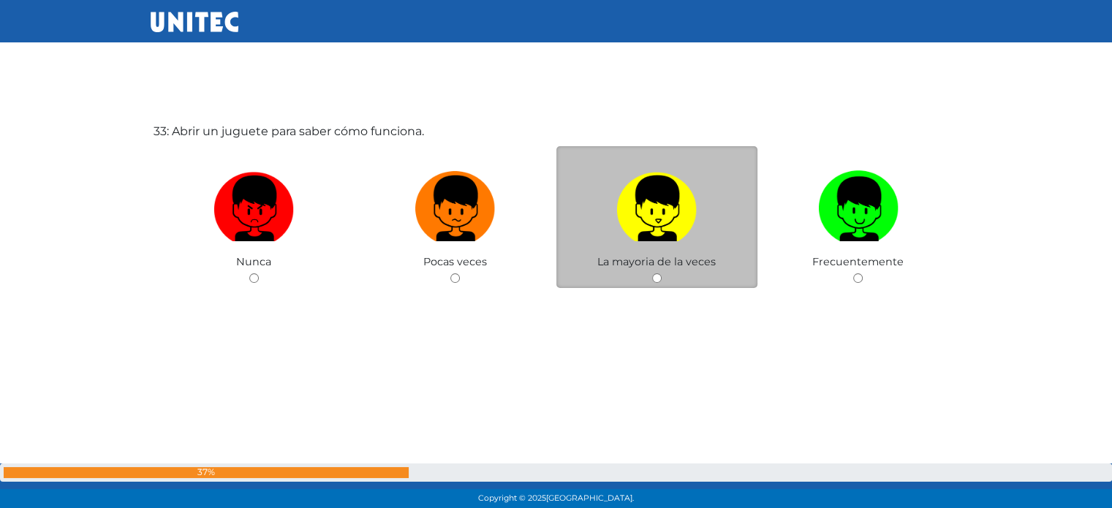
radio input "true"
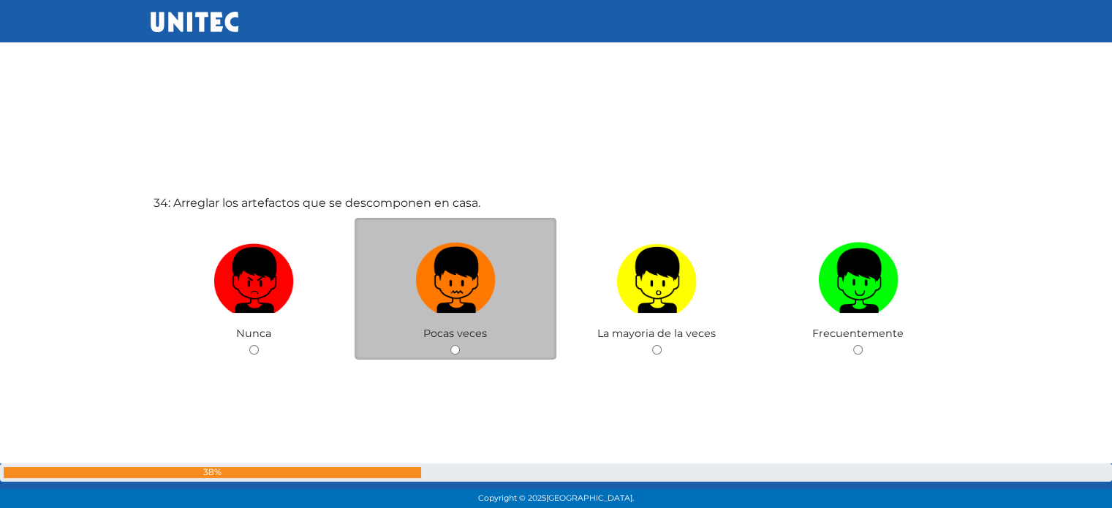
drag, startPoint x: 447, startPoint y: 262, endPoint x: 476, endPoint y: 262, distance: 29.3
click at [446, 262] on img at bounding box center [455, 275] width 80 height 77
click at [451, 345] on input "radio" at bounding box center [456, 350] width 10 height 10
radio input "true"
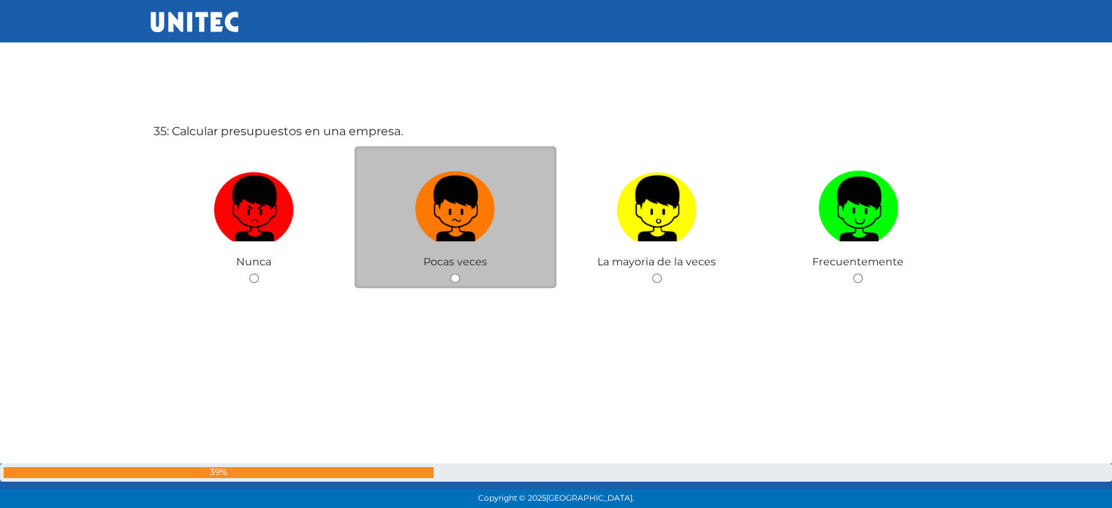
click at [478, 268] on span "Pocas veces" at bounding box center [455, 261] width 64 height 13
click at [480, 229] on img at bounding box center [455, 203] width 80 height 77
click at [460, 274] on input "radio" at bounding box center [456, 279] width 10 height 10
radio input "true"
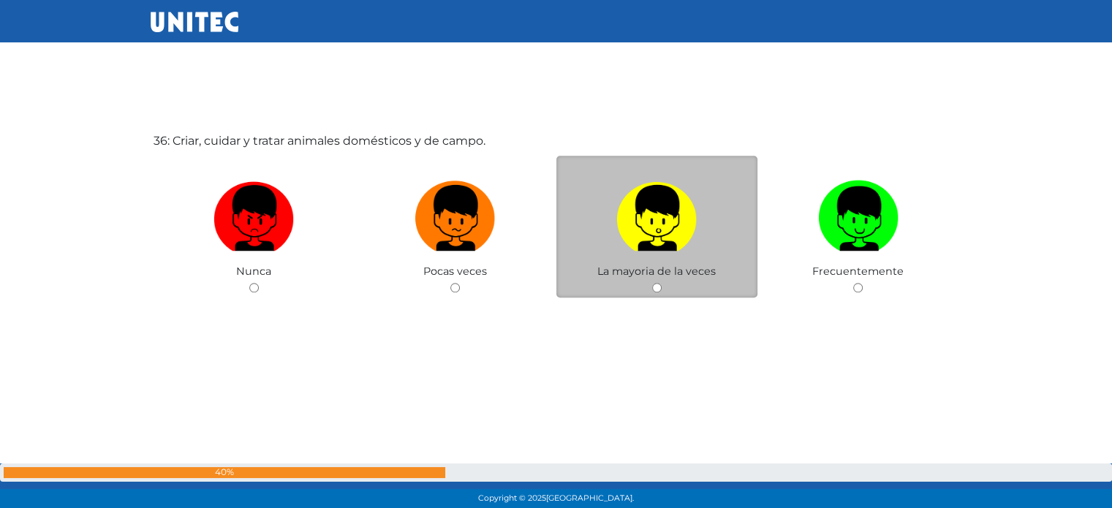
click at [667, 286] on div "La mayoria de la veces" at bounding box center [658, 227] width 202 height 143
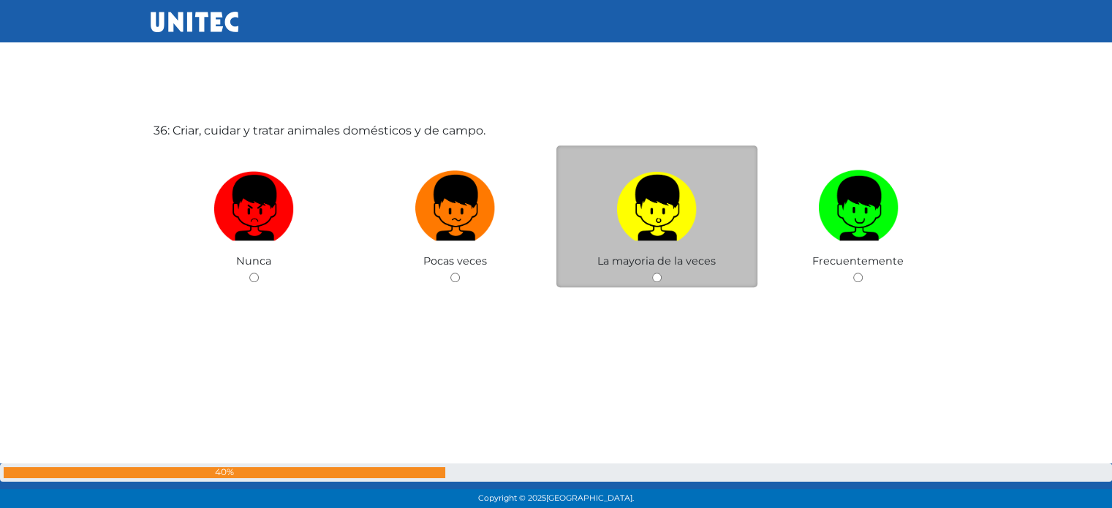
click at [658, 231] on img at bounding box center [657, 203] width 80 height 77
click at [658, 273] on input "radio" at bounding box center [657, 278] width 10 height 10
radio input "true"
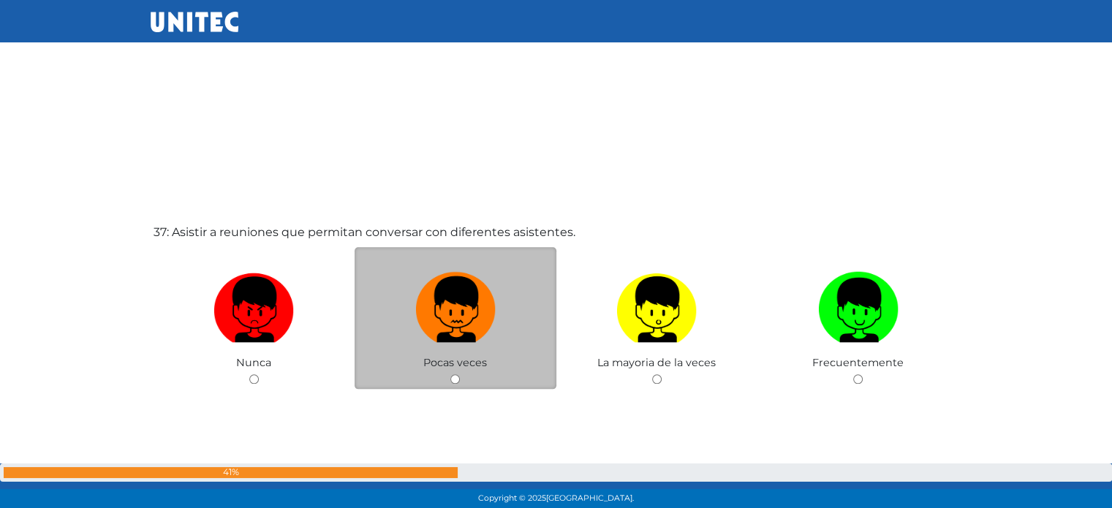
click at [453, 279] on img at bounding box center [455, 304] width 80 height 77
click at [453, 374] on input "radio" at bounding box center [456, 379] width 10 height 10
radio input "true"
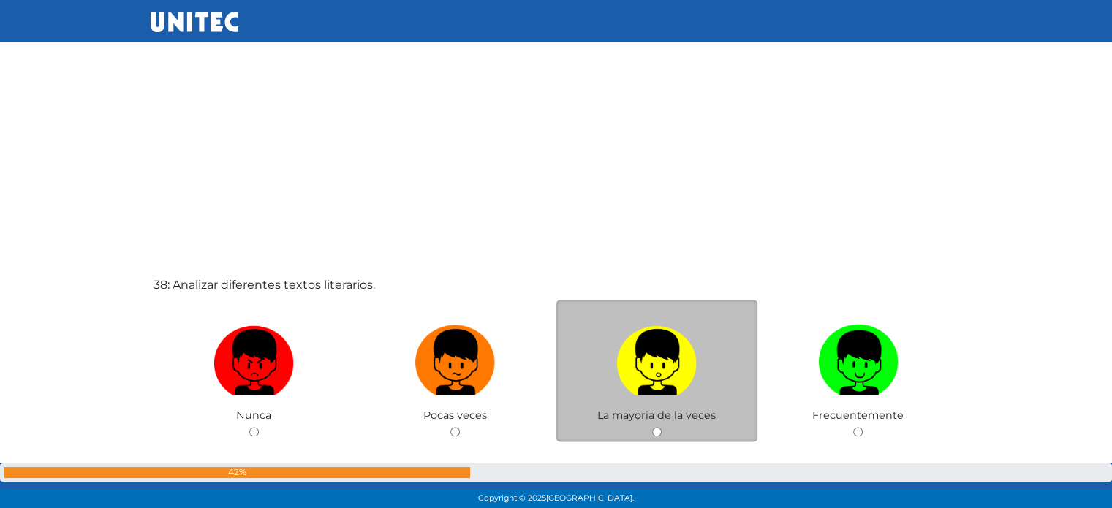
scroll to position [18892, 0]
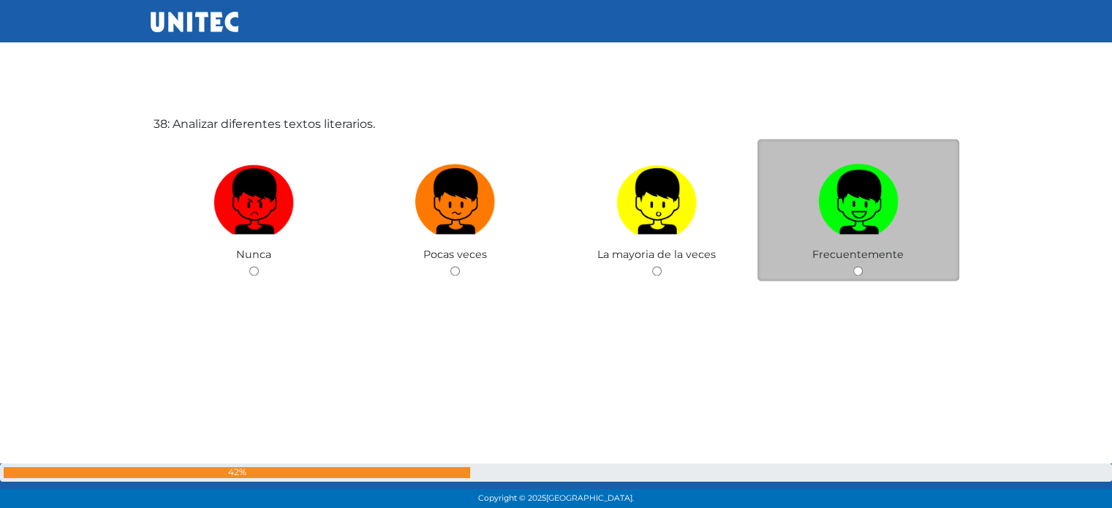
click at [840, 218] on img at bounding box center [858, 196] width 80 height 77
click at [854, 266] on input "radio" at bounding box center [859, 271] width 10 height 10
radio input "true"
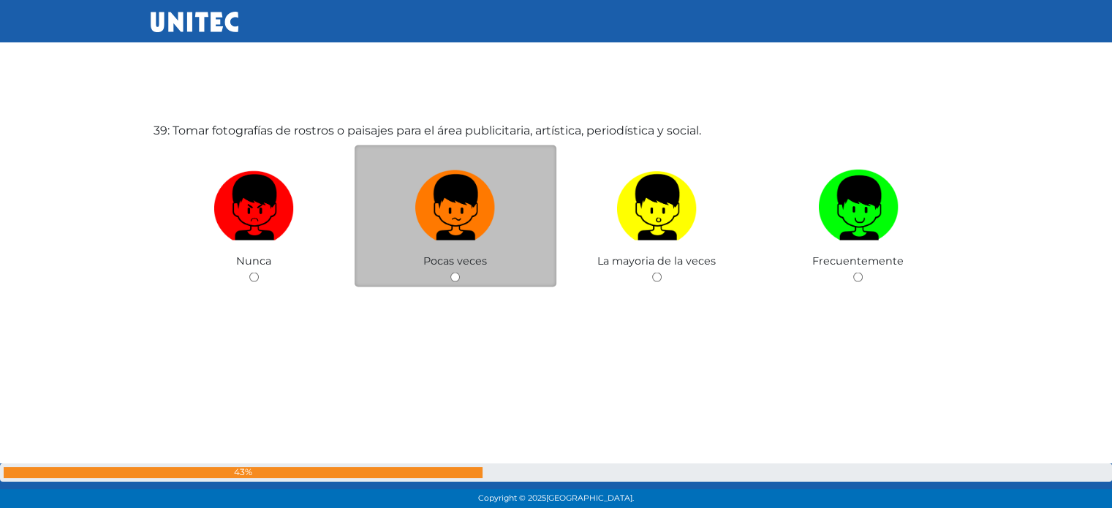
click at [396, 233] on label at bounding box center [456, 207] width 202 height 89
click at [451, 272] on input "radio" at bounding box center [456, 277] width 10 height 10
radio input "true"
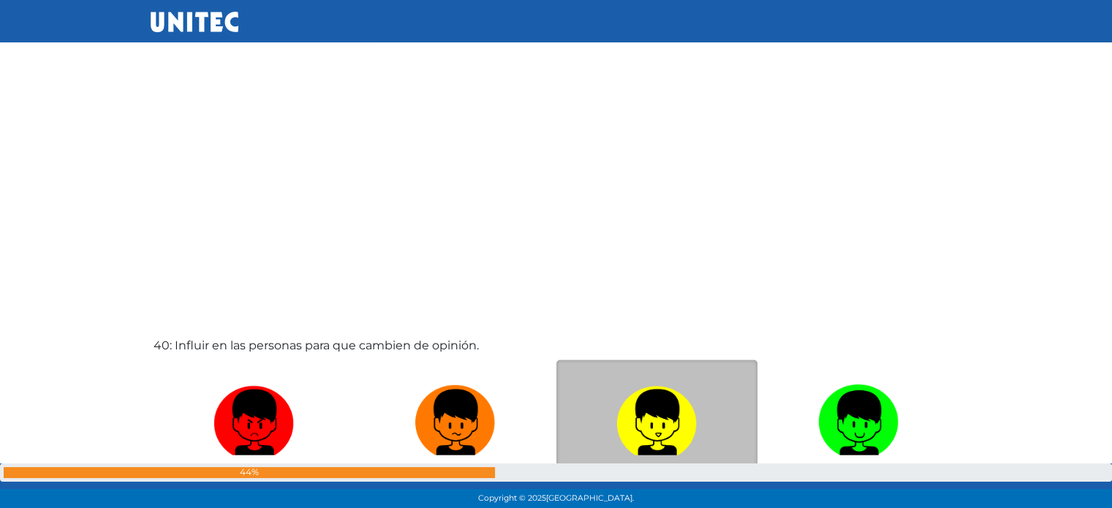
click at [666, 400] on img at bounding box center [657, 418] width 80 height 77
click at [662, 488] on input "radio" at bounding box center [657, 493] width 10 height 10
radio input "true"
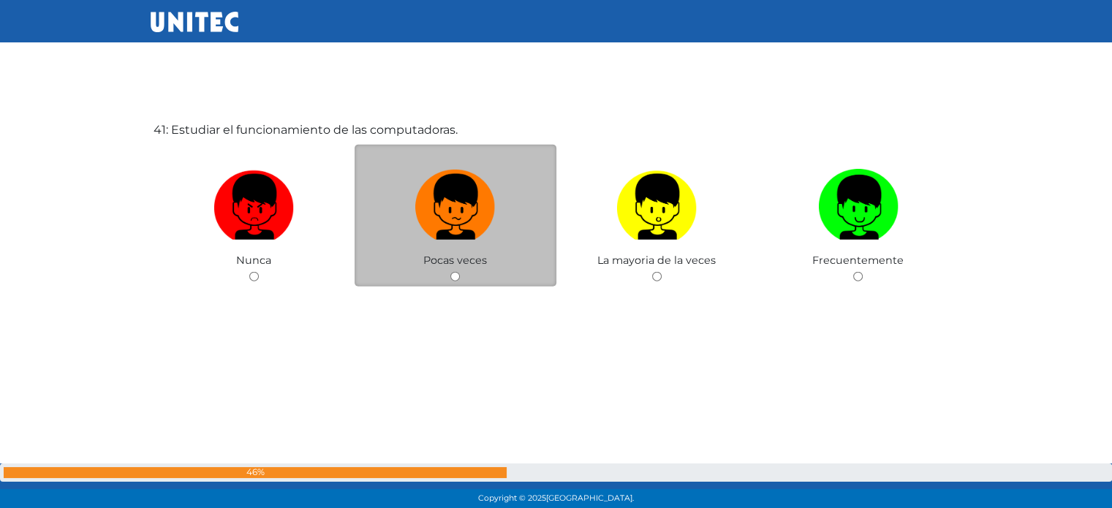
click at [478, 249] on label at bounding box center [456, 207] width 202 height 89
click at [460, 272] on input "radio" at bounding box center [456, 277] width 10 height 10
radio input "true"
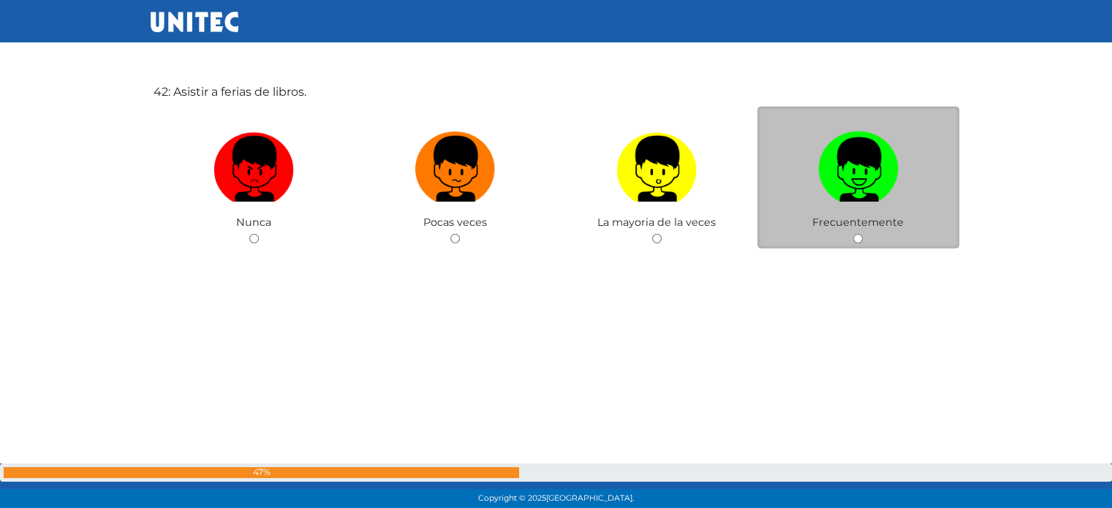
click at [844, 195] on img at bounding box center [858, 164] width 80 height 77
click at [854, 234] on input "radio" at bounding box center [859, 239] width 10 height 10
radio input "true"
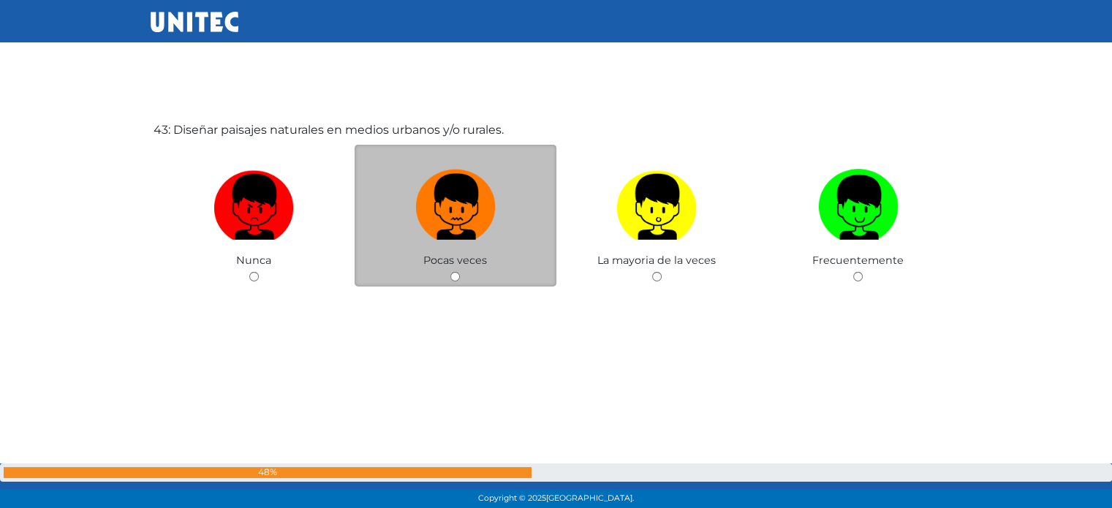
click at [456, 228] on img at bounding box center [455, 202] width 80 height 77
click at [456, 272] on input "radio" at bounding box center [456, 277] width 10 height 10
radio input "true"
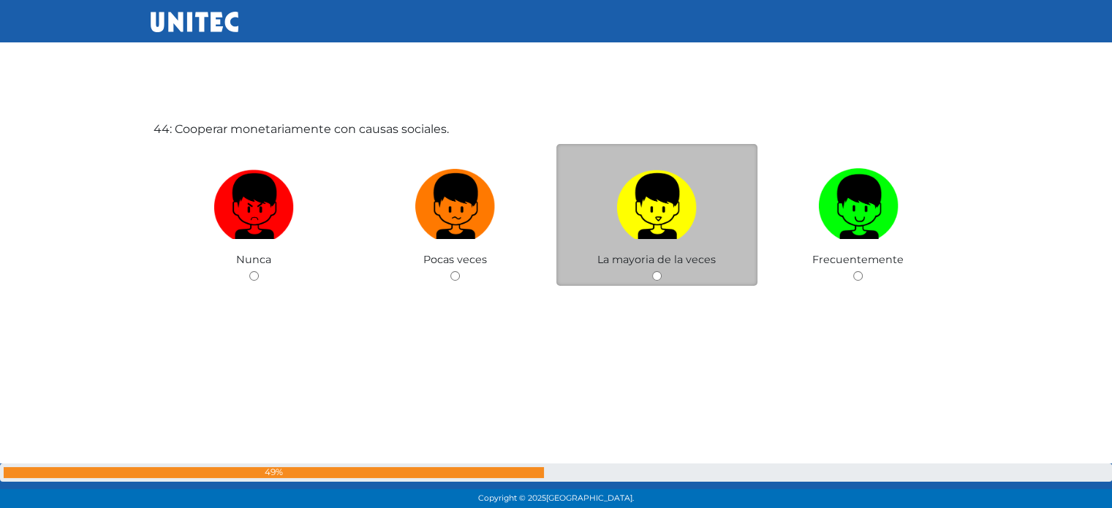
click at [666, 218] on img at bounding box center [657, 201] width 80 height 77
click at [662, 271] on input "radio" at bounding box center [657, 276] width 10 height 10
radio input "true"
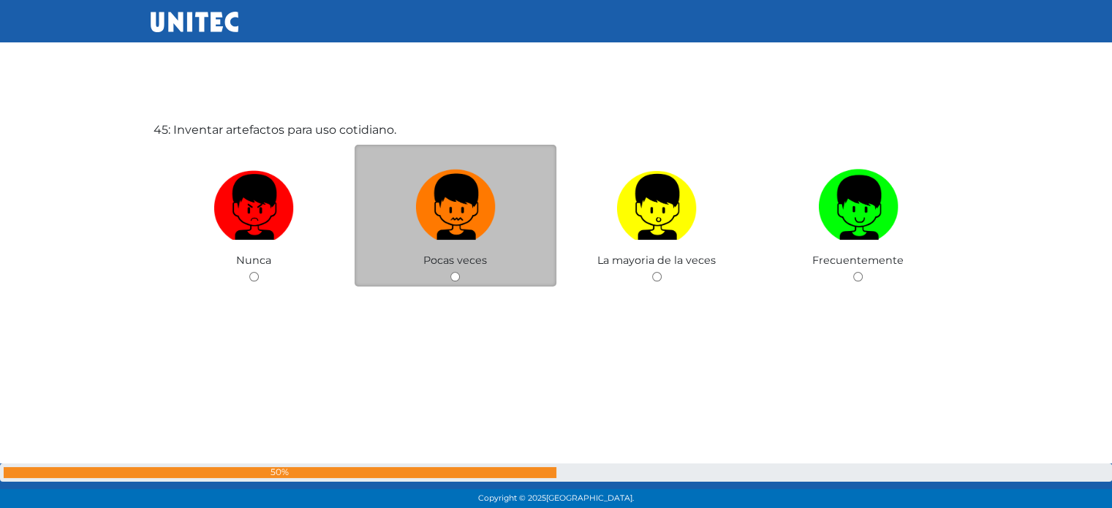
click at [451, 225] on img at bounding box center [455, 202] width 80 height 77
click at [451, 272] on input "radio" at bounding box center [456, 277] width 10 height 10
radio input "true"
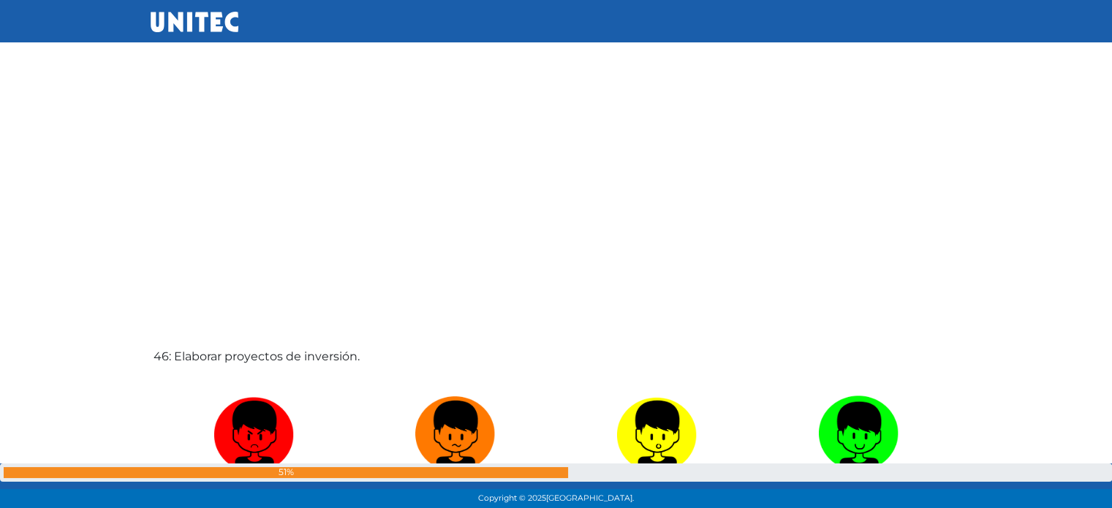
scroll to position [22814, 0]
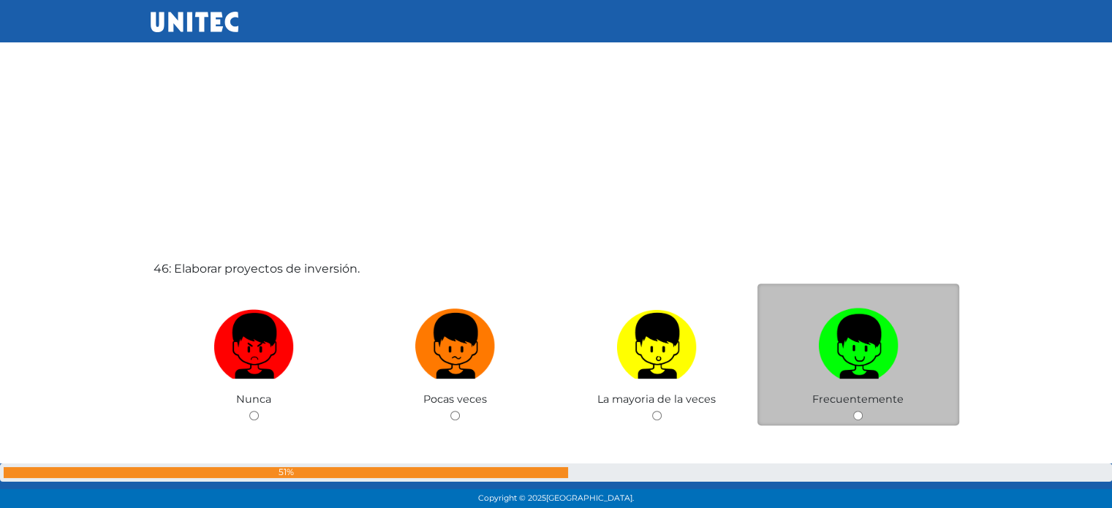
click at [873, 318] on img at bounding box center [858, 341] width 80 height 77
click at [863, 411] on input "radio" at bounding box center [859, 416] width 10 height 10
radio input "true"
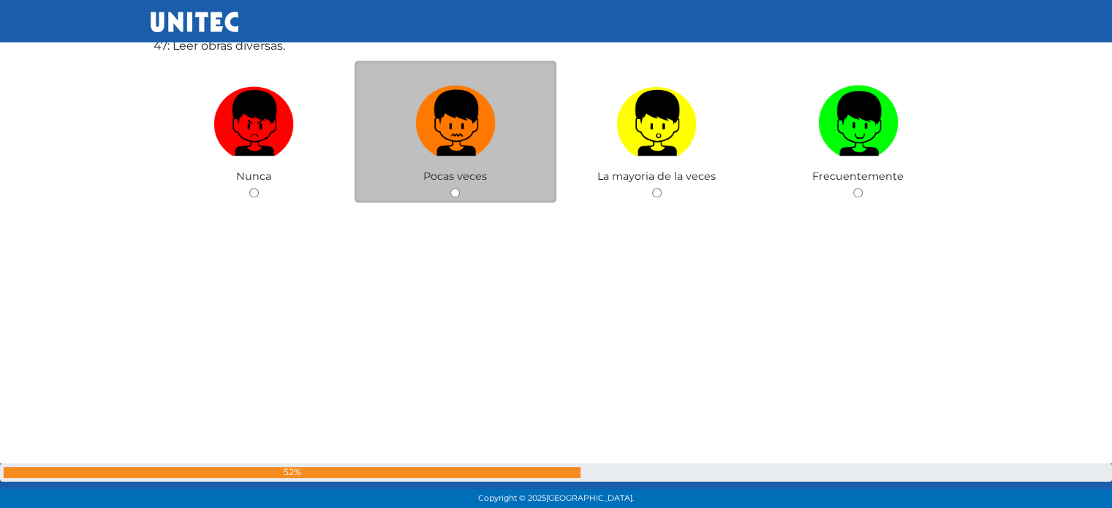
click at [435, 122] on img at bounding box center [455, 118] width 80 height 77
click at [451, 188] on input "radio" at bounding box center [456, 193] width 10 height 10
radio input "true"
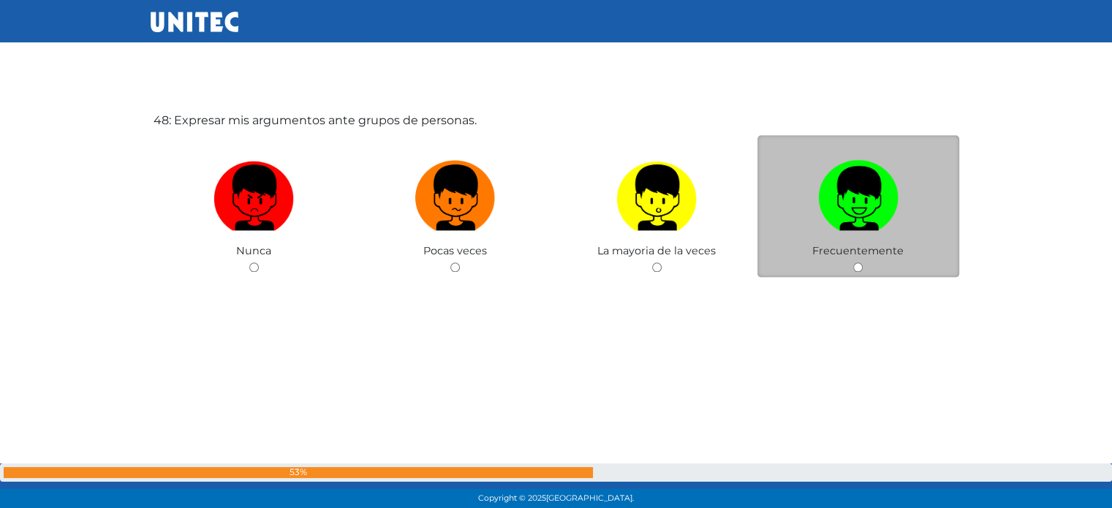
click at [881, 231] on img at bounding box center [858, 192] width 80 height 77
click at [863, 263] on input "radio" at bounding box center [859, 268] width 10 height 10
radio input "true"
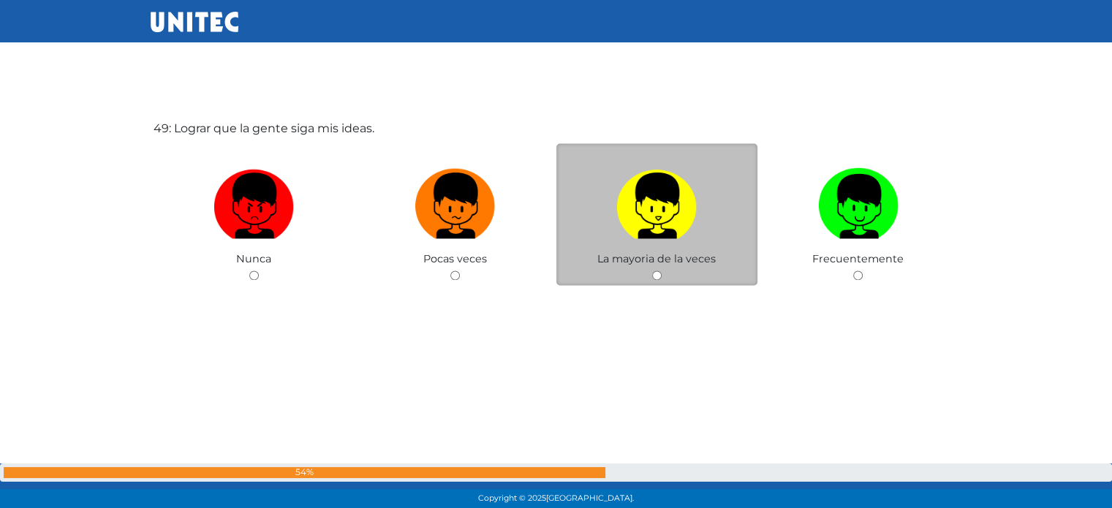
click at [664, 228] on img at bounding box center [657, 200] width 80 height 77
click at [662, 271] on input "radio" at bounding box center [657, 276] width 10 height 10
radio input "true"
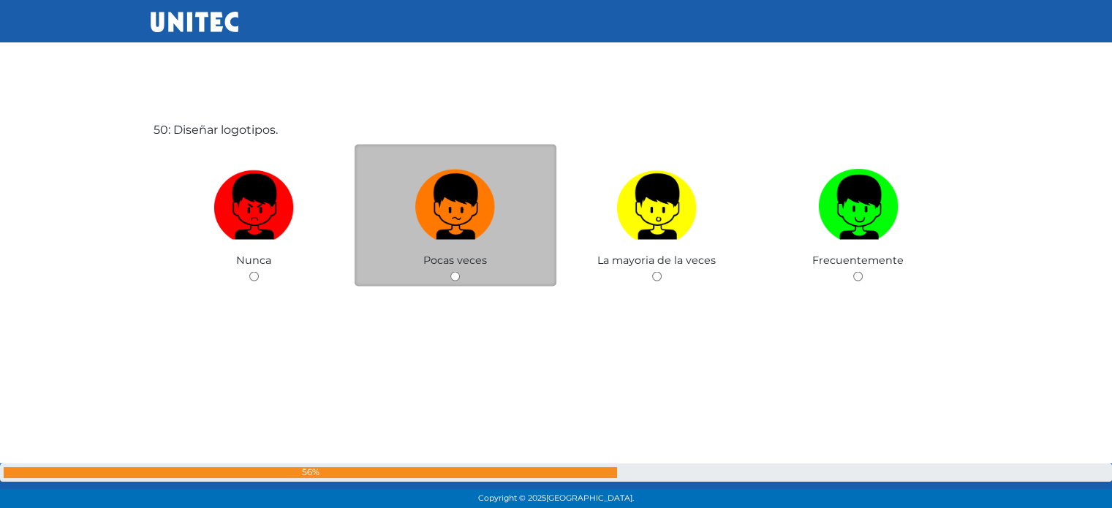
click at [427, 219] on img at bounding box center [455, 201] width 80 height 77
click at [451, 271] on input "radio" at bounding box center [456, 276] width 10 height 10
radio input "true"
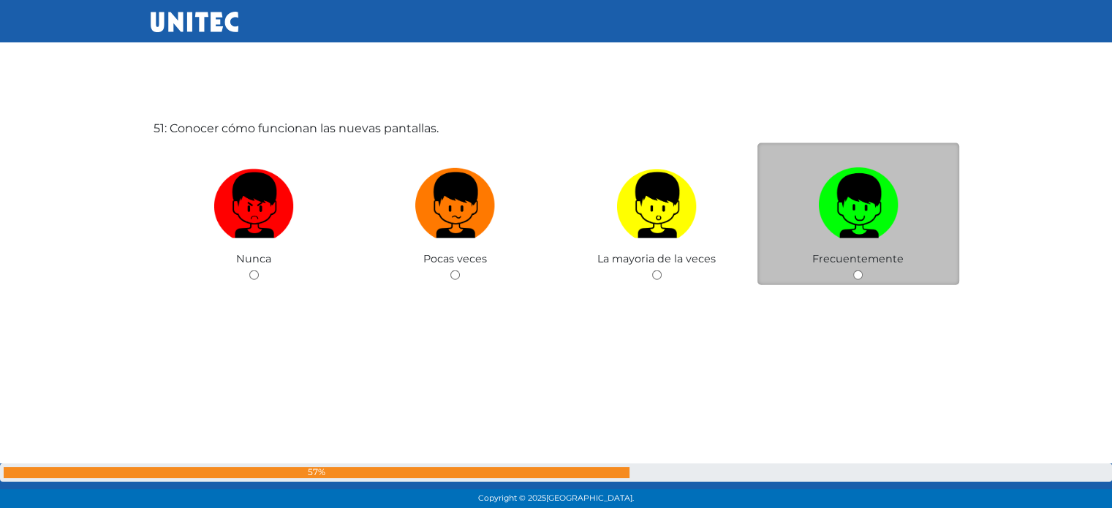
click at [881, 247] on label at bounding box center [859, 206] width 202 height 89
click at [863, 271] on input "radio" at bounding box center [859, 276] width 10 height 10
radio input "true"
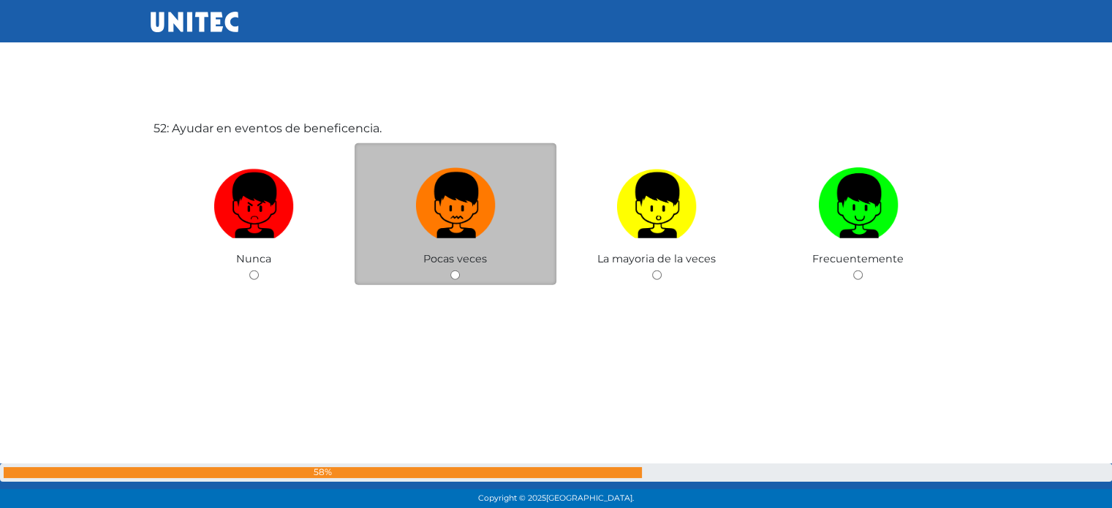
click at [453, 216] on img at bounding box center [455, 200] width 80 height 77
click at [453, 271] on input "radio" at bounding box center [456, 276] width 10 height 10
radio input "true"
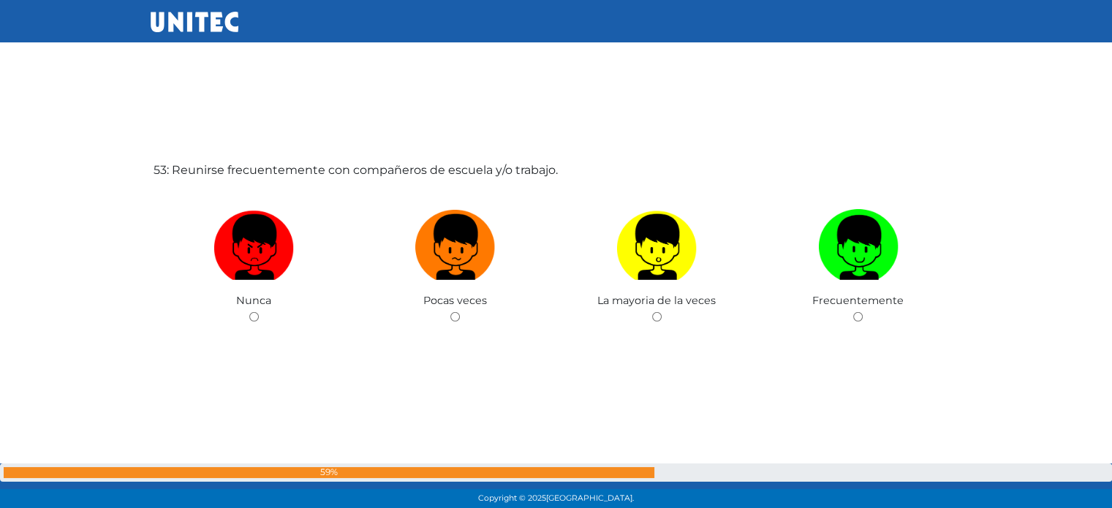
scroll to position [26672, 0]
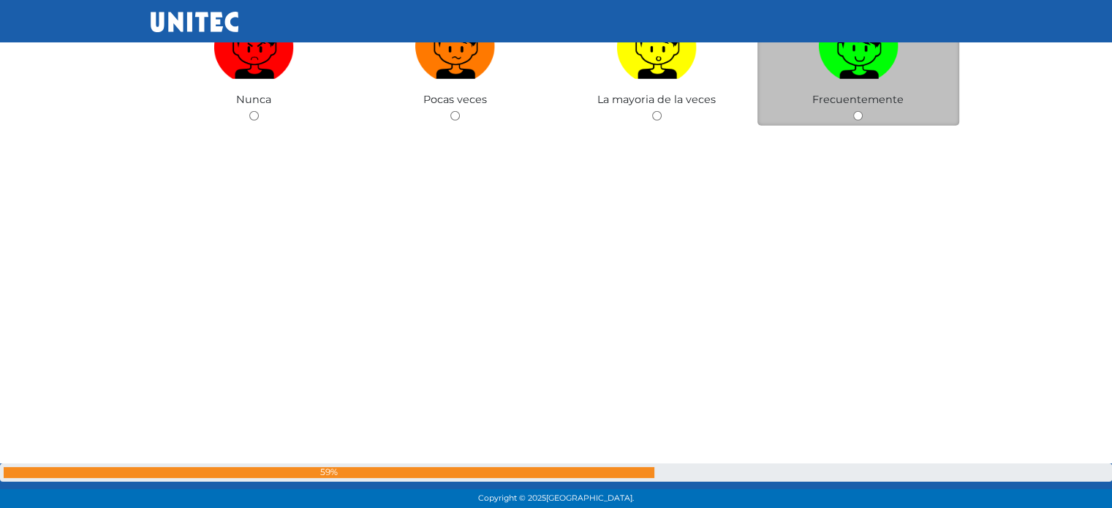
click at [854, 58] on img at bounding box center [858, 41] width 80 height 77
click at [854, 111] on input "radio" at bounding box center [859, 116] width 10 height 10
radio input "true"
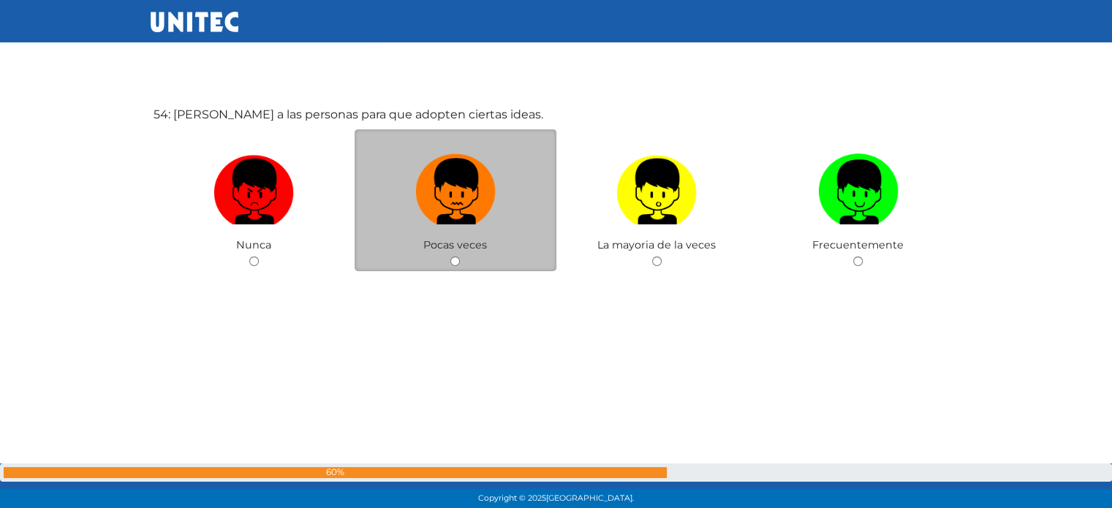
click at [469, 182] on img at bounding box center [455, 186] width 80 height 77
click at [460, 257] on input "radio" at bounding box center [456, 262] width 10 height 10
radio input "true"
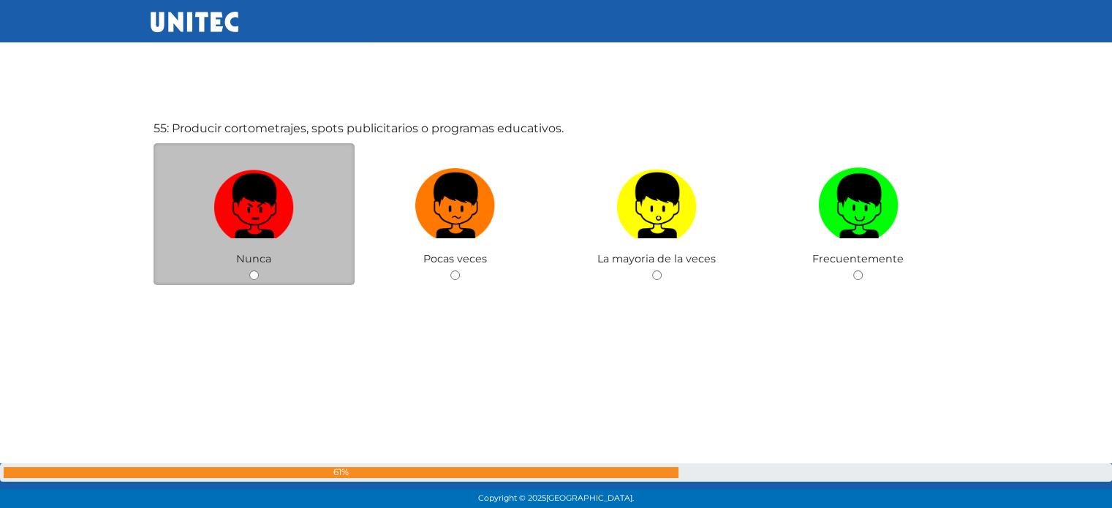
click at [249, 230] on img at bounding box center [254, 200] width 80 height 77
click at [249, 271] on input "radio" at bounding box center [254, 276] width 10 height 10
radio input "true"
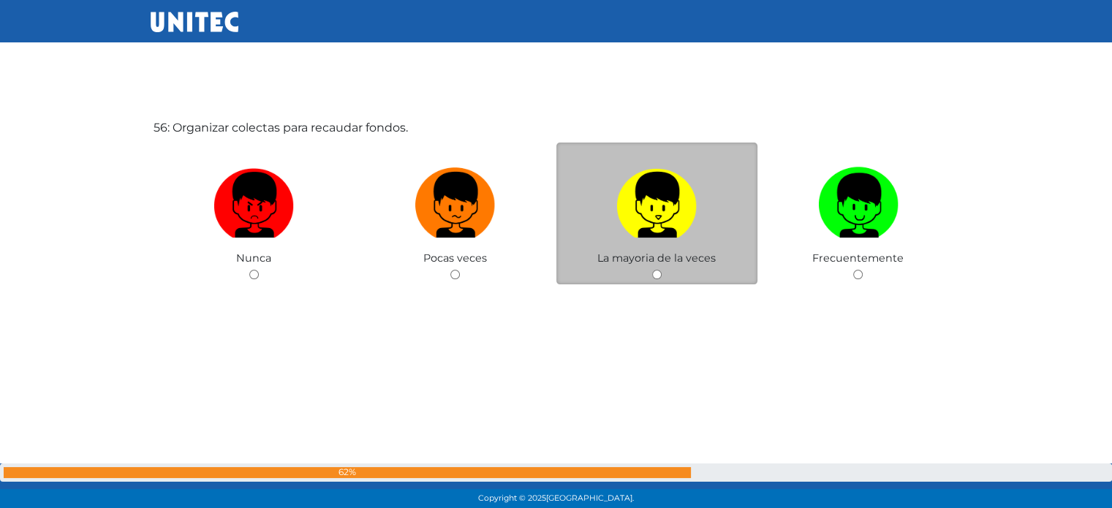
click at [681, 214] on img at bounding box center [657, 200] width 80 height 77
click at [662, 270] on input "radio" at bounding box center [657, 275] width 10 height 10
radio input "true"
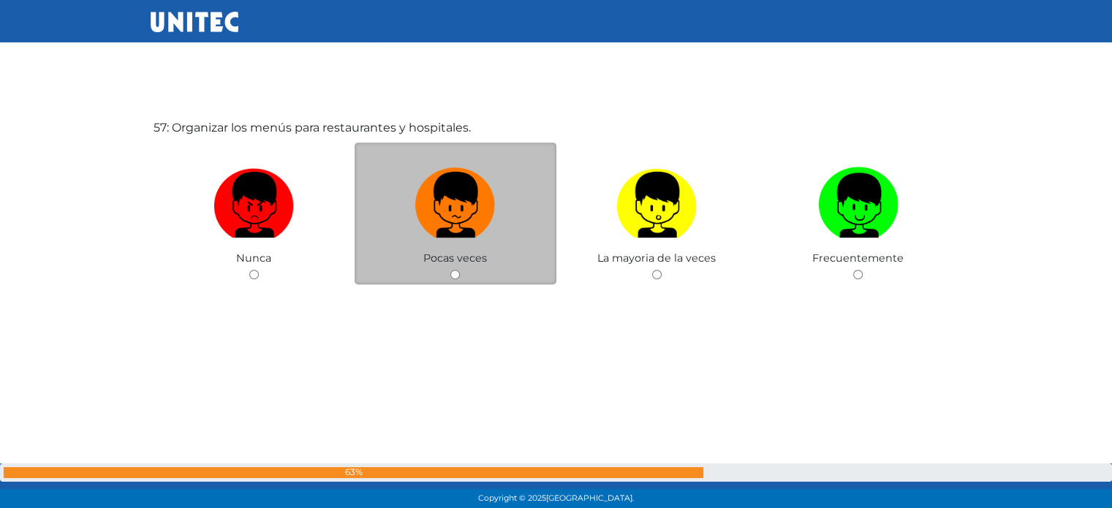
click at [428, 192] on img at bounding box center [455, 200] width 80 height 77
click at [451, 270] on input "radio" at bounding box center [456, 275] width 10 height 10
radio input "true"
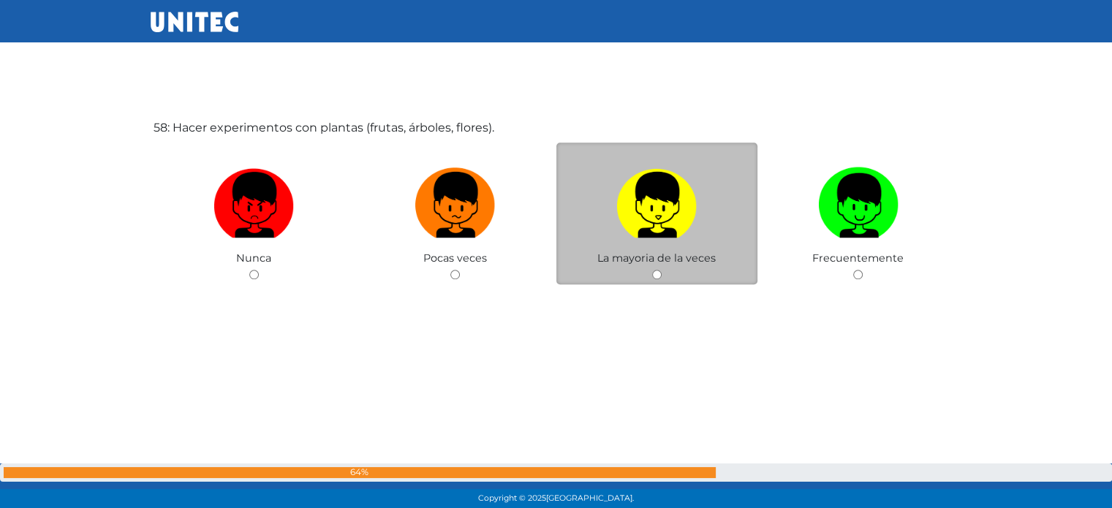
click at [647, 203] on img at bounding box center [657, 200] width 80 height 77
click at [652, 270] on input "radio" at bounding box center [657, 275] width 10 height 10
radio input "true"
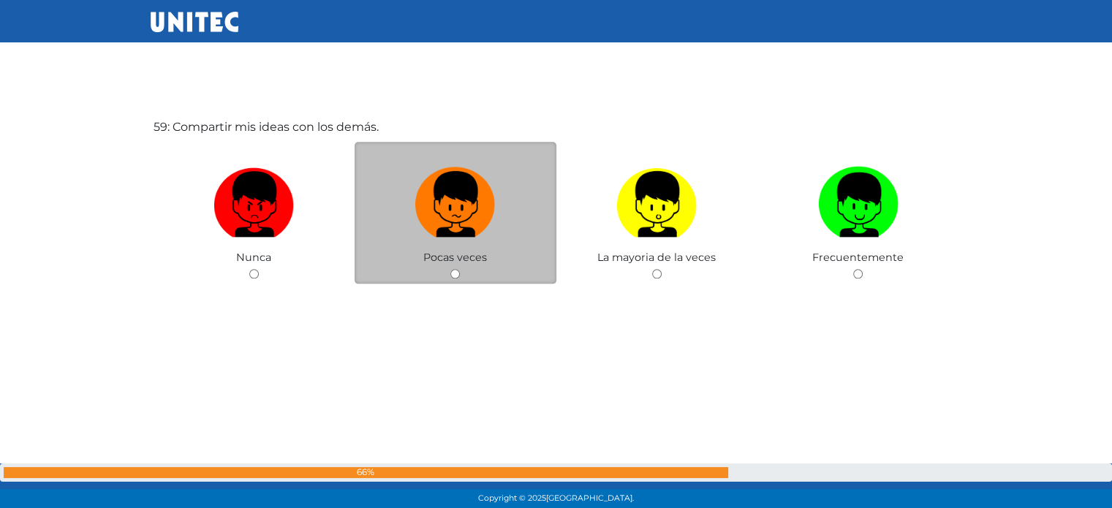
click at [465, 195] on img at bounding box center [455, 199] width 80 height 77
click at [460, 269] on input "radio" at bounding box center [456, 274] width 10 height 10
radio input "true"
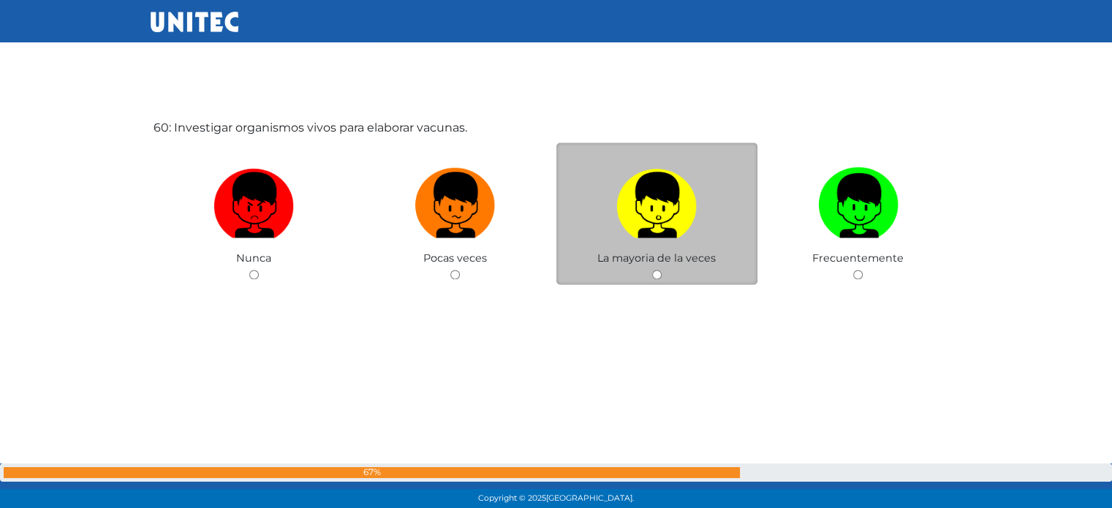
click at [675, 217] on img at bounding box center [657, 200] width 80 height 77
click at [662, 270] on input "radio" at bounding box center [657, 275] width 10 height 10
radio input "true"
click at [667, 214] on img at bounding box center [657, 199] width 80 height 77
click at [662, 269] on input "radio" at bounding box center [657, 274] width 10 height 10
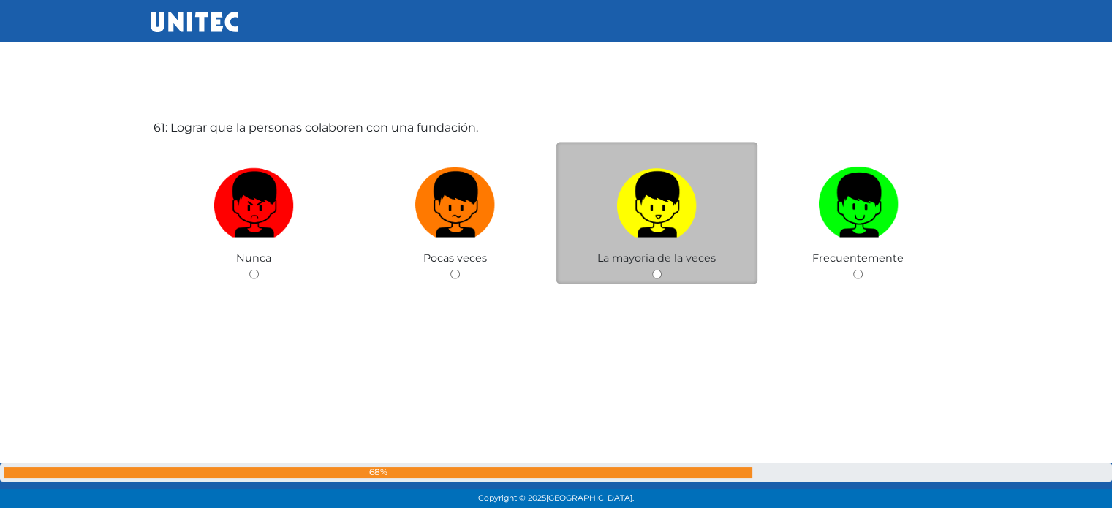
radio input "true"
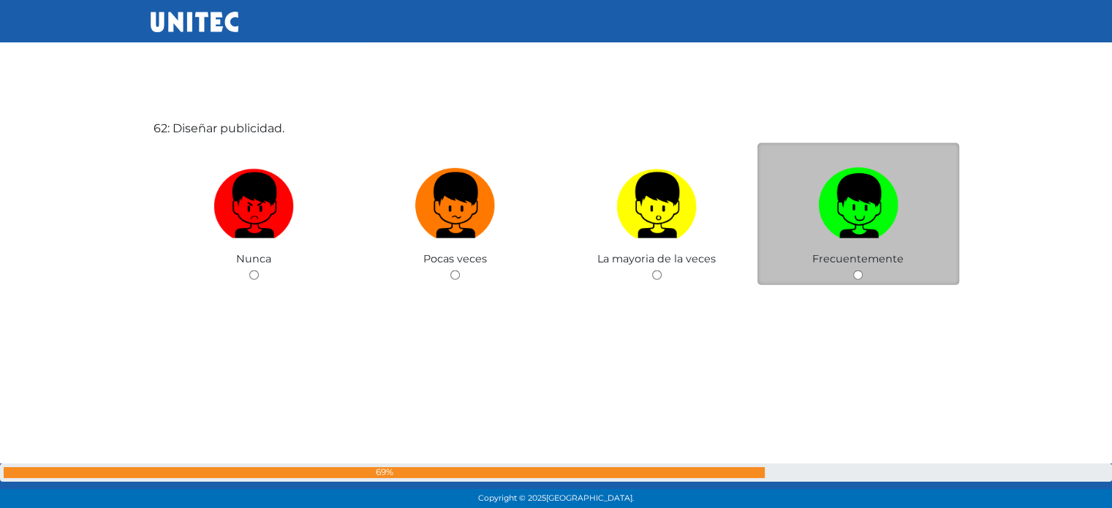
click at [895, 239] on img at bounding box center [858, 200] width 80 height 77
click at [863, 271] on input "radio" at bounding box center [859, 276] width 10 height 10
radio input "true"
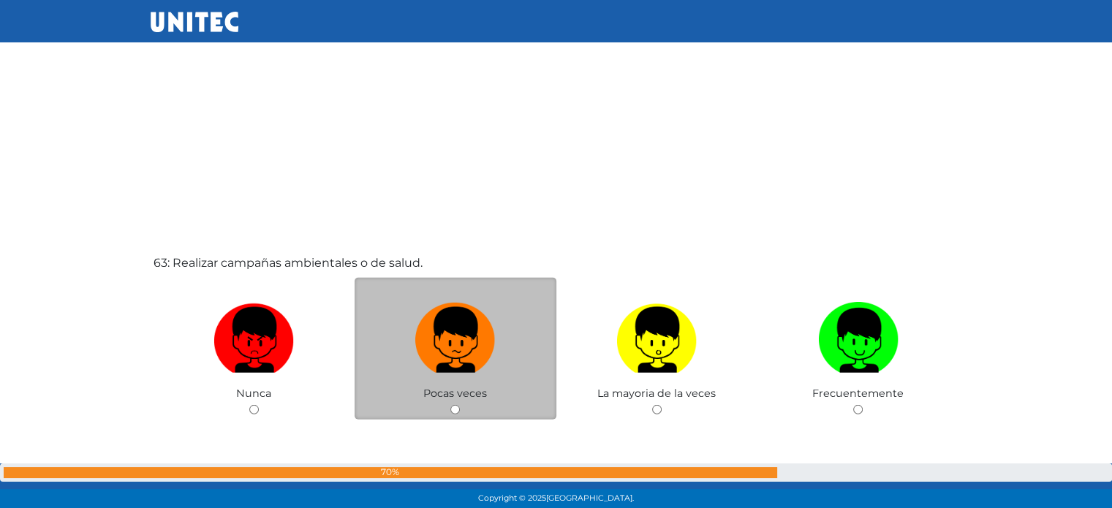
click at [486, 287] on div "Pocas veces" at bounding box center [456, 349] width 202 height 143
click at [477, 308] on img at bounding box center [455, 335] width 80 height 77
click at [460, 405] on input "radio" at bounding box center [456, 410] width 10 height 10
radio input "true"
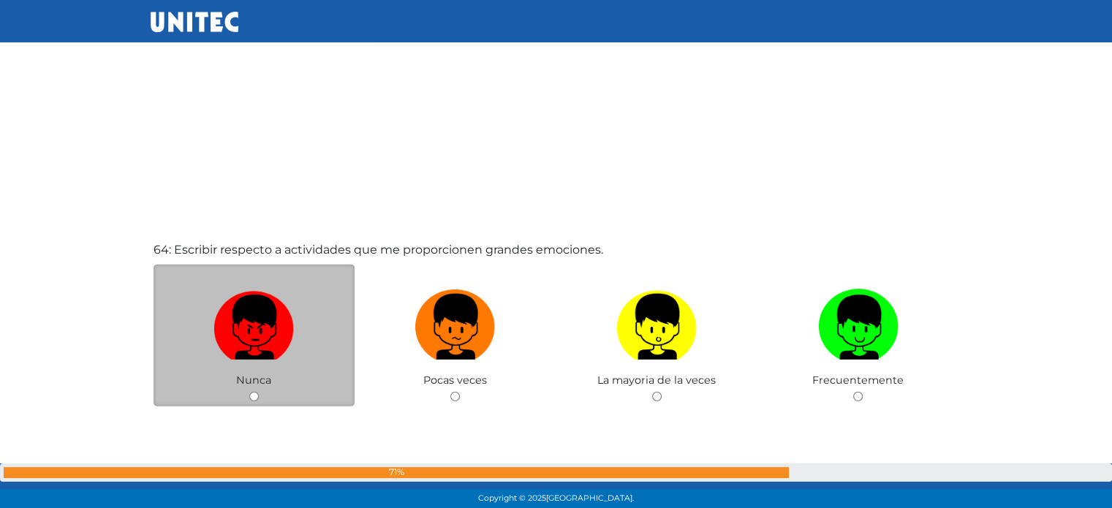
click at [252, 331] on img at bounding box center [254, 322] width 80 height 77
click at [252, 392] on input "radio" at bounding box center [254, 397] width 10 height 10
radio input "true"
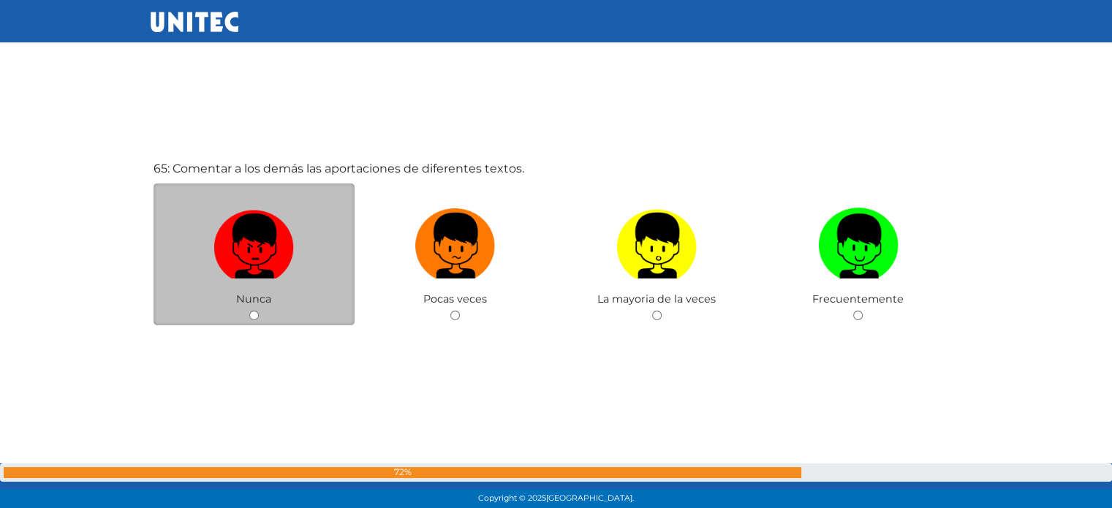
click at [260, 268] on img at bounding box center [254, 241] width 80 height 77
click at [259, 311] on input "radio" at bounding box center [254, 316] width 10 height 10
radio input "true"
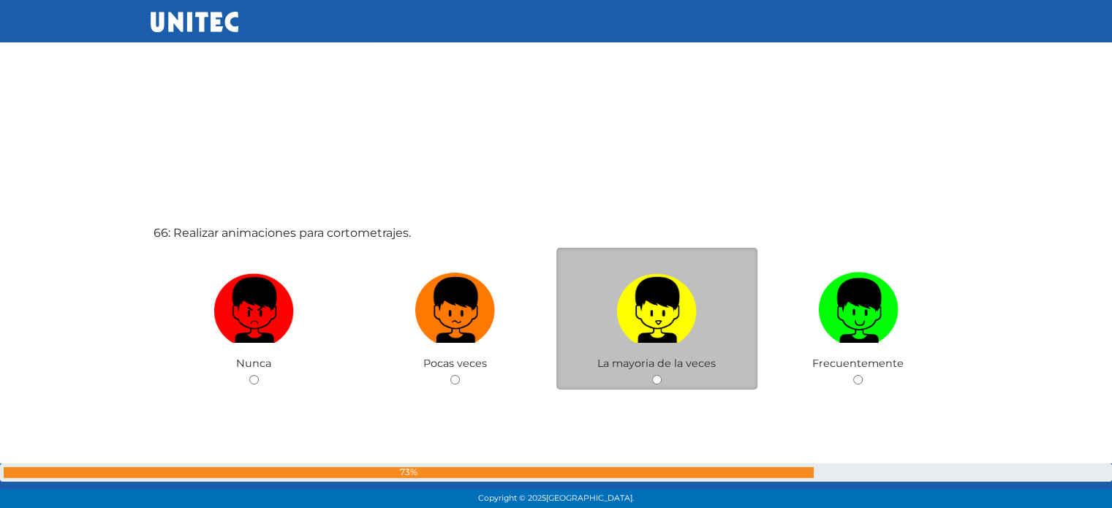
click at [664, 300] on img at bounding box center [657, 305] width 80 height 77
click at [662, 375] on input "radio" at bounding box center [657, 380] width 10 height 10
radio input "true"
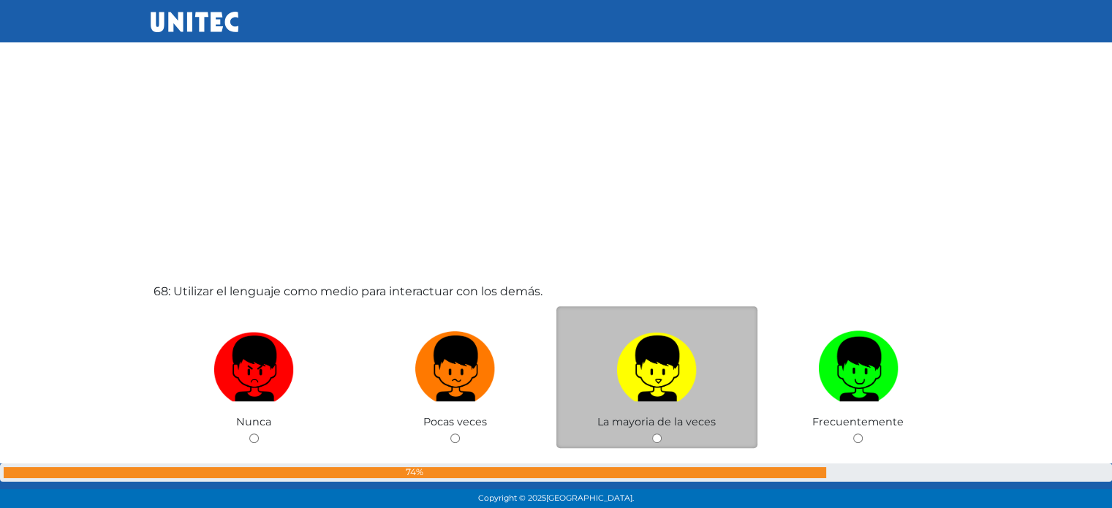
click at [660, 363] on img at bounding box center [657, 363] width 80 height 77
click at [660, 434] on input "radio" at bounding box center [657, 439] width 10 height 10
radio input "true"
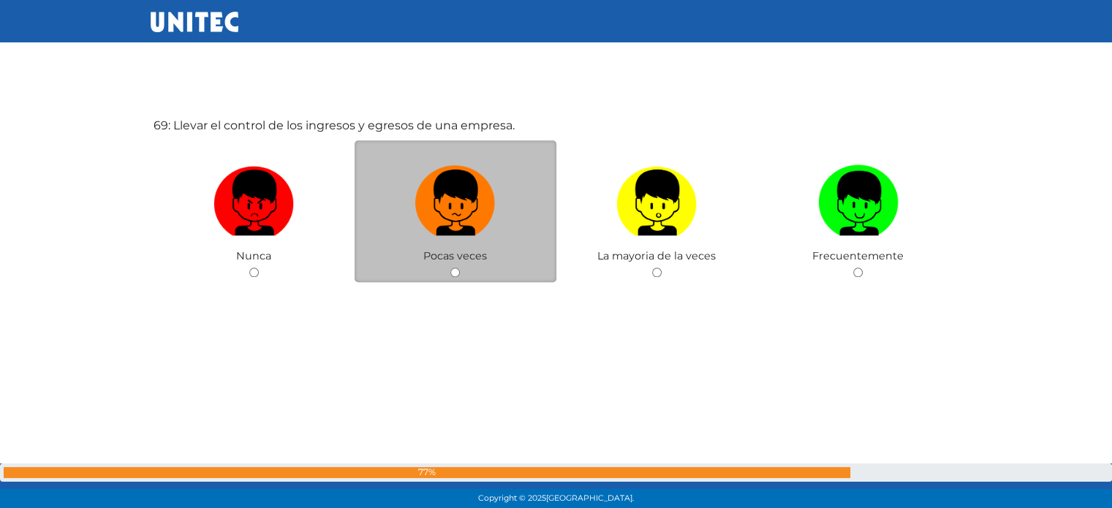
click at [471, 236] on img at bounding box center [455, 197] width 80 height 77
click at [460, 268] on input "radio" at bounding box center [456, 273] width 10 height 10
radio input "true"
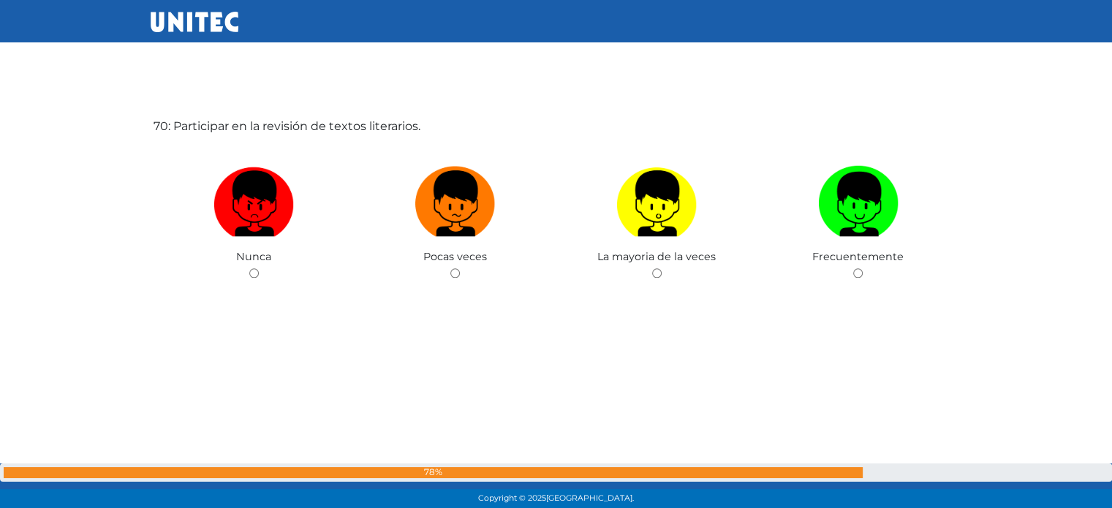
click at [660, 306] on div "70: Participar en la revisión de textos literarios. Nunca Pocas veces La mayori…" at bounding box center [557, 244] width 812 height 508
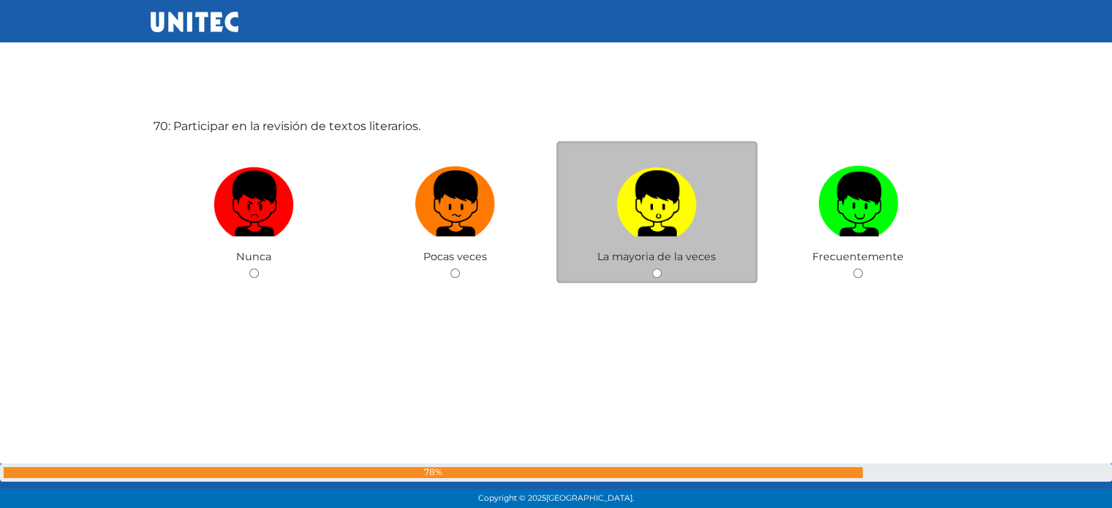
click at [661, 263] on span "La mayoria de la veces" at bounding box center [657, 256] width 118 height 13
click at [648, 219] on img at bounding box center [657, 198] width 80 height 77
click at [652, 268] on input "radio" at bounding box center [657, 273] width 10 height 10
radio input "true"
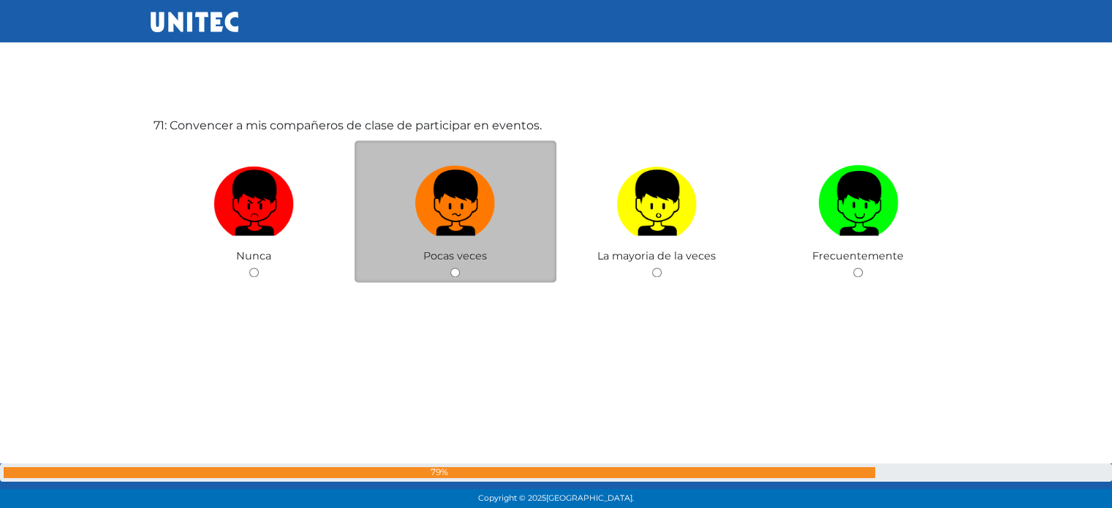
click at [441, 236] on img at bounding box center [455, 197] width 80 height 77
click at [451, 268] on input "radio" at bounding box center [456, 273] width 10 height 10
radio input "true"
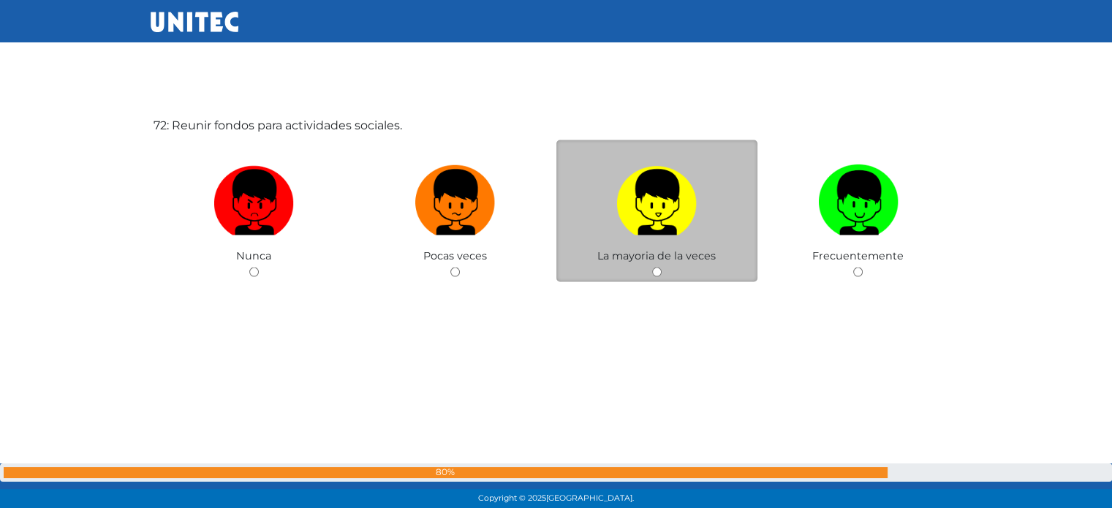
click at [652, 208] on img at bounding box center [657, 197] width 80 height 77
click at [652, 268] on input "radio" at bounding box center [657, 273] width 10 height 10
radio input "true"
click at [638, 212] on img at bounding box center [657, 197] width 80 height 77
click at [652, 268] on input "radio" at bounding box center [657, 273] width 10 height 10
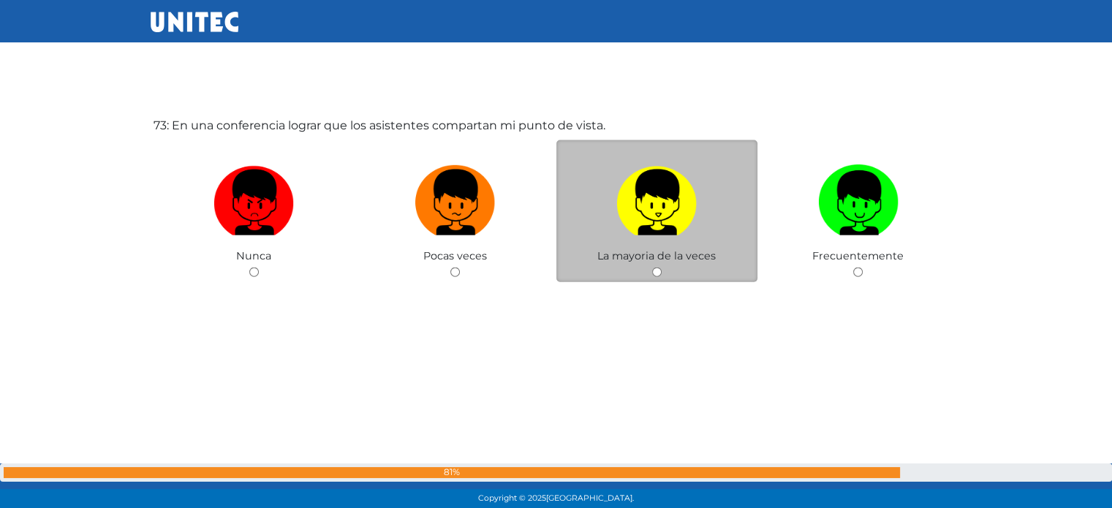
radio input "true"
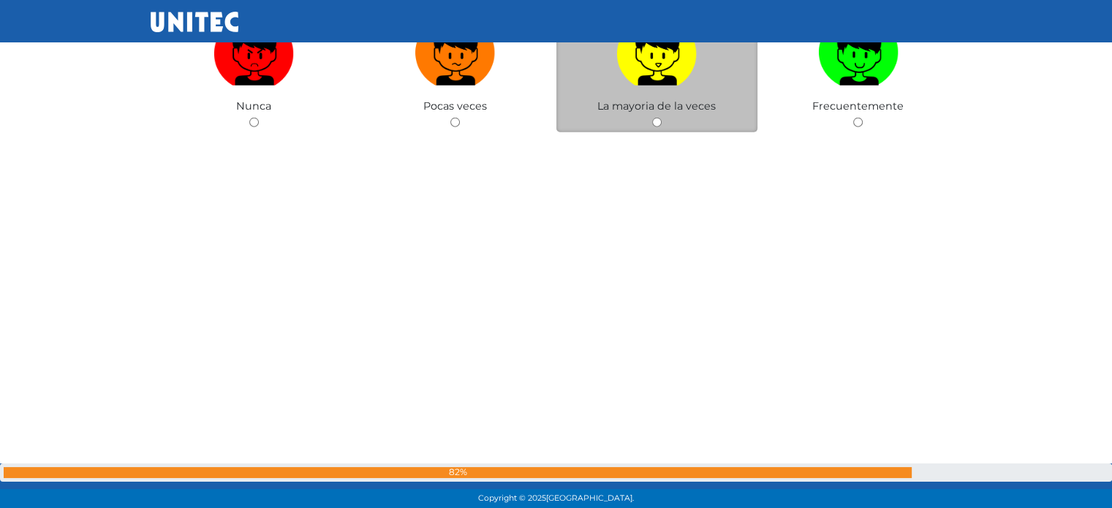
click at [666, 86] on img at bounding box center [657, 48] width 80 height 77
click at [662, 118] on input "radio" at bounding box center [657, 123] width 10 height 10
radio input "true"
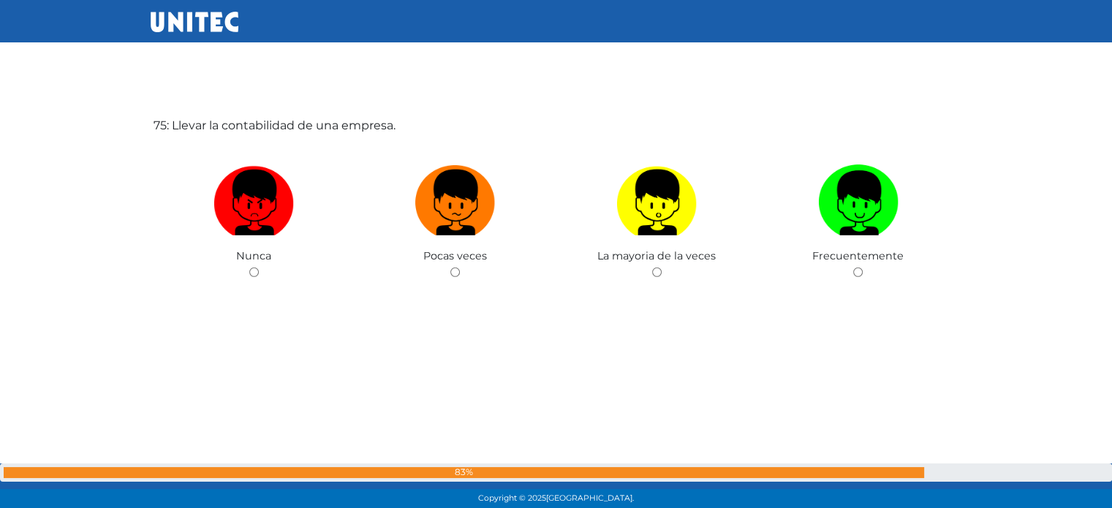
click at [433, 263] on div "75: Llevar la contabilidad de una empresa. Nunca Pocas veces La mayoria de la v…" at bounding box center [557, 244] width 812 height 508
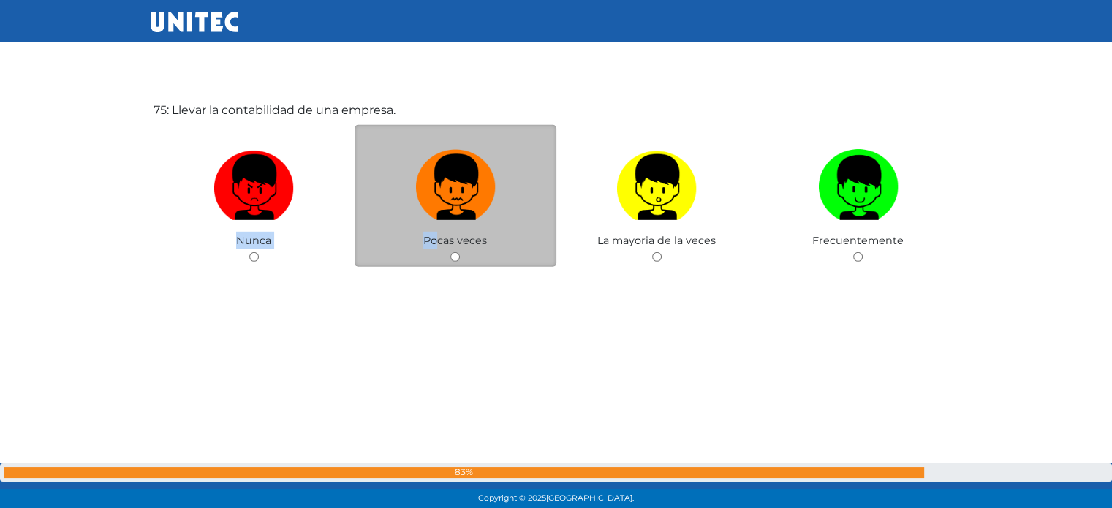
click at [448, 217] on img at bounding box center [455, 182] width 80 height 77
click at [451, 252] on input "radio" at bounding box center [456, 257] width 10 height 10
radio input "true"
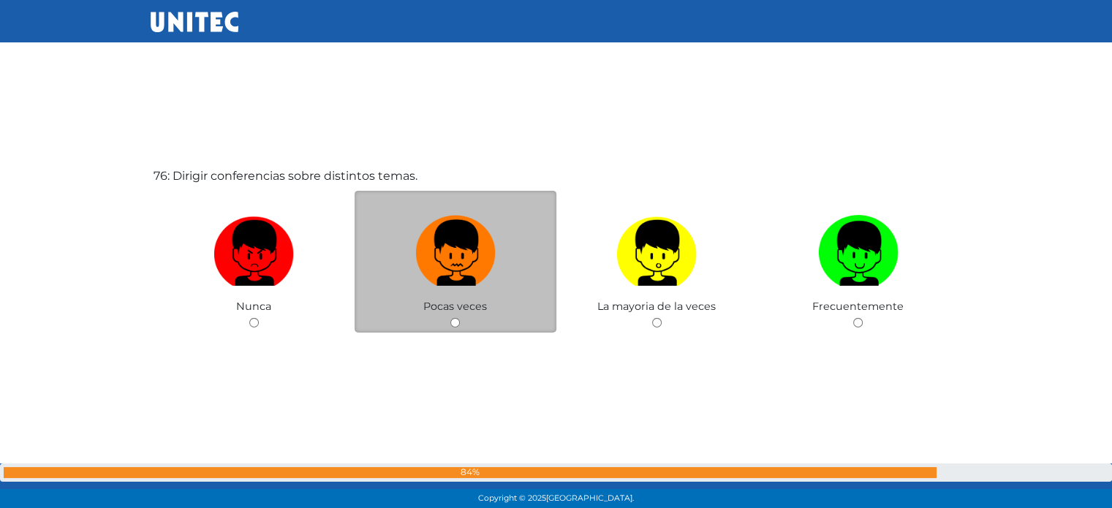
click at [421, 241] on img at bounding box center [455, 248] width 80 height 77
click at [451, 318] on input "radio" at bounding box center [456, 323] width 10 height 10
radio input "true"
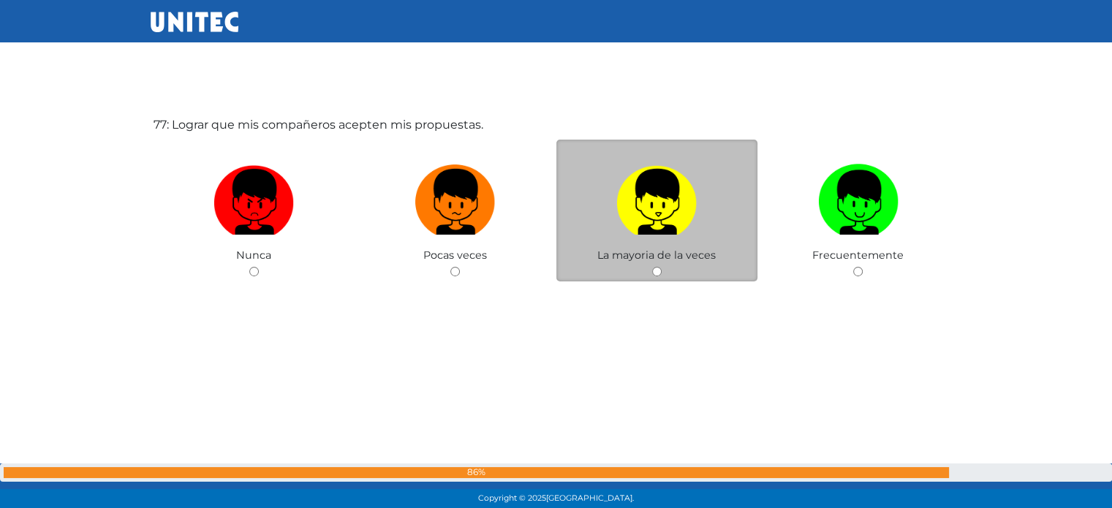
click at [668, 225] on img at bounding box center [657, 197] width 80 height 77
click at [662, 267] on input "radio" at bounding box center [657, 272] width 10 height 10
radio input "true"
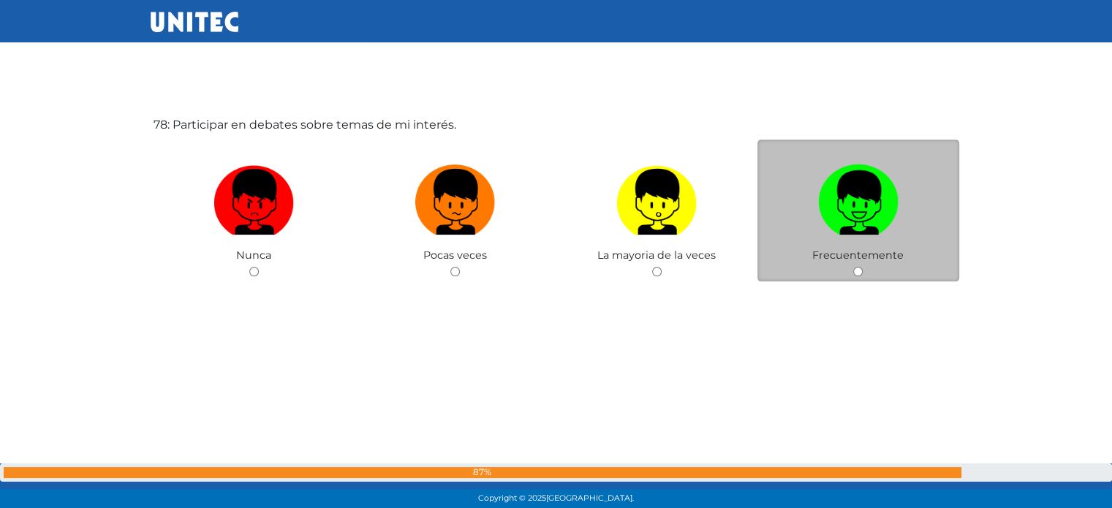
click at [873, 198] on img at bounding box center [858, 197] width 80 height 77
click at [863, 267] on input "radio" at bounding box center [859, 272] width 10 height 10
radio input "true"
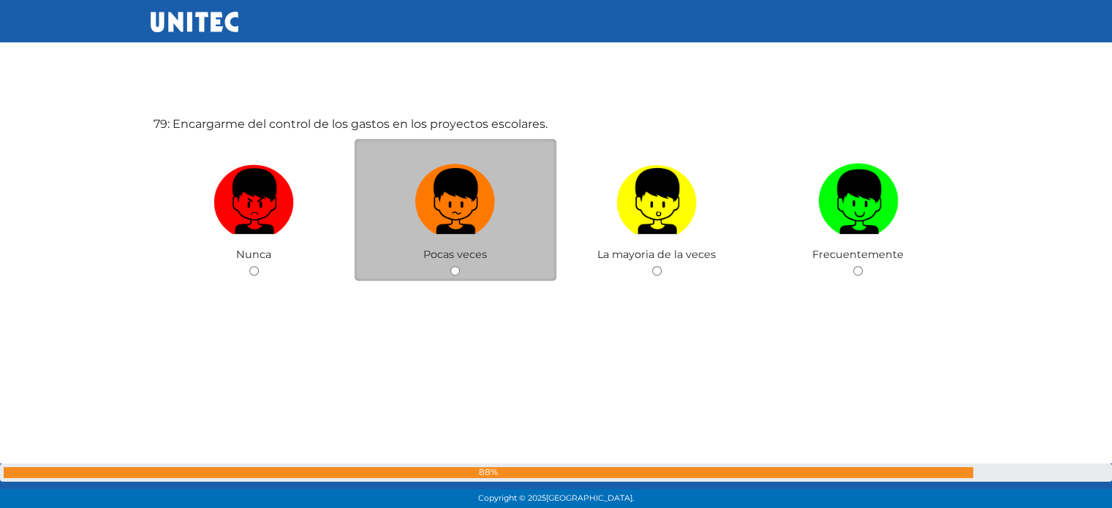
click at [398, 187] on label at bounding box center [456, 201] width 202 height 89
click at [451, 266] on input "radio" at bounding box center [456, 271] width 10 height 10
radio input "true"
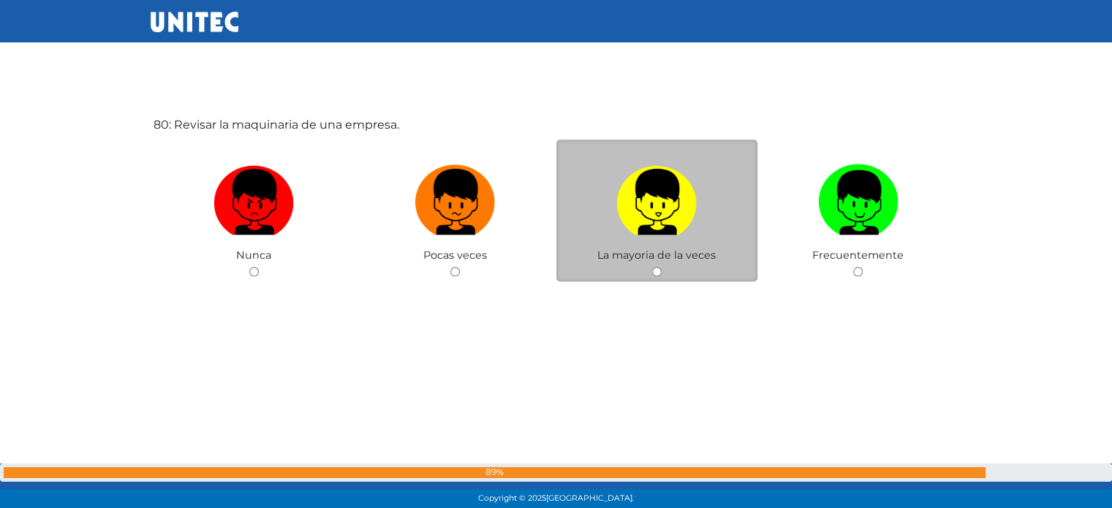
click at [673, 226] on img at bounding box center [657, 197] width 80 height 77
click at [662, 267] on input "radio" at bounding box center [657, 272] width 10 height 10
radio input "true"
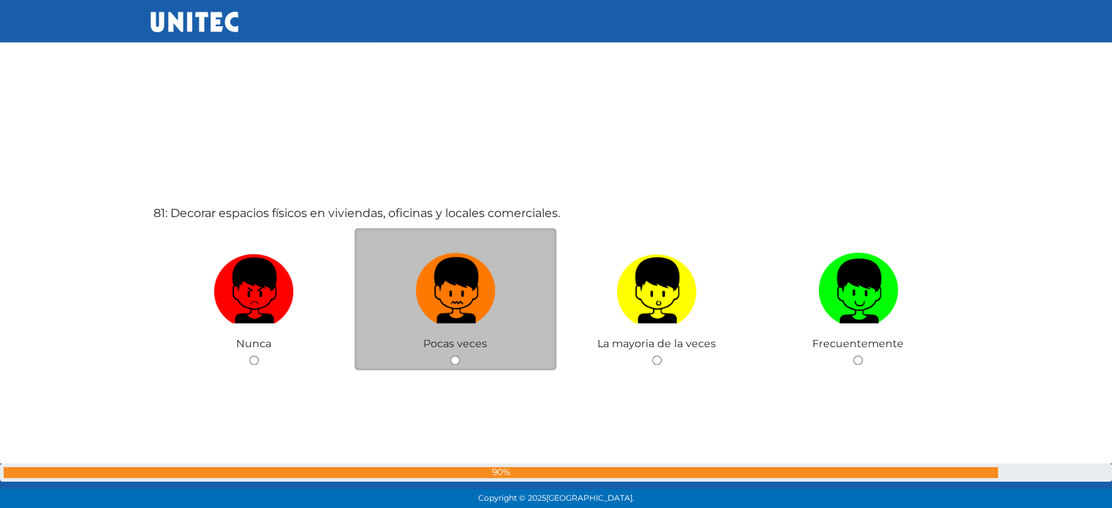
click at [442, 258] on img at bounding box center [455, 285] width 80 height 77
click at [451, 355] on input "radio" at bounding box center [456, 360] width 10 height 10
radio input "true"
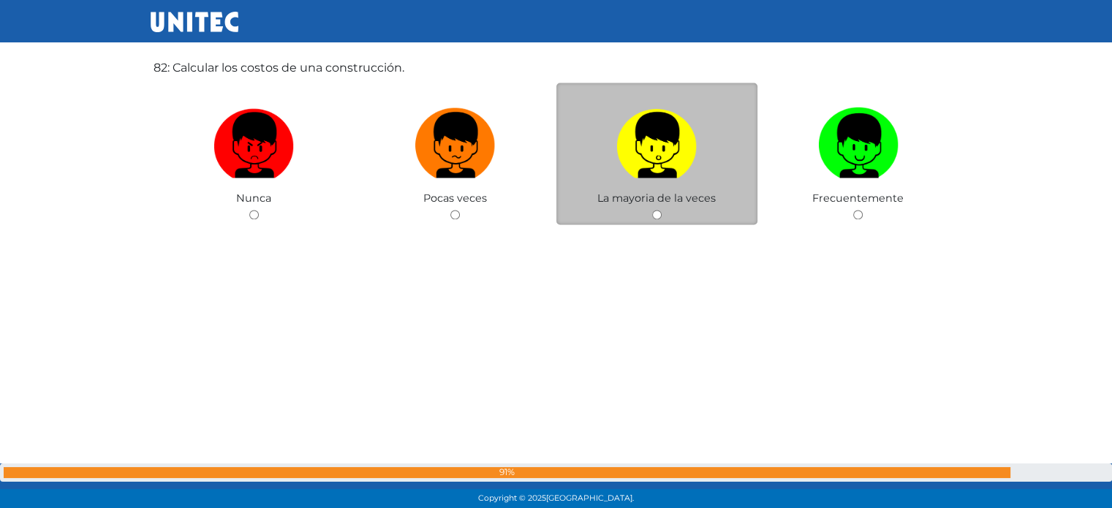
click at [609, 171] on label at bounding box center [658, 145] width 202 height 89
click at [652, 210] on input "radio" at bounding box center [657, 215] width 10 height 10
radio input "true"
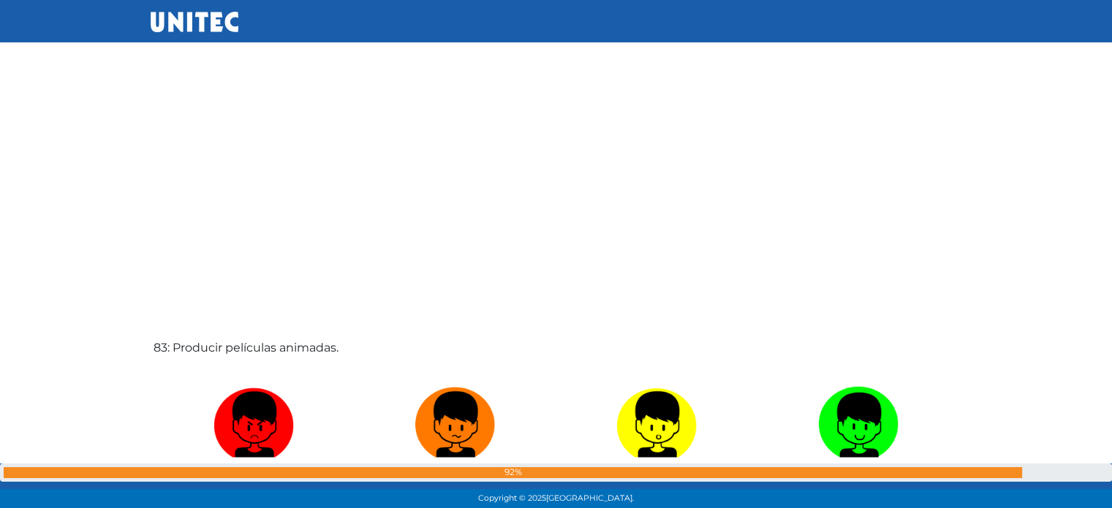
scroll to position [41605, 0]
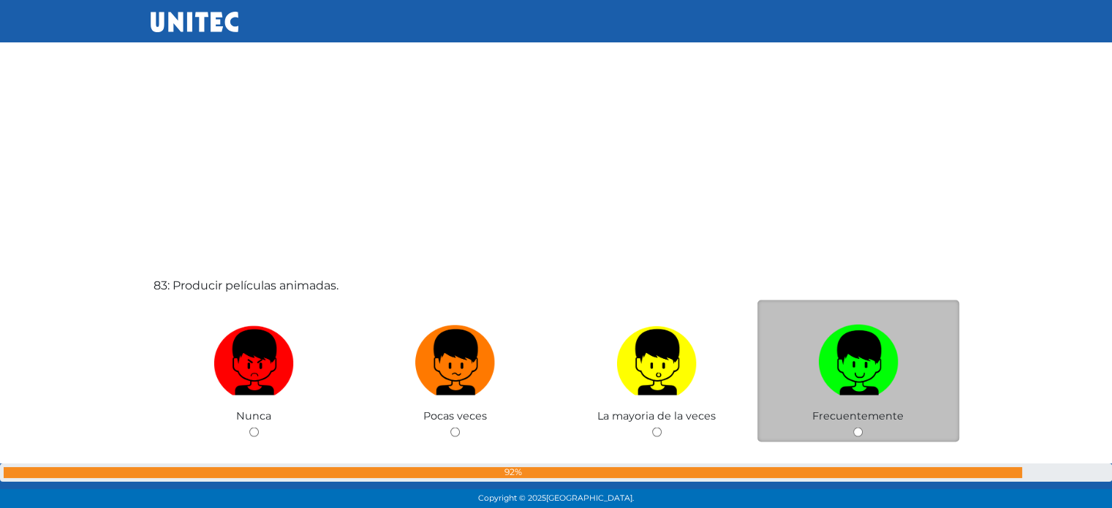
click at [879, 376] on img at bounding box center [858, 357] width 80 height 77
click at [863, 427] on input "radio" at bounding box center [859, 432] width 10 height 10
radio input "true"
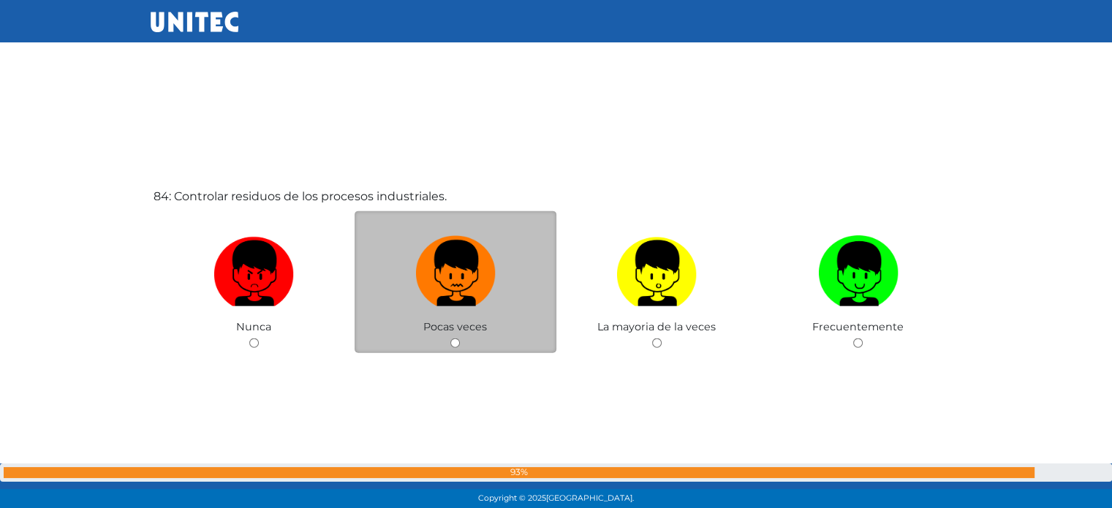
click at [445, 274] on img at bounding box center [455, 268] width 80 height 77
click at [451, 339] on input "radio" at bounding box center [456, 344] width 10 height 10
radio input "true"
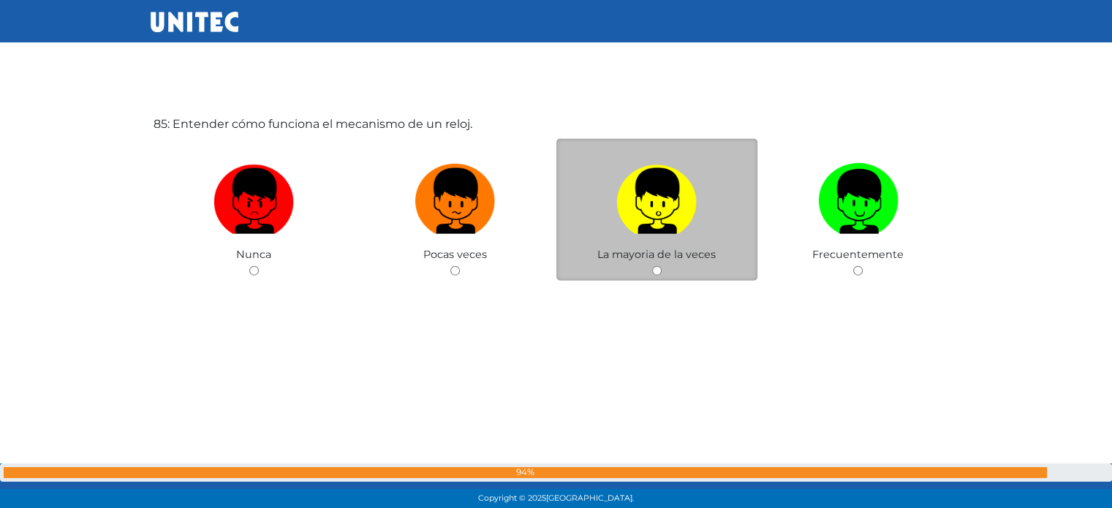
click at [630, 246] on label at bounding box center [658, 201] width 202 height 89
click at [652, 266] on input "radio" at bounding box center [657, 271] width 10 height 10
radio input "true"
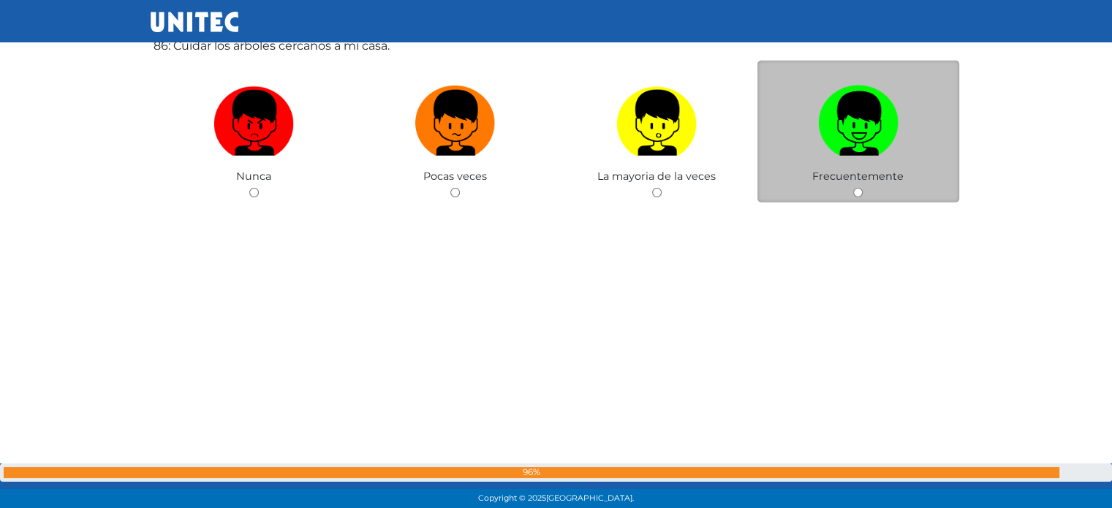
click at [845, 168] on label at bounding box center [859, 123] width 202 height 89
click at [854, 188] on input "radio" at bounding box center [859, 193] width 10 height 10
radio input "true"
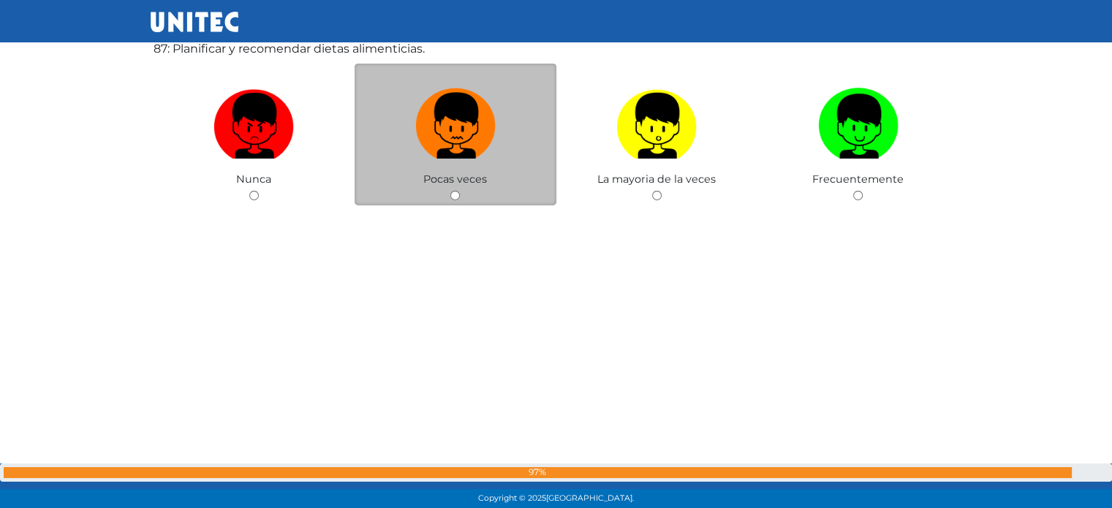
click at [496, 146] on label at bounding box center [456, 126] width 202 height 89
click at [460, 191] on input "radio" at bounding box center [456, 196] width 10 height 10
radio input "true"
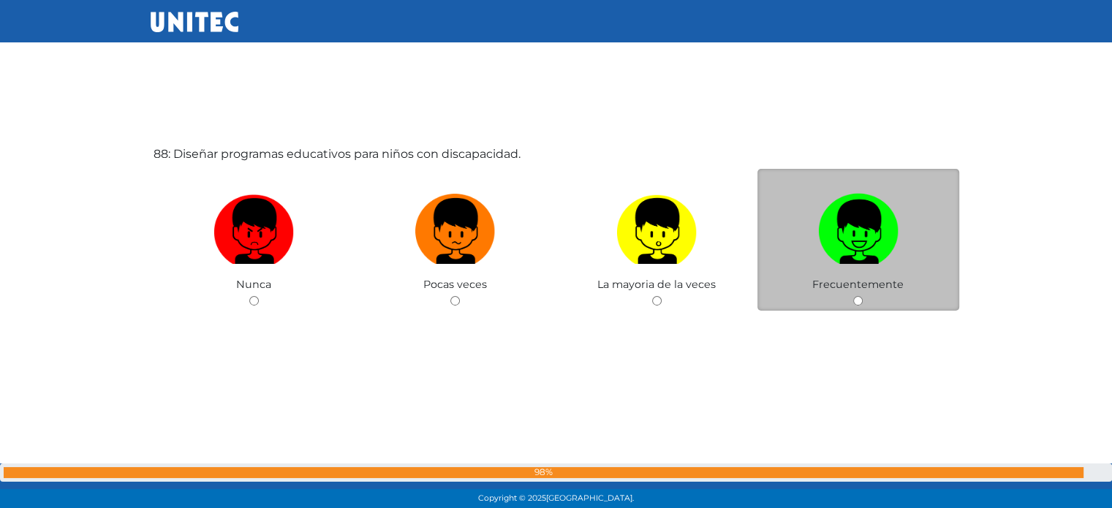
click at [870, 217] on img at bounding box center [858, 226] width 80 height 77
click at [863, 296] on input "radio" at bounding box center [859, 301] width 10 height 10
radio input "true"
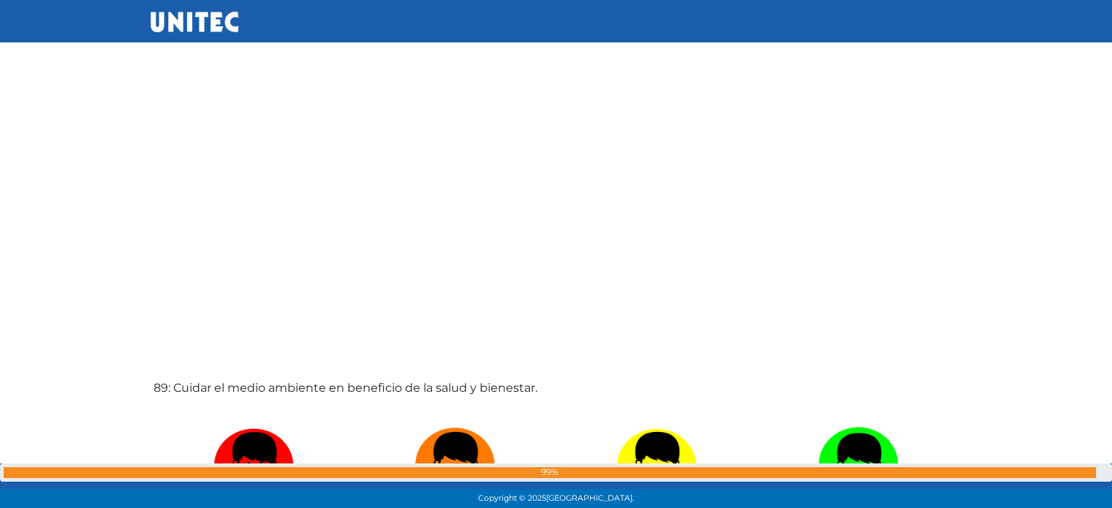
scroll to position [44756, 0]
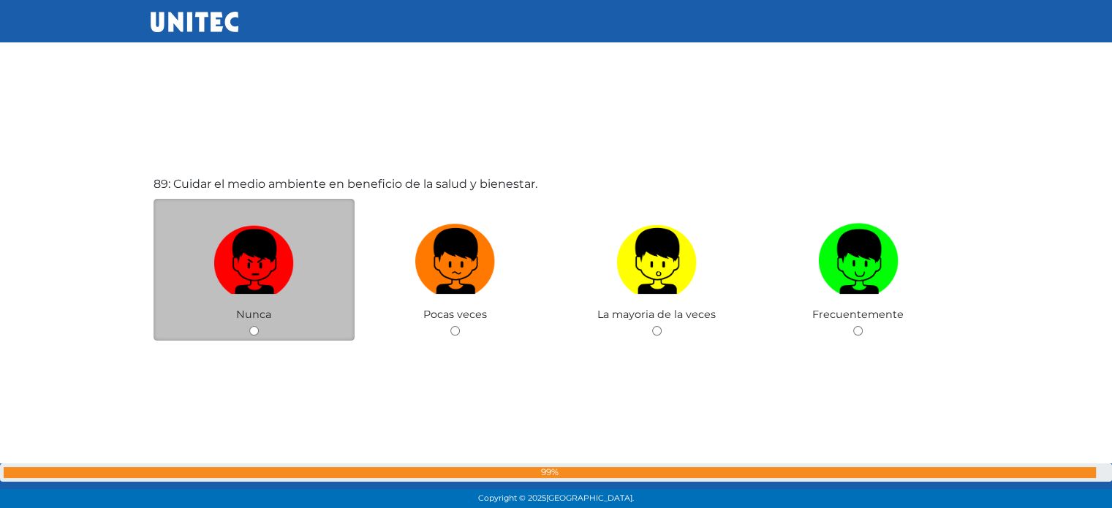
click at [225, 257] on img at bounding box center [254, 256] width 80 height 77
click at [249, 326] on input "radio" at bounding box center [254, 331] width 10 height 10
radio input "true"
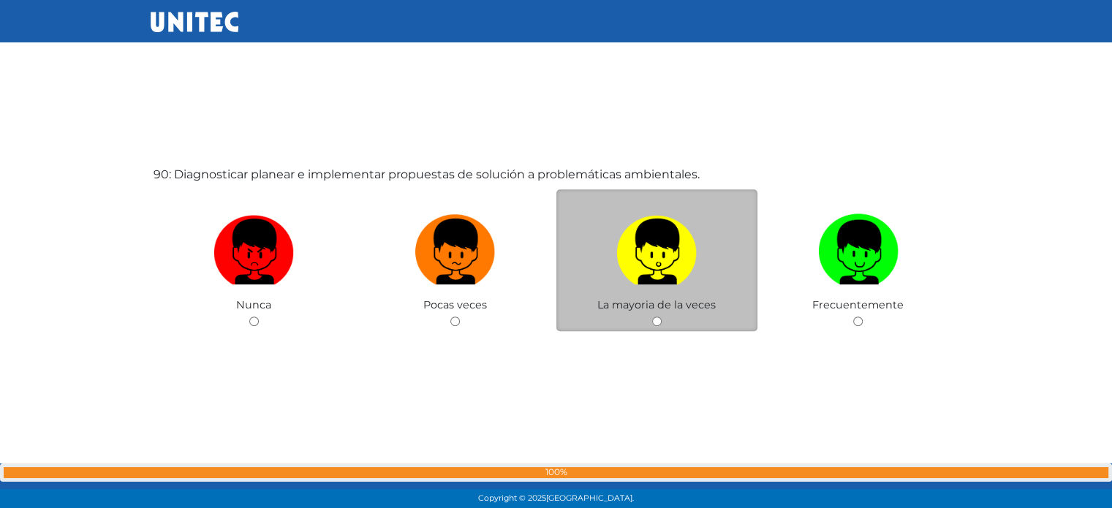
scroll to position [45275, 0]
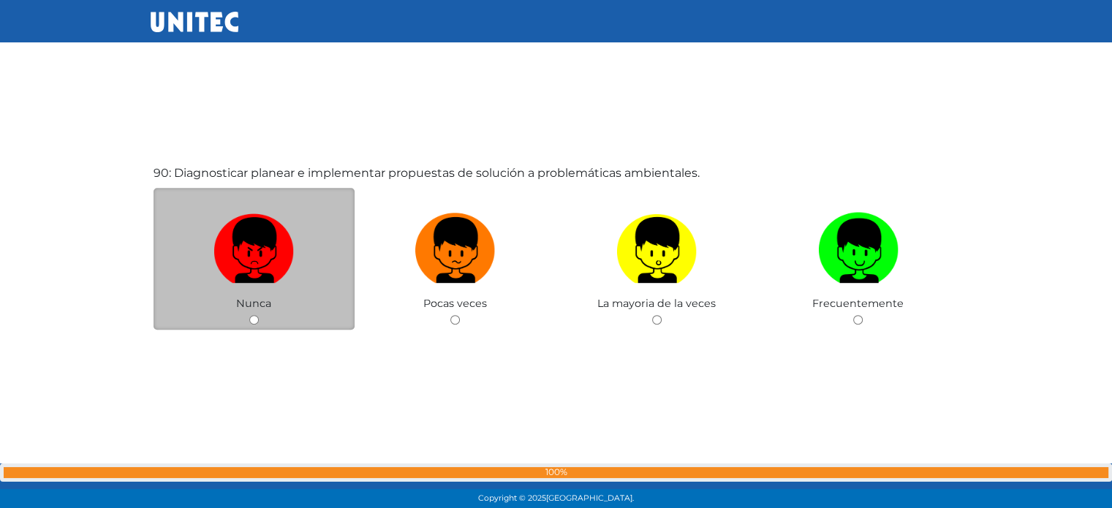
click at [286, 248] on img at bounding box center [254, 245] width 80 height 77
click at [259, 315] on input "radio" at bounding box center [254, 320] width 10 height 10
radio input "true"
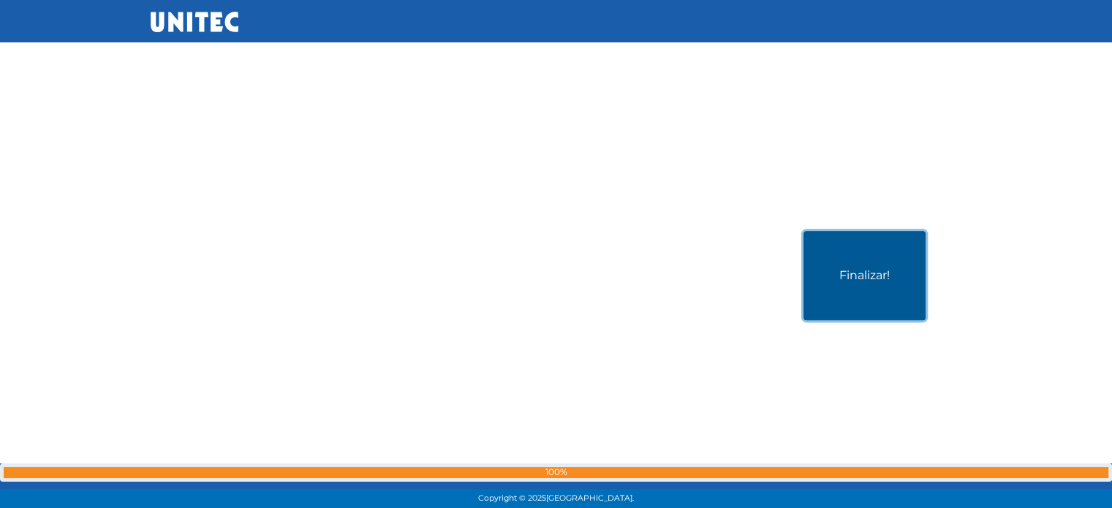
click at [875, 286] on button "Finalizar!" at bounding box center [865, 275] width 122 height 89
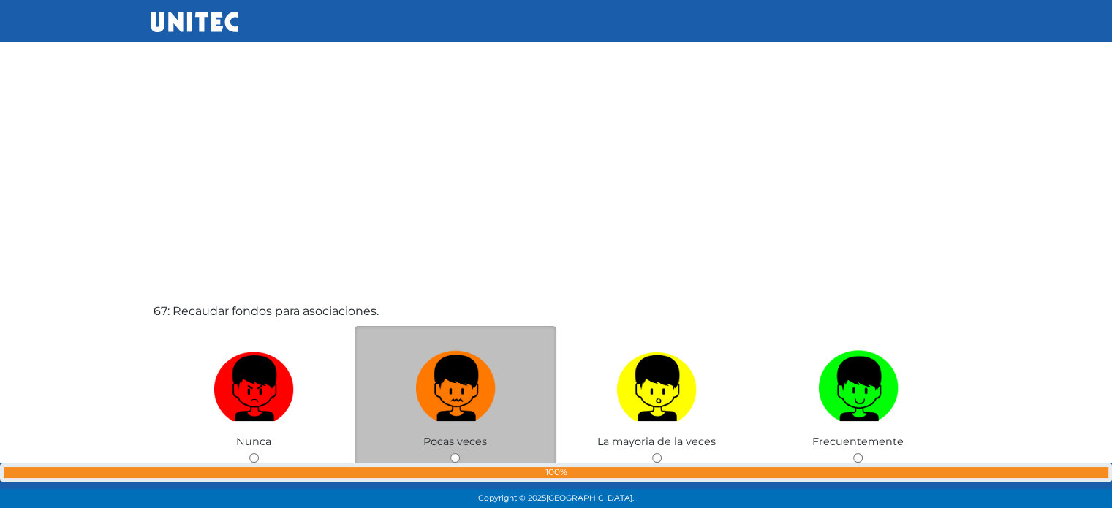
click at [470, 390] on img at bounding box center [455, 383] width 80 height 77
click at [460, 453] on input "radio" at bounding box center [456, 458] width 10 height 10
radio input "true"
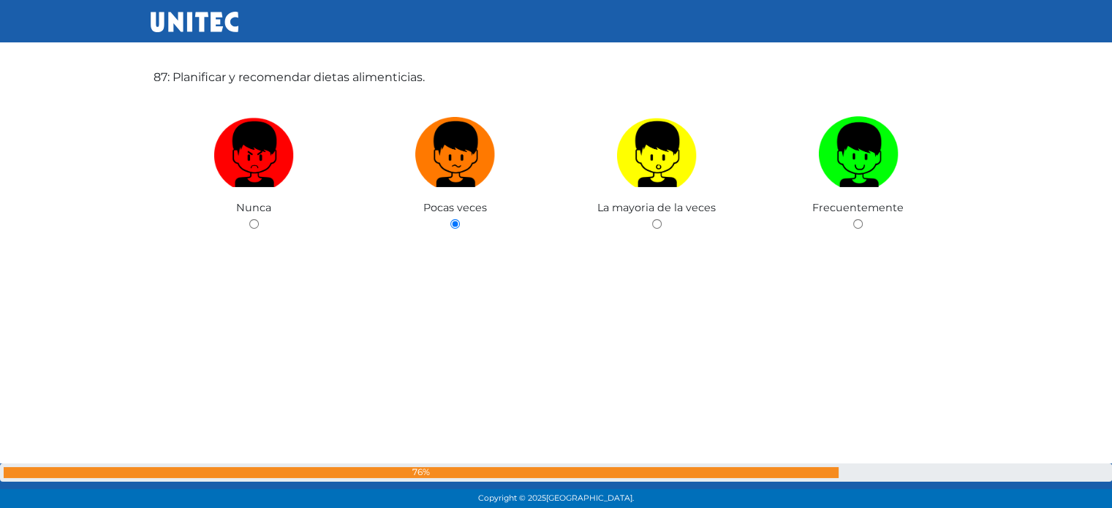
scroll to position [45863, 0]
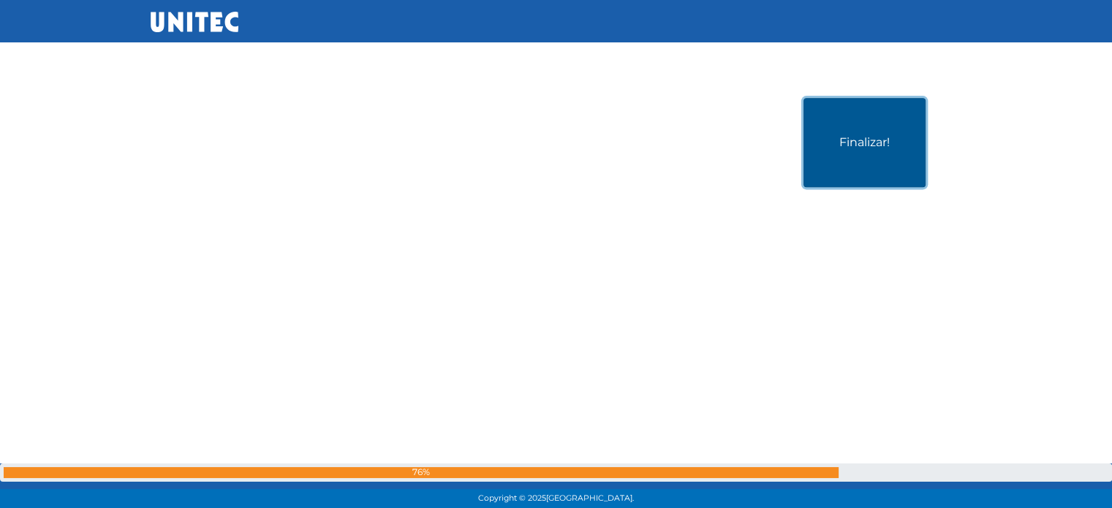
click at [902, 146] on button "Finalizar!" at bounding box center [865, 142] width 122 height 89
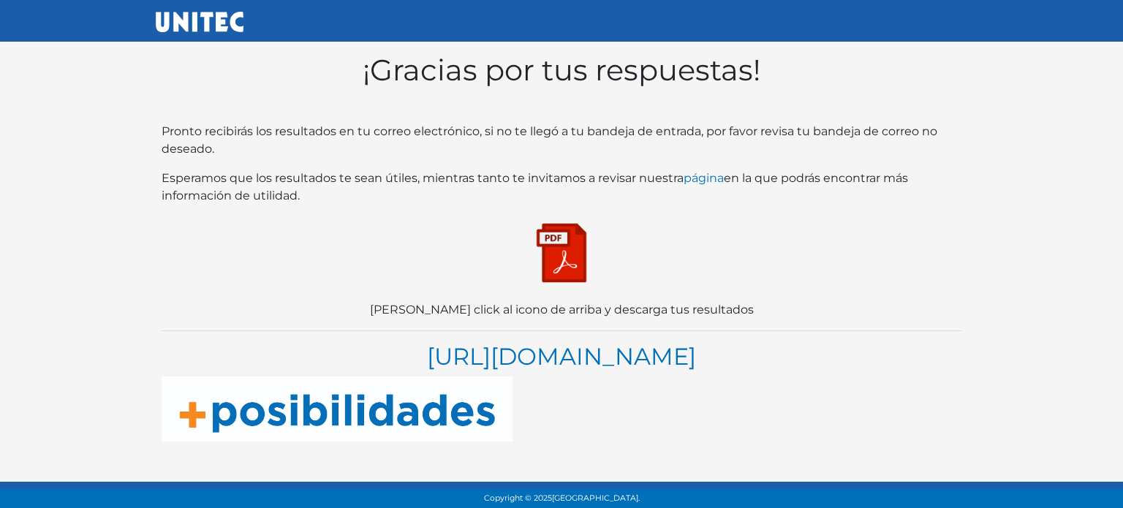
click at [573, 239] on img at bounding box center [561, 252] width 73 height 73
click at [562, 260] on img at bounding box center [561, 252] width 73 height 73
